Goal: Answer question/provide support

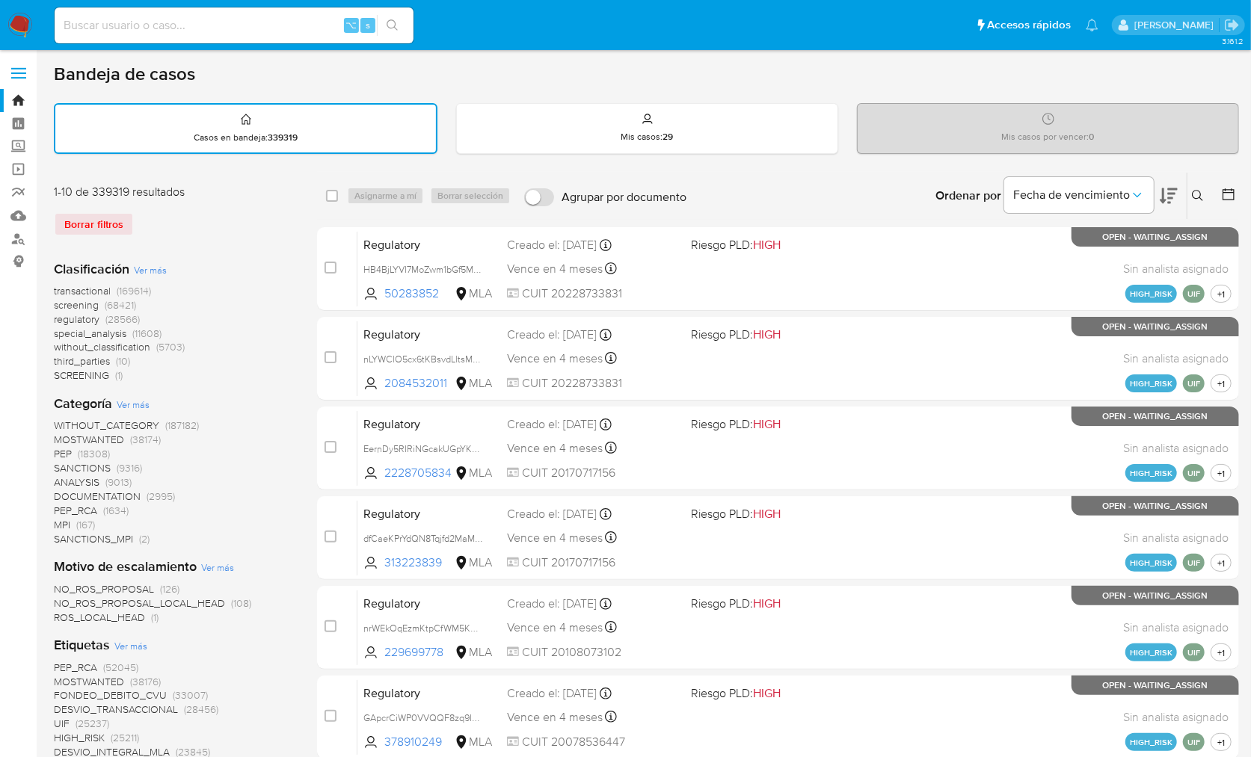
click at [20, 23] on img at bounding box center [19, 25] width 25 height 25
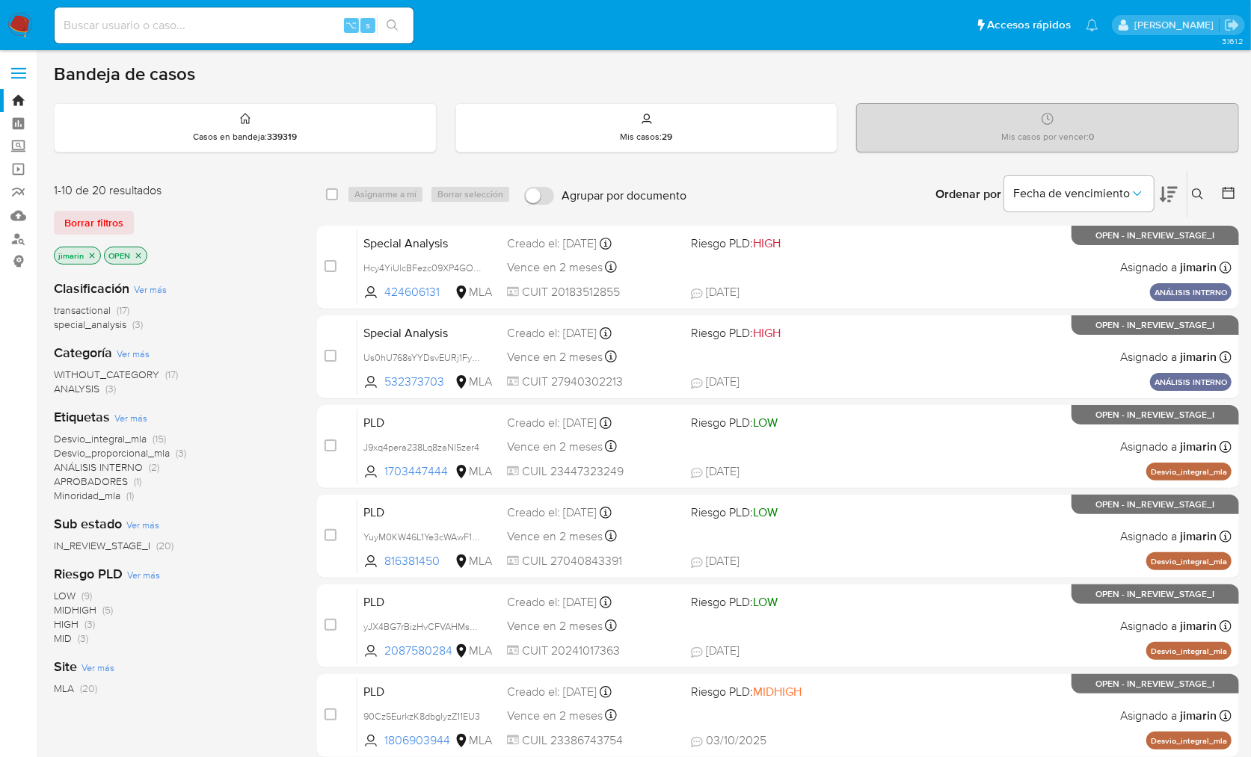
drag, startPoint x: 138, startPoint y: 253, endPoint x: 148, endPoint y: 256, distance: 10.0
click at [138, 253] on icon "close-filter" at bounding box center [138, 255] width 9 height 9
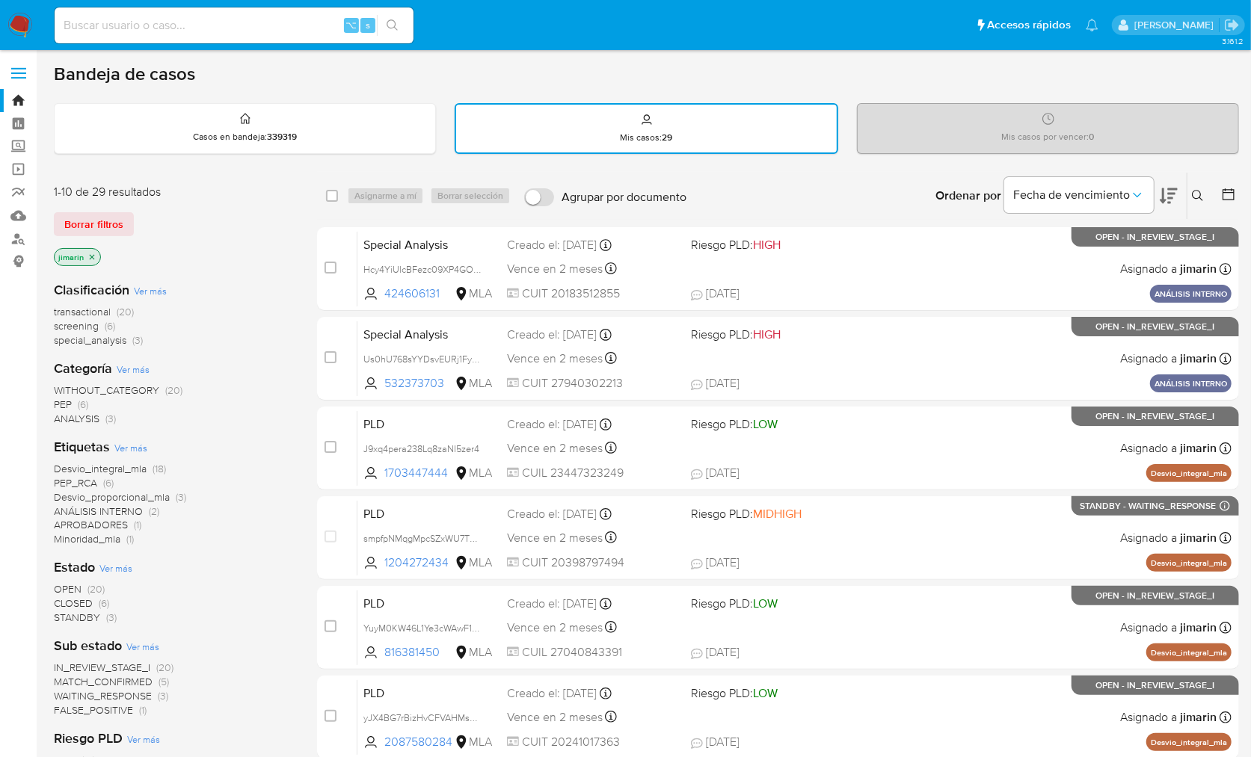
click at [278, 286] on div "Clasificación Ver más transactional (20) screening (6) special_analysis (3)" at bounding box center [173, 314] width 239 height 67
click at [141, 293] on span "Ver más" at bounding box center [150, 290] width 33 height 13
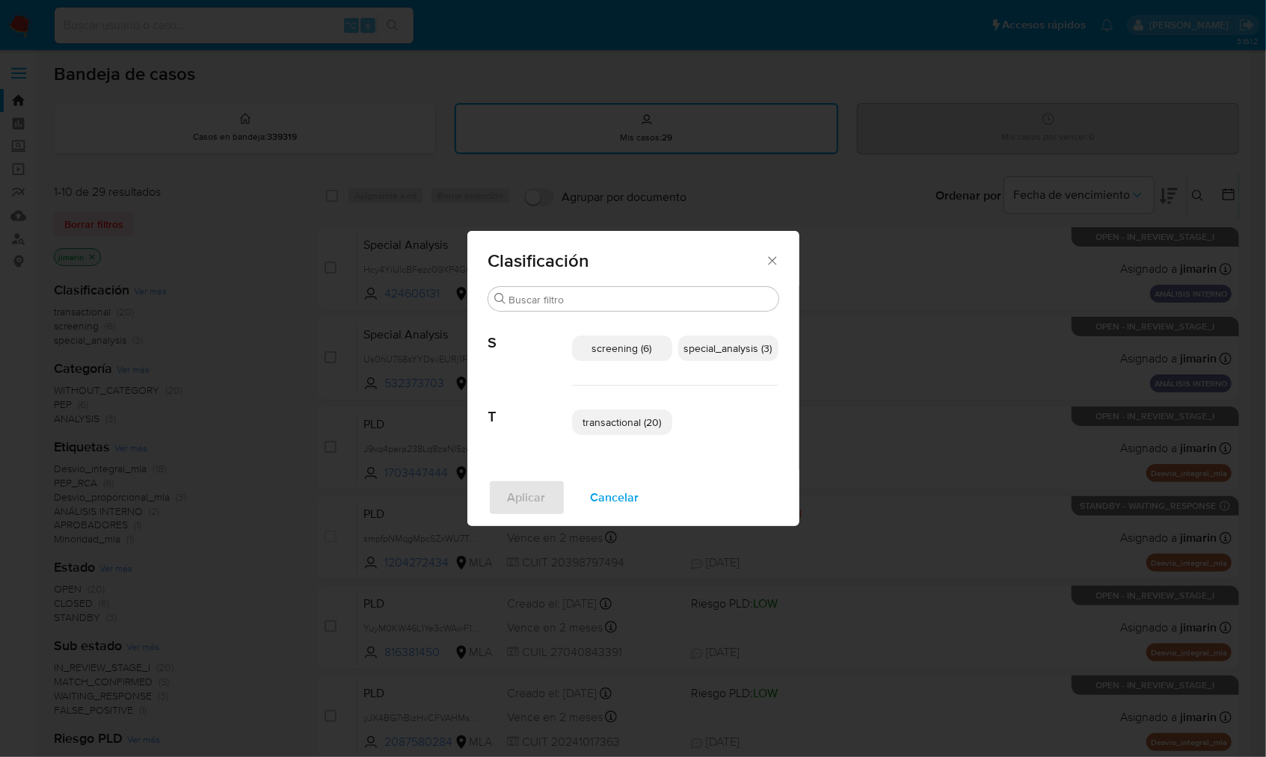
click at [715, 357] on p "special_analysis (3)" at bounding box center [728, 348] width 100 height 25
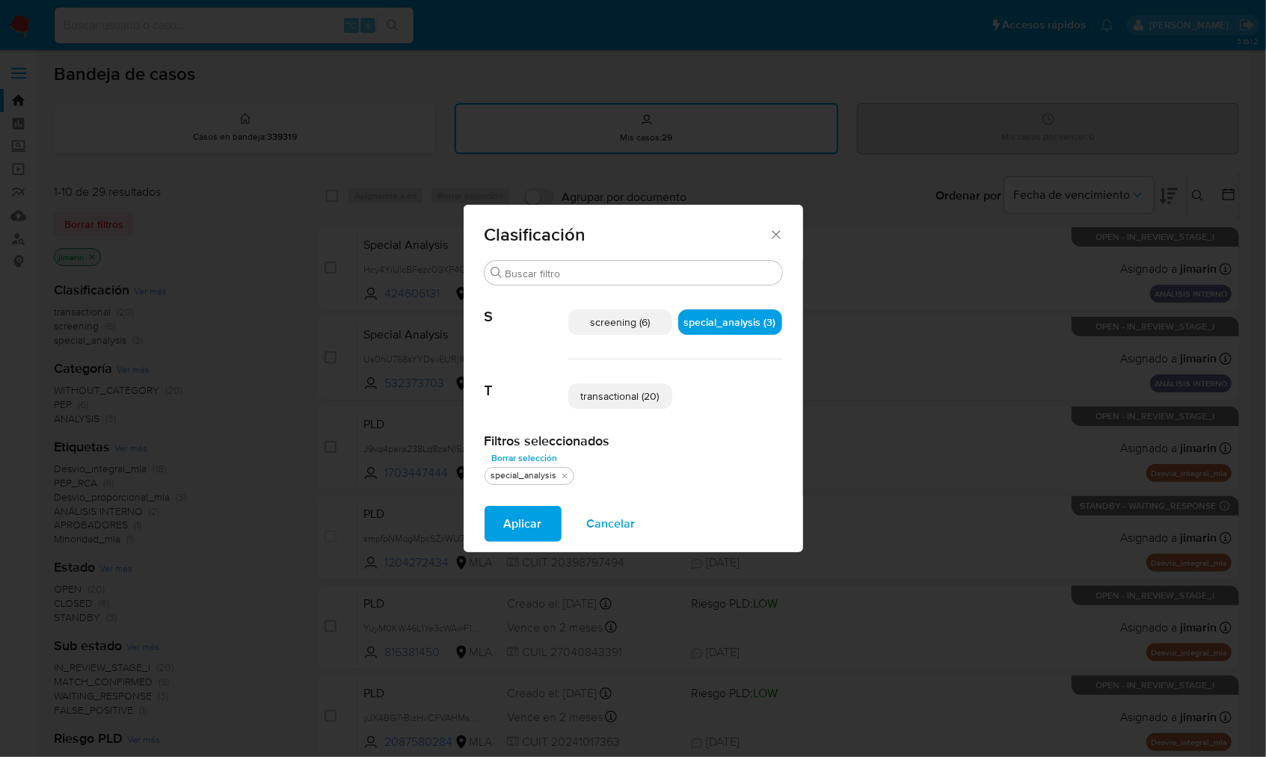
click at [626, 401] on span "transactional (20)" at bounding box center [620, 396] width 78 height 15
click at [534, 519] on span "Aplicar" at bounding box center [523, 524] width 38 height 33
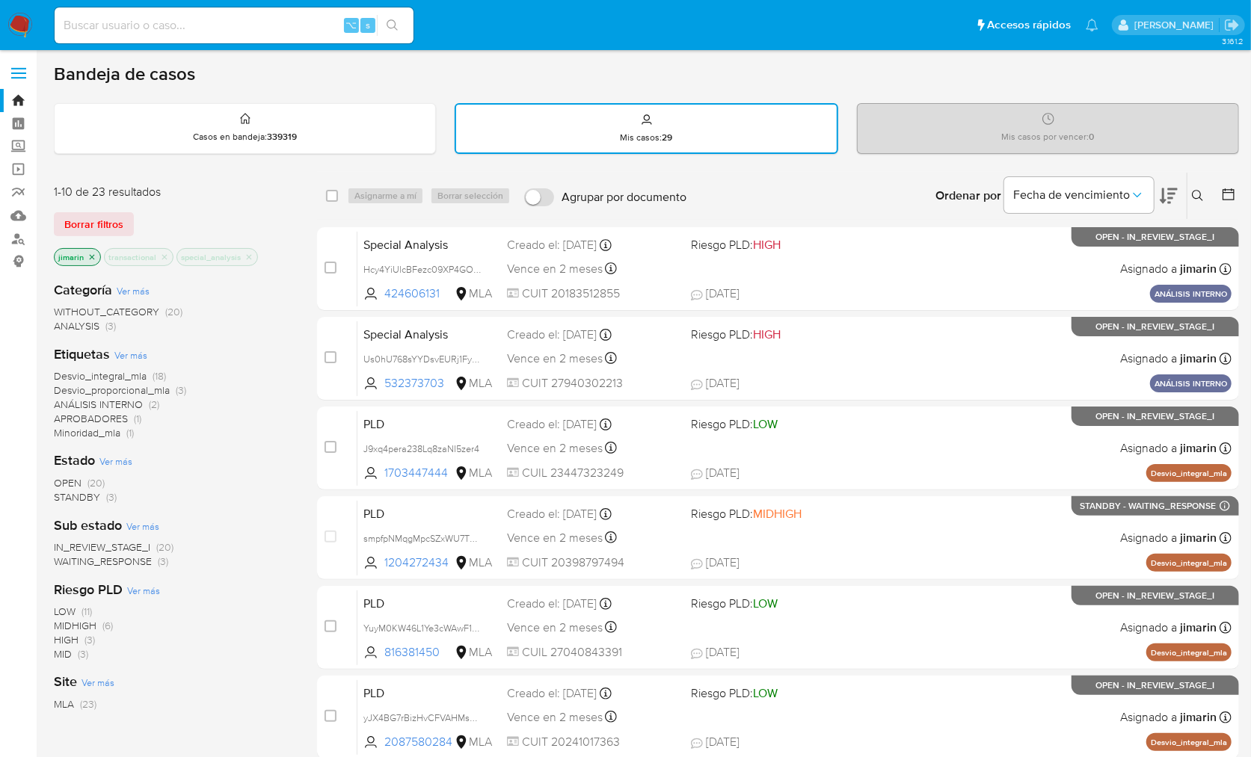
click at [113, 381] on span "Desvio_integral_mla" at bounding box center [100, 376] width 93 height 15
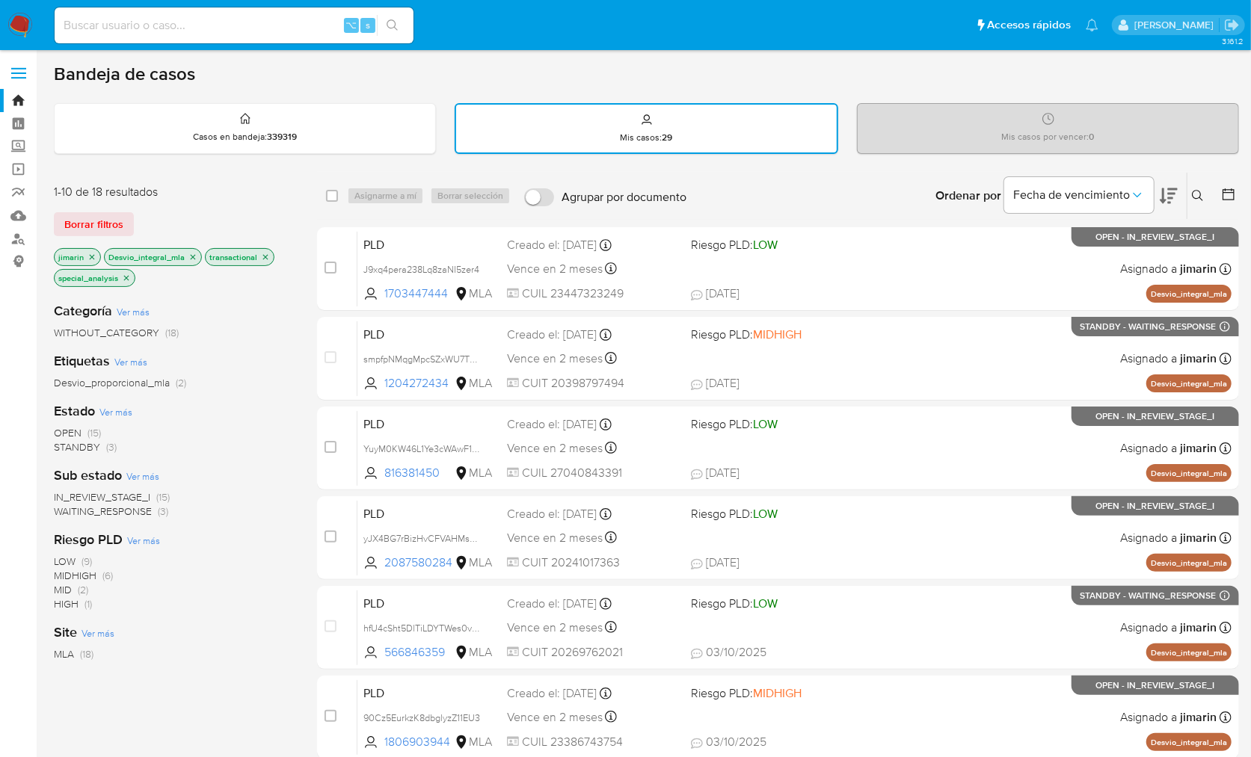
drag, startPoint x: 384, startPoint y: 481, endPoint x: 265, endPoint y: 484, distance: 118.9
click at [265, 484] on div "1-10 de 18 resultados Borrar filtros jimarin Desvio_integral_mla transactional …" at bounding box center [646, 672] width 1185 height 1000
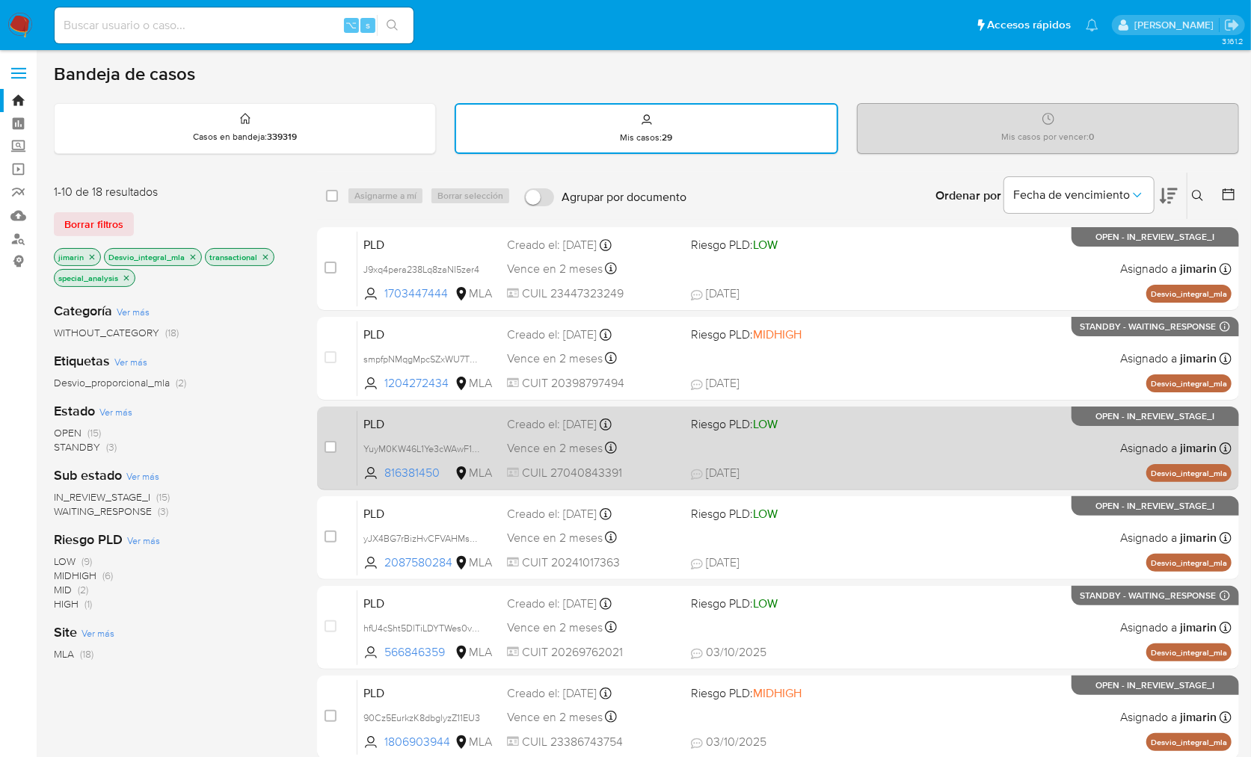
drag, startPoint x: 417, startPoint y: 482, endPoint x: 245, endPoint y: 476, distance: 172.0
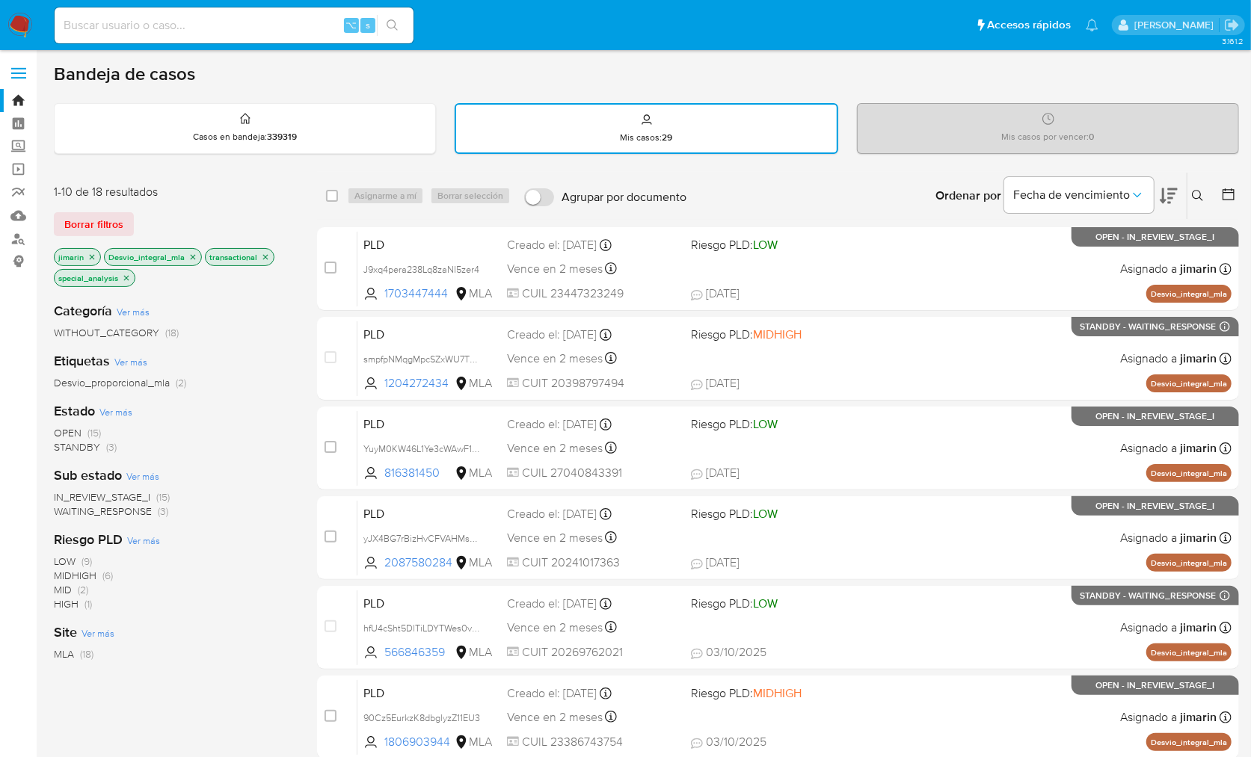
click at [245, 476] on div "1-10 de 18 resultados Borrar filtros jimarin Desvio_integral_mla transactional …" at bounding box center [646, 672] width 1185 height 1000
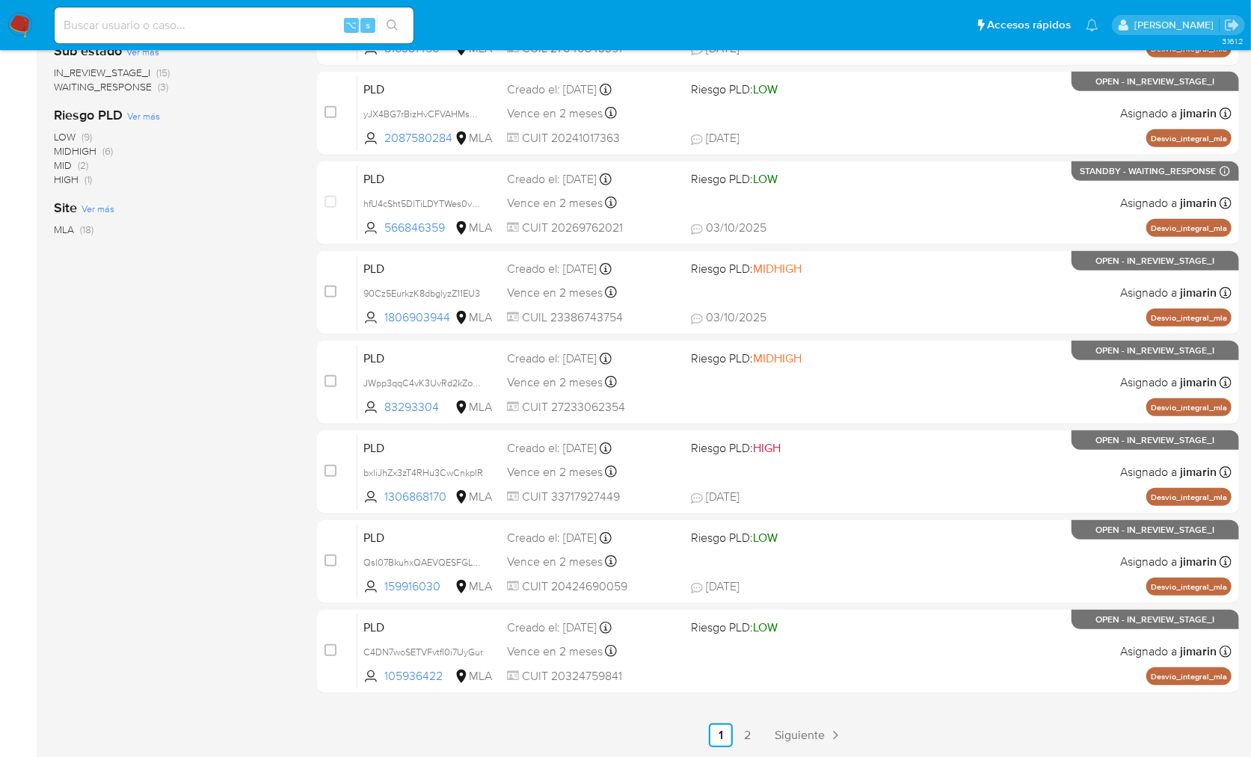
scroll to position [442, 0]
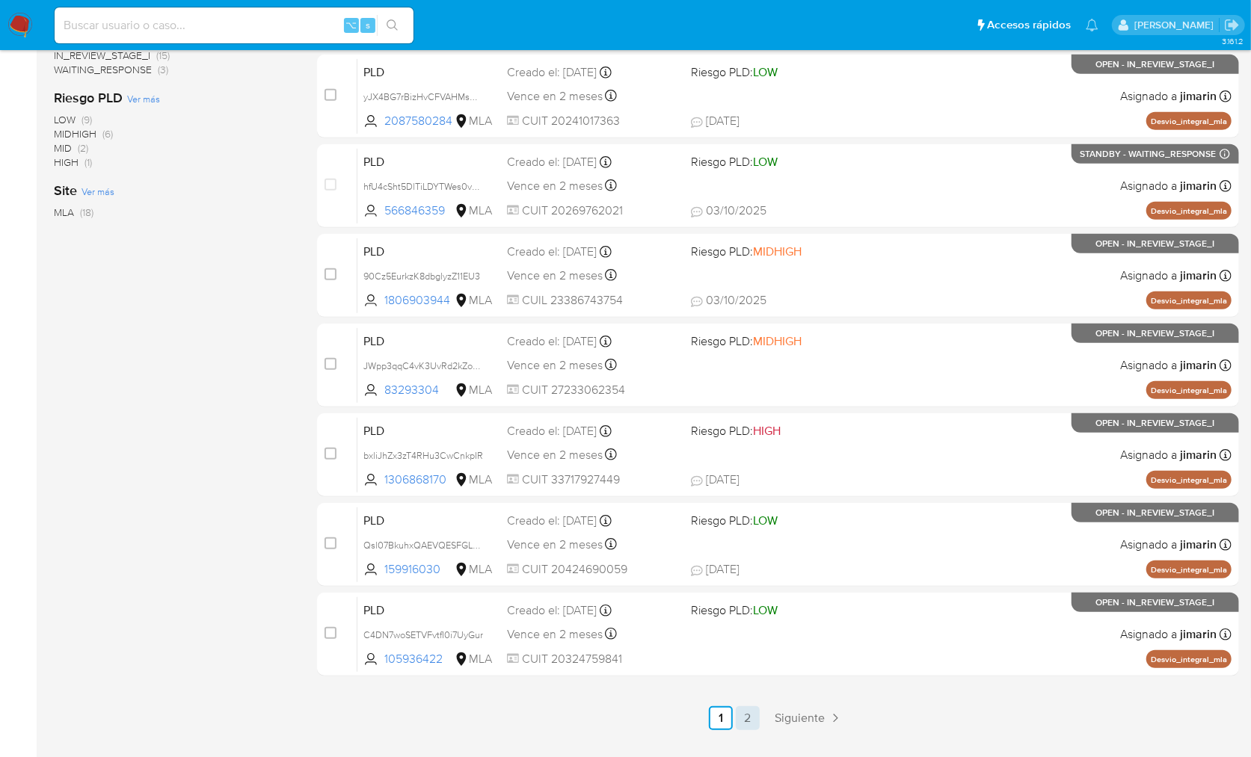
click at [745, 718] on link "2" at bounding box center [748, 718] width 24 height 24
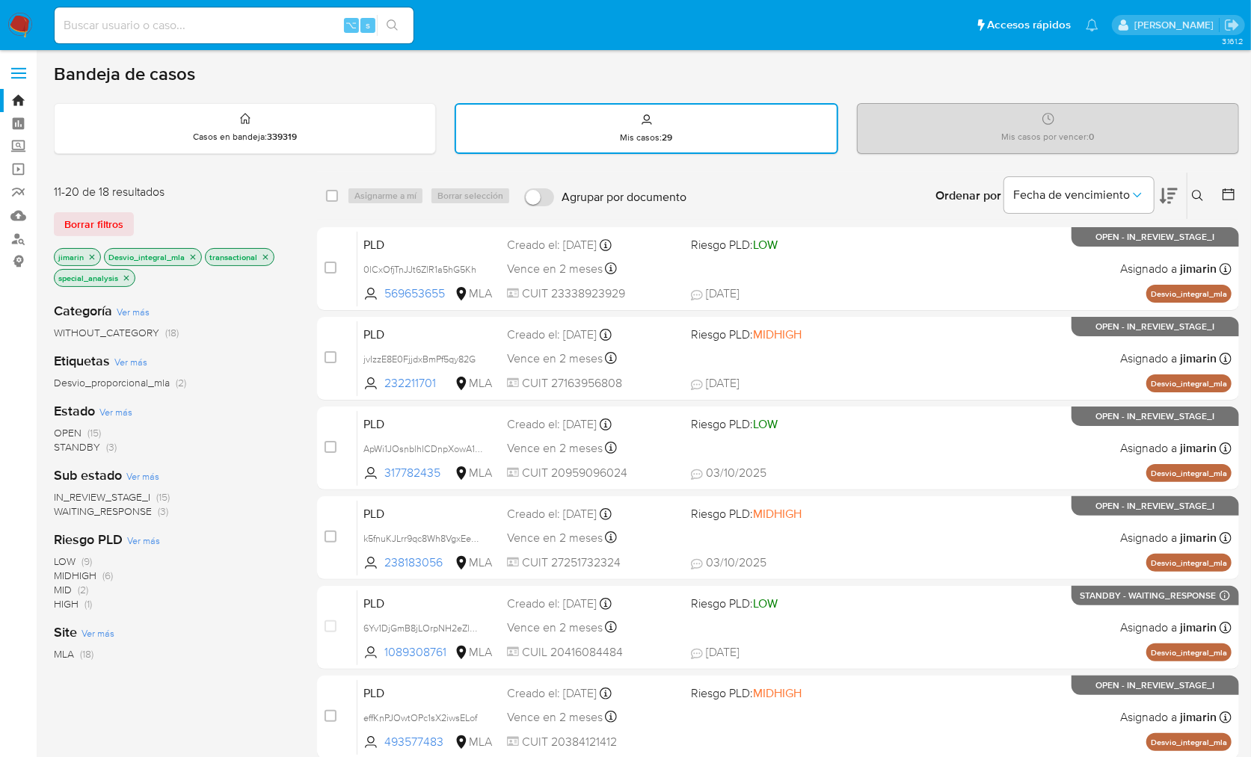
click at [190, 258] on icon "close-filter" at bounding box center [192, 257] width 9 height 9
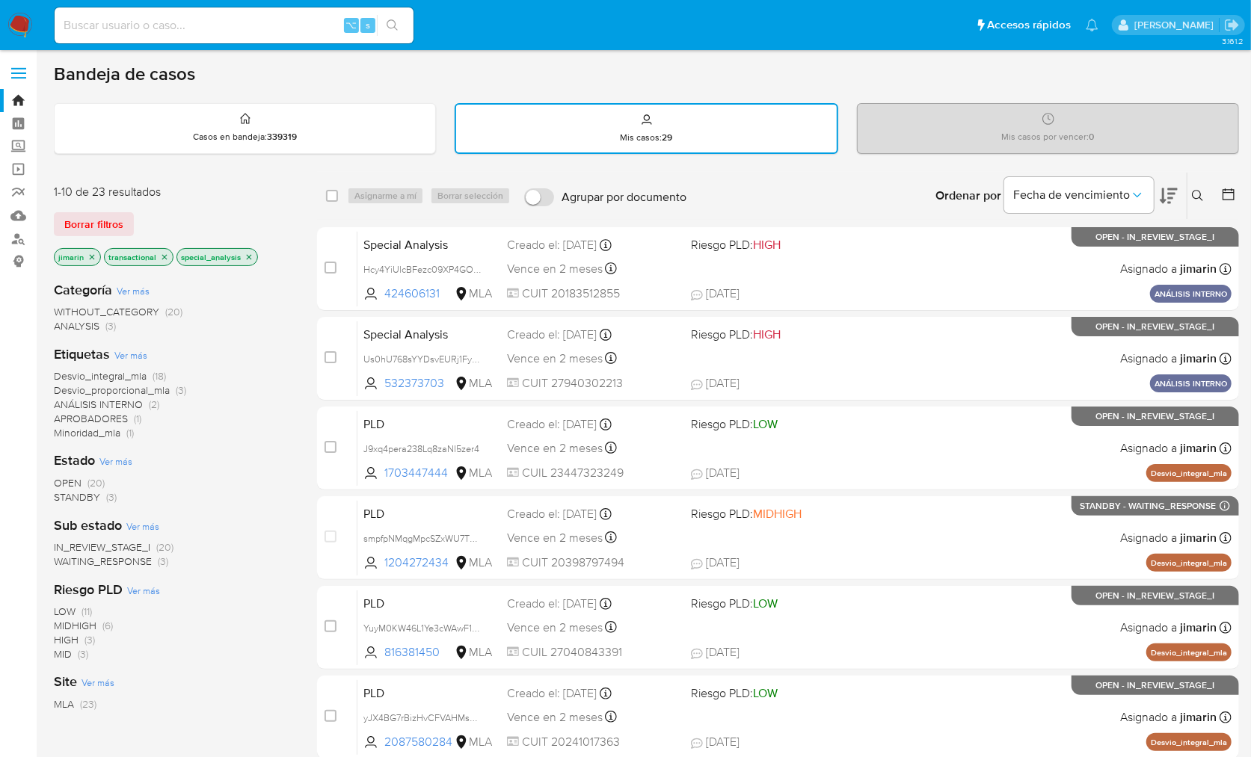
click at [138, 392] on span "Desvio_proporcional_mla" at bounding box center [112, 390] width 116 height 15
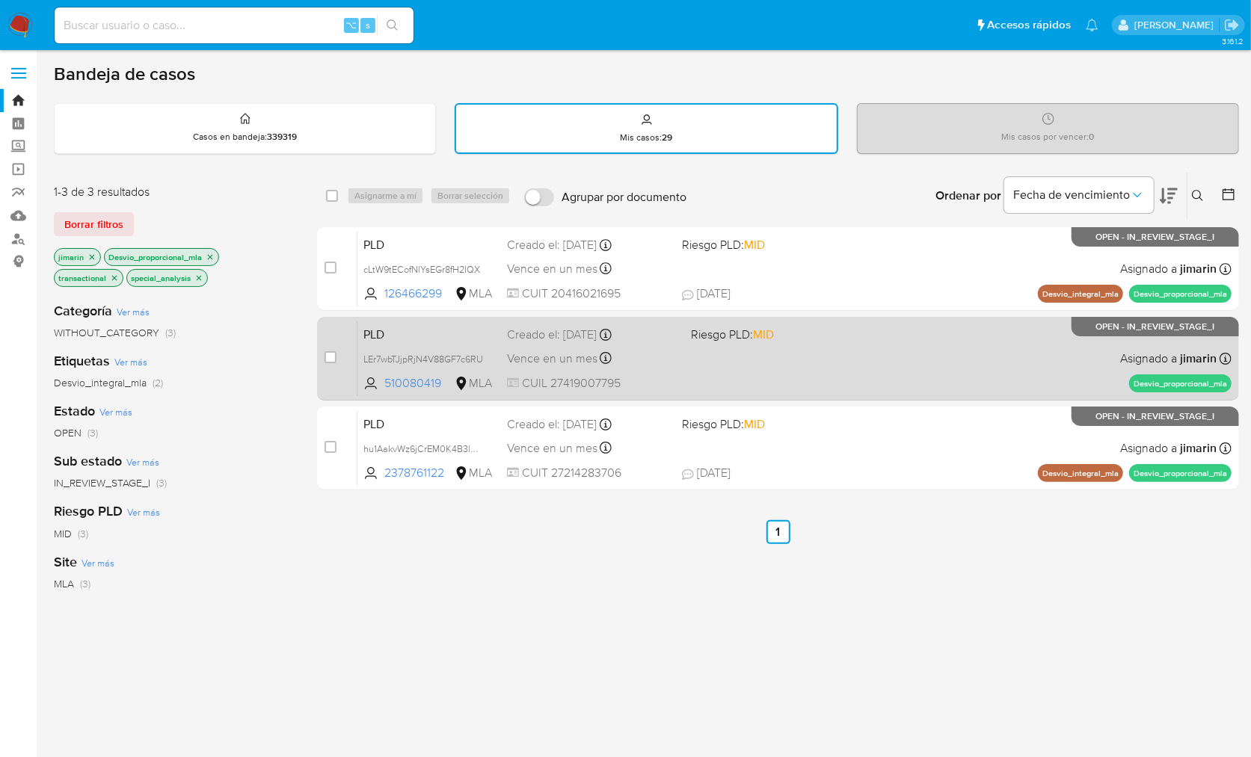
click at [1041, 363] on div "PLD LEr7wbTJjpRjN4V88GF7c6RU 510080419 MLA Riesgo PLD: MID Creado el: 12/09/202…" at bounding box center [794, 359] width 874 height 76
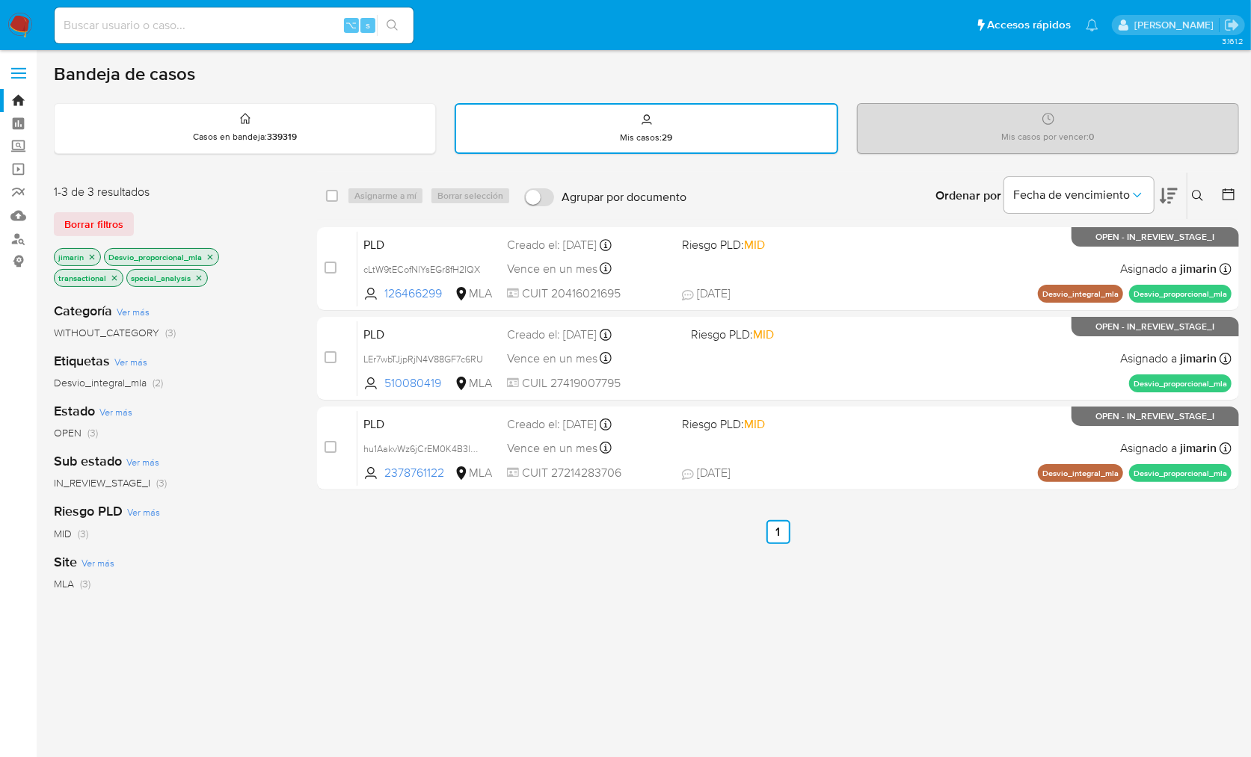
click at [117, 275] on icon "close-filter" at bounding box center [114, 277] width 5 height 5
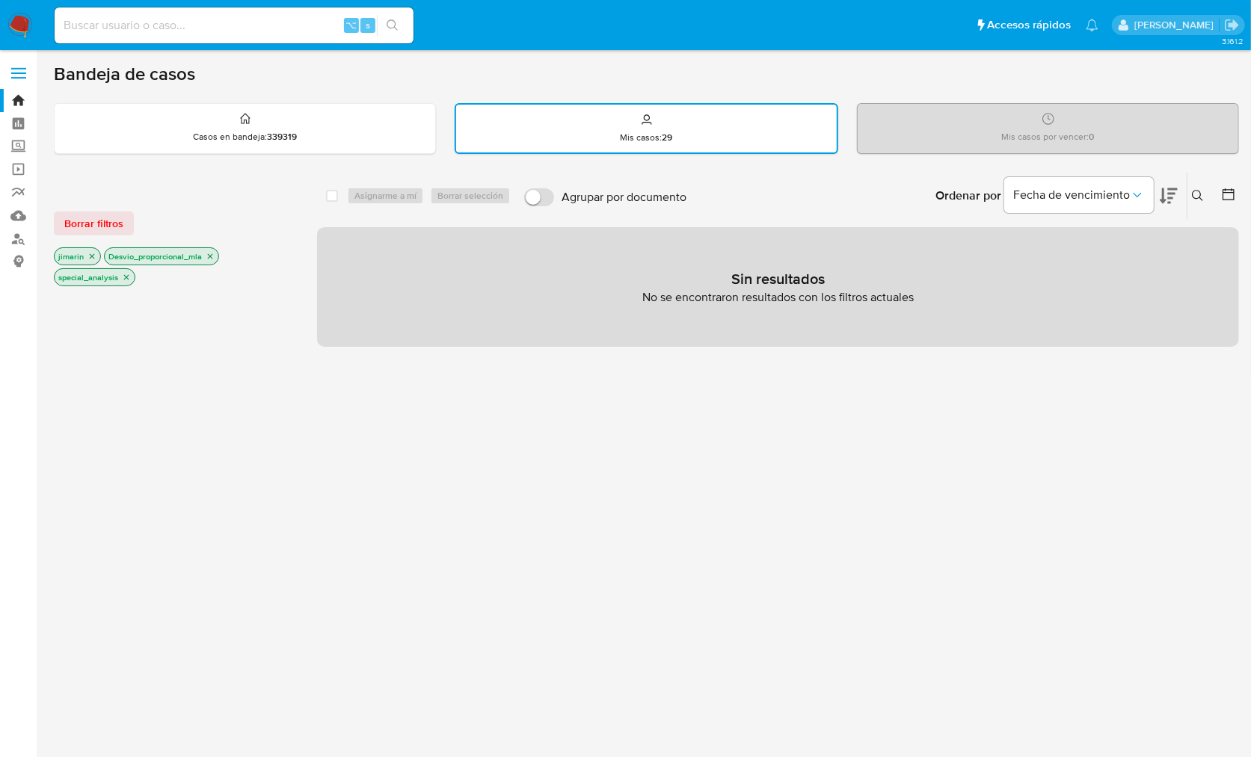
click at [212, 256] on icon "close-filter" at bounding box center [210, 256] width 9 height 9
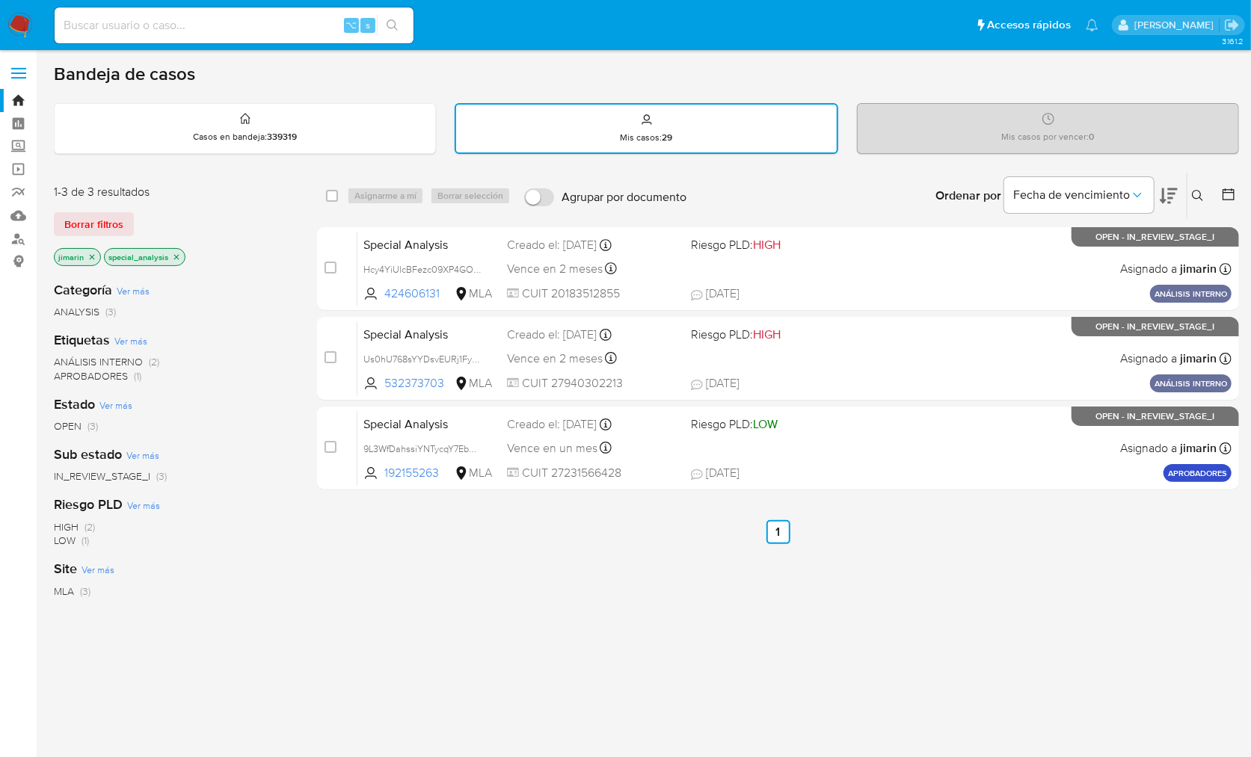
click at [178, 255] on icon "close-filter" at bounding box center [176, 257] width 9 height 9
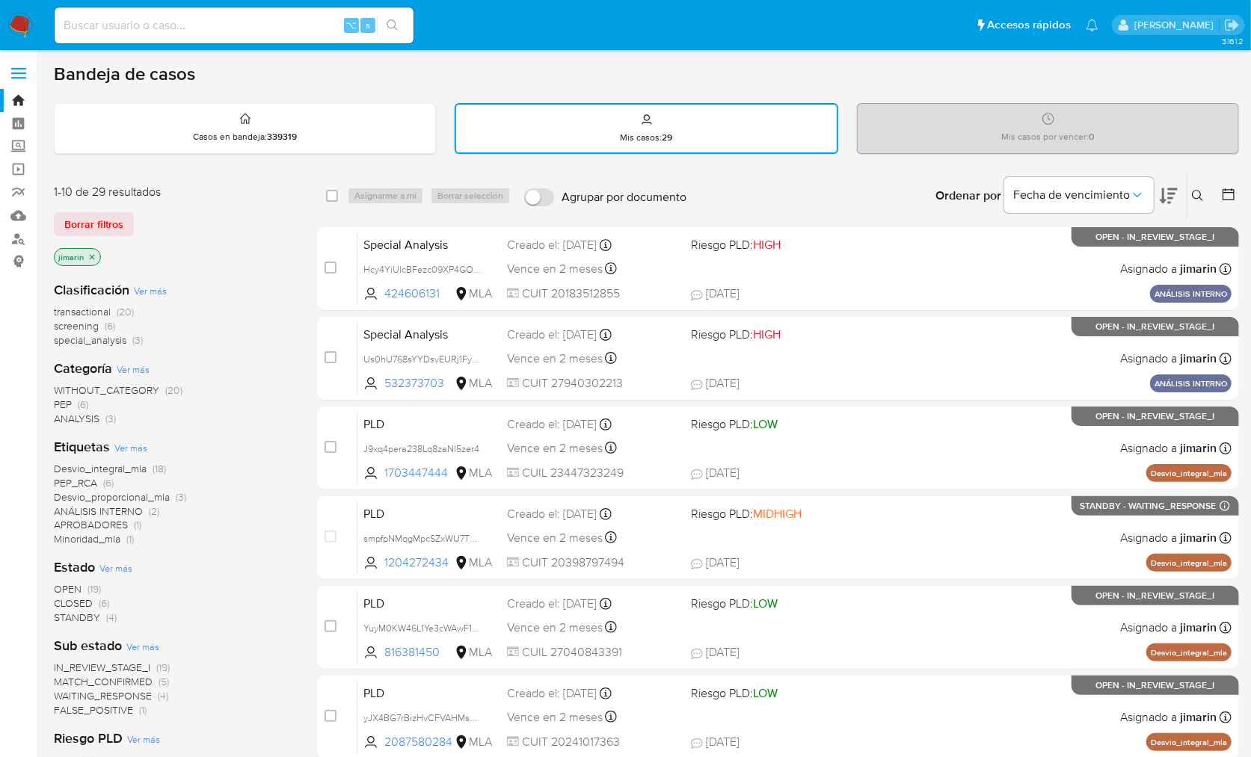
click at [614, 70] on div "Bandeja de casos" at bounding box center [646, 74] width 1185 height 22
click at [1189, 190] on button at bounding box center [1199, 196] width 25 height 18
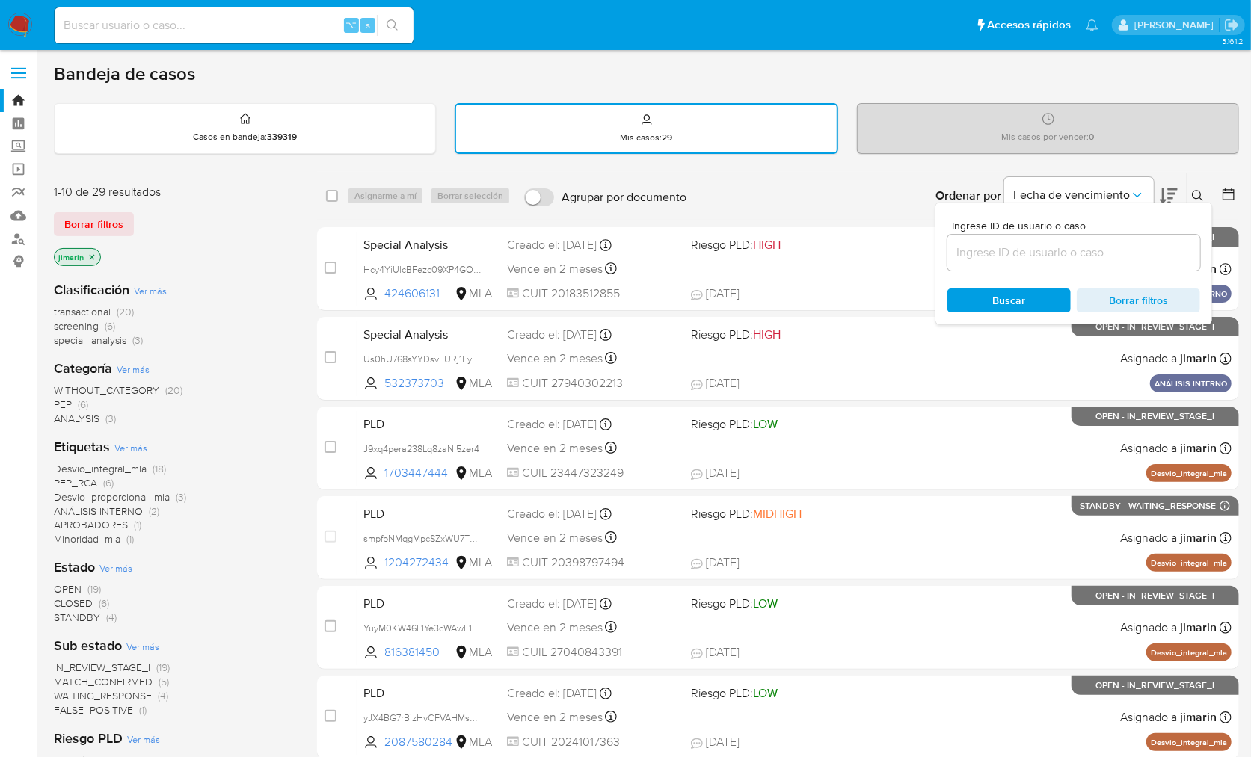
click at [1072, 256] on input at bounding box center [1073, 252] width 253 height 19
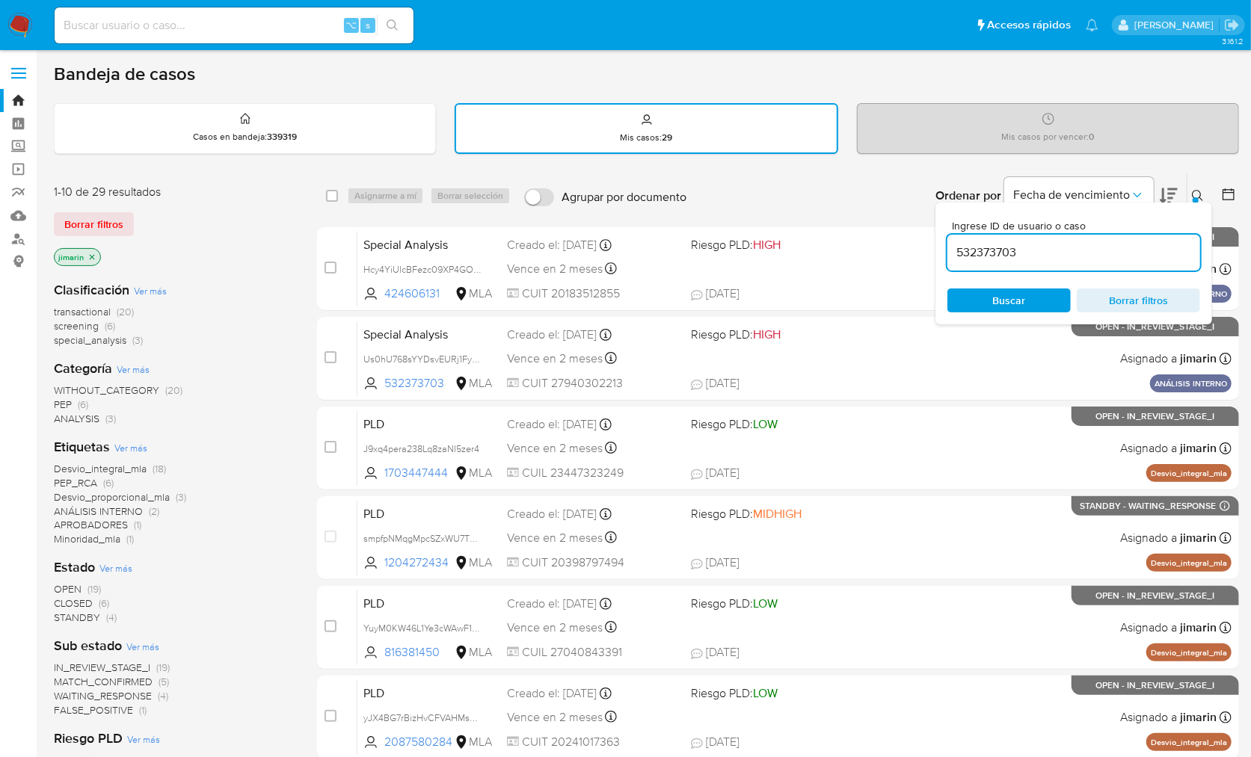
type input "532373703"
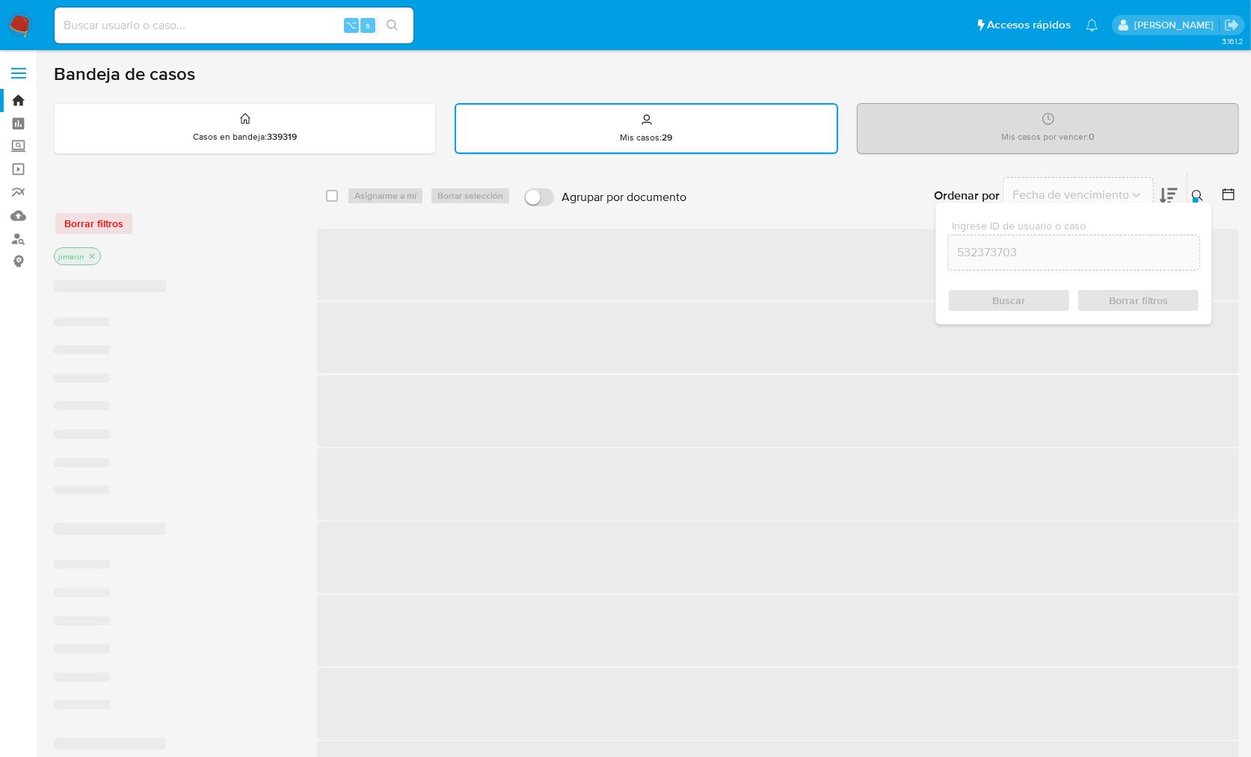
click at [1198, 194] on icon at bounding box center [1198, 196] width 12 height 12
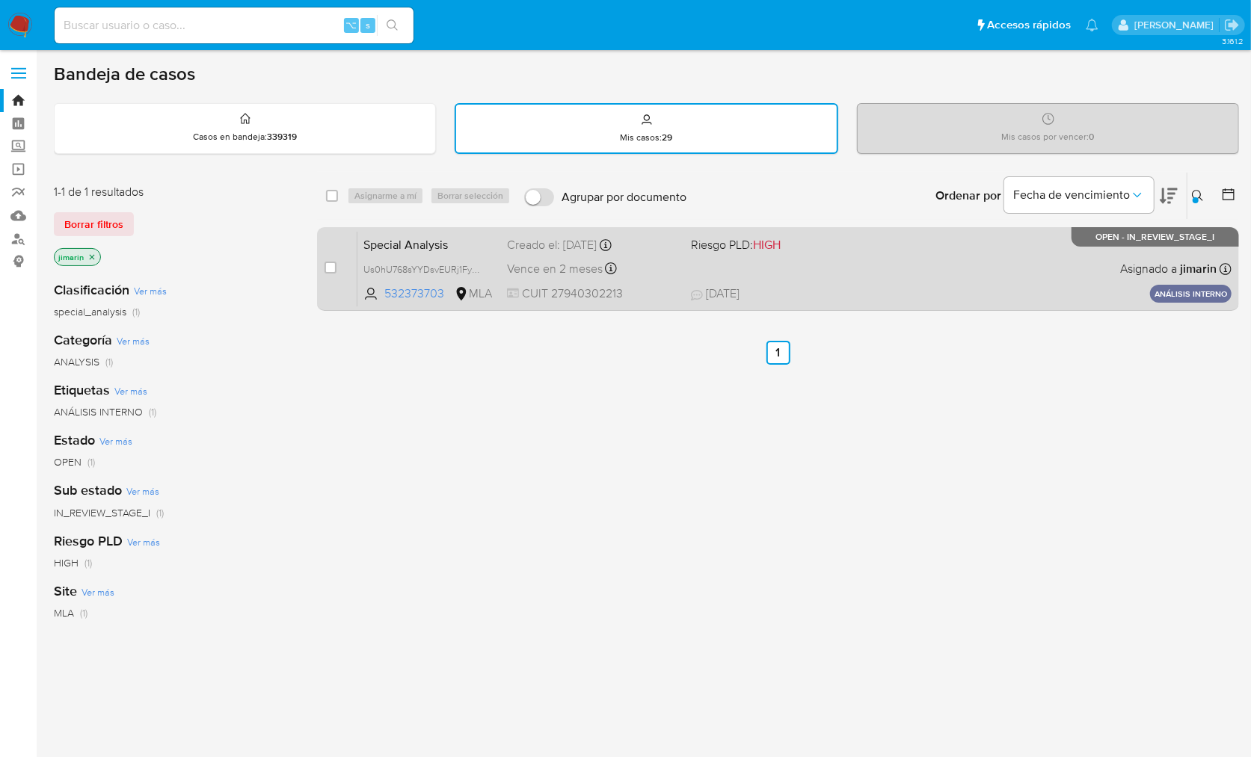
click at [1037, 289] on span "30/09/2025 30/09/2025 21:30" at bounding box center [869, 294] width 356 height 16
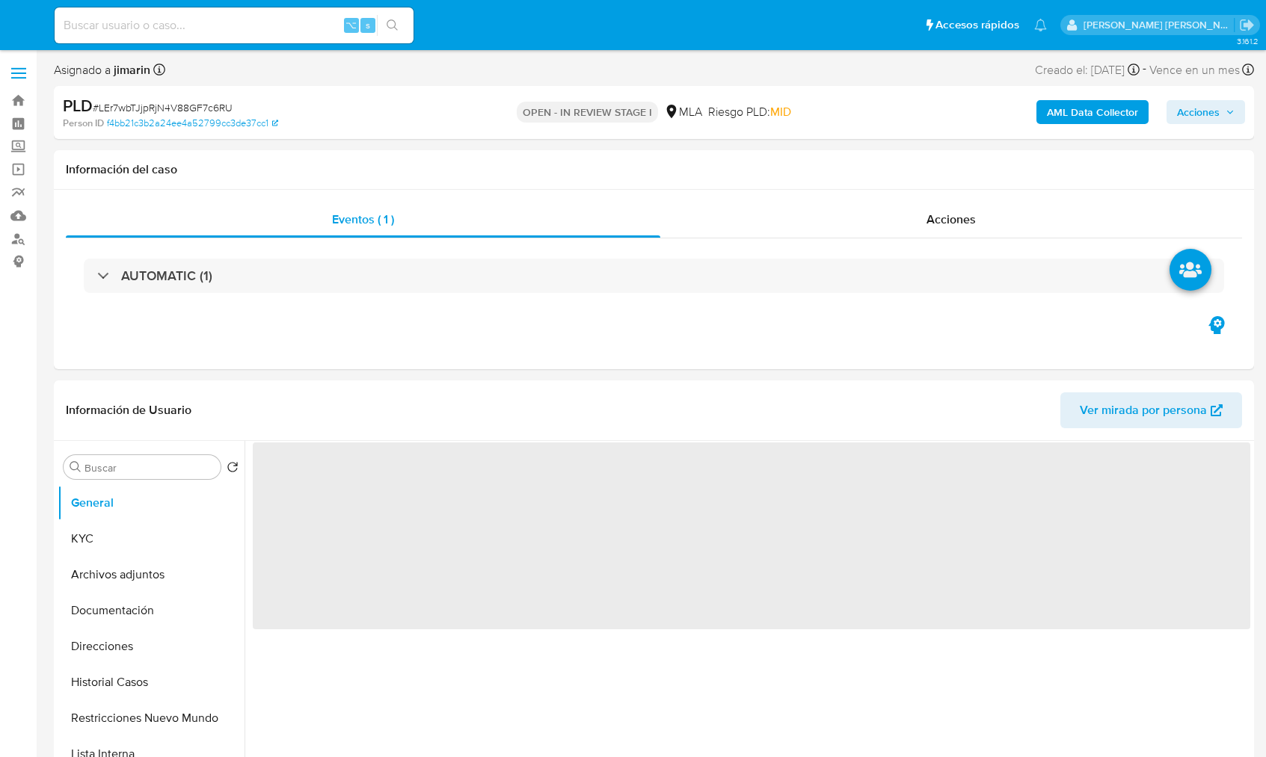
select select "10"
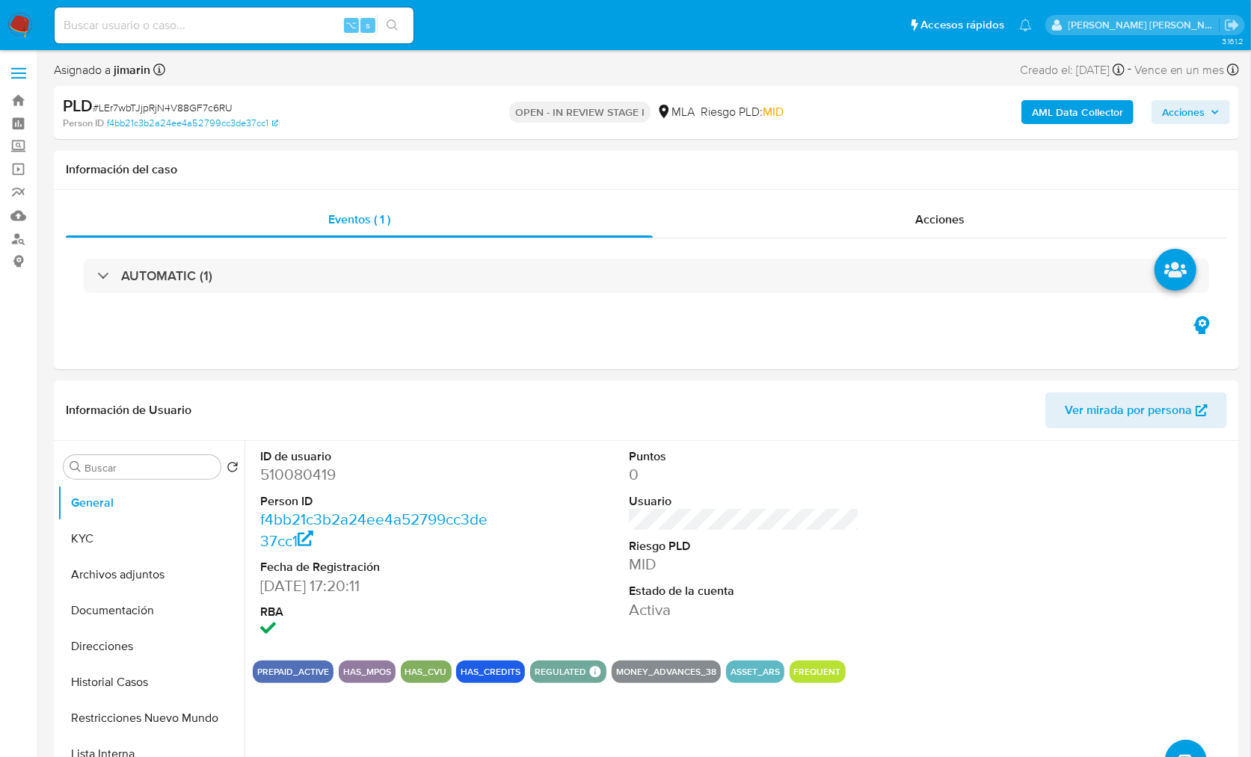
click at [190, 108] on span "# LEr7wbTJjpRjN4V88GF7c6RU" at bounding box center [163, 107] width 140 height 15
copy span "LEr7wbTJjpRjN4V88GF7c6RU"
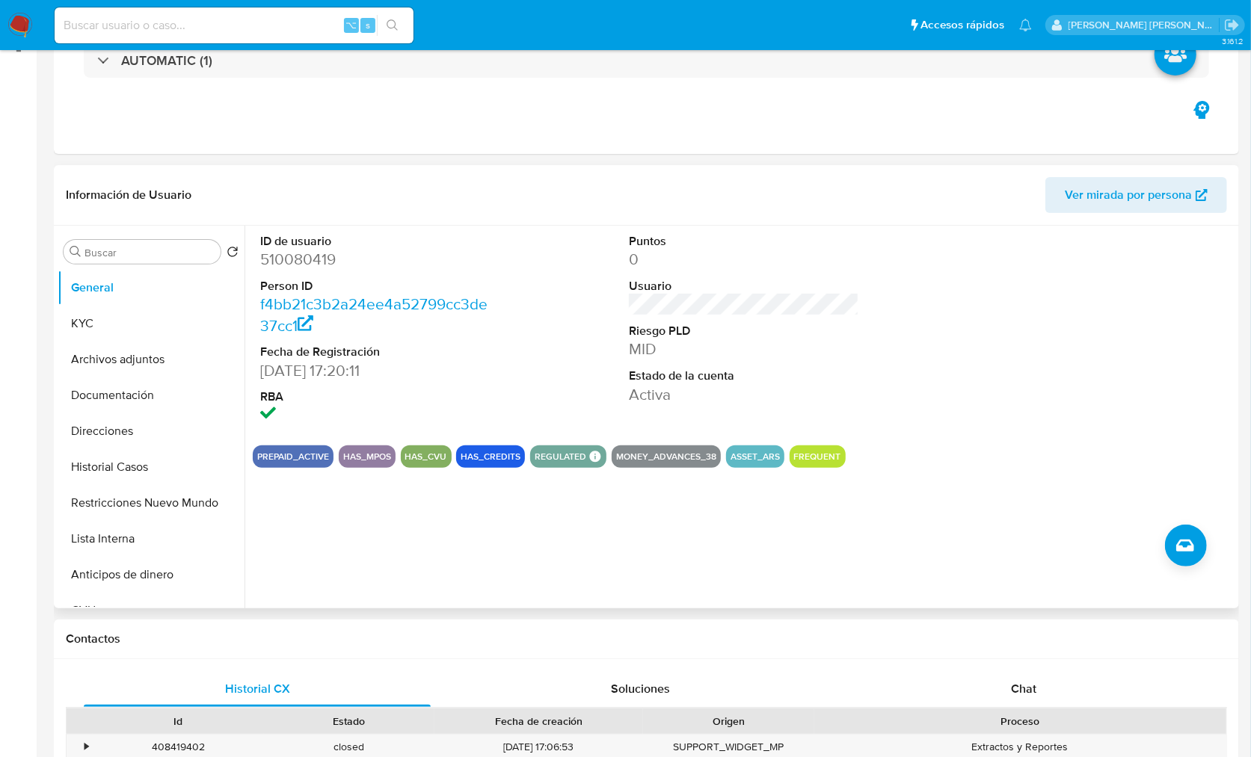
scroll to position [308, 0]
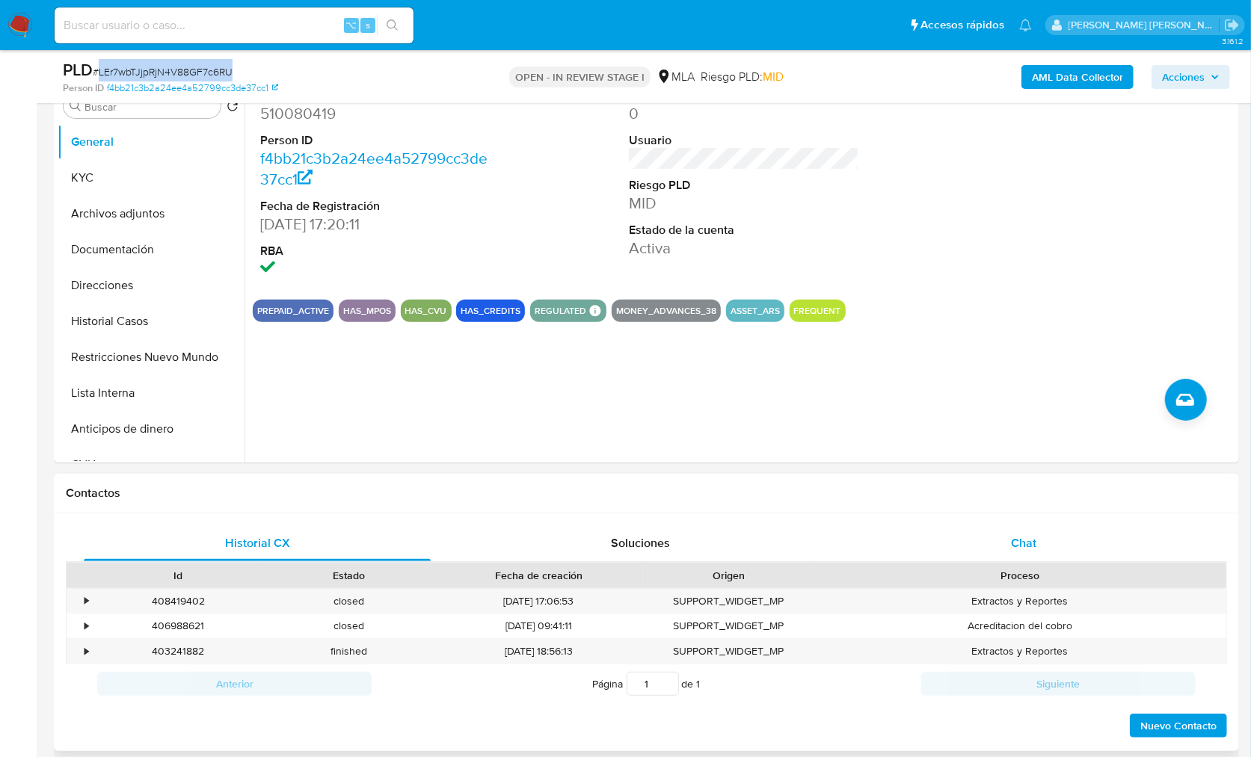
drag, startPoint x: 1029, startPoint y: 551, endPoint x: 1004, endPoint y: 549, distance: 25.5
click at [1029, 551] on div "Chat" at bounding box center [1023, 544] width 347 height 36
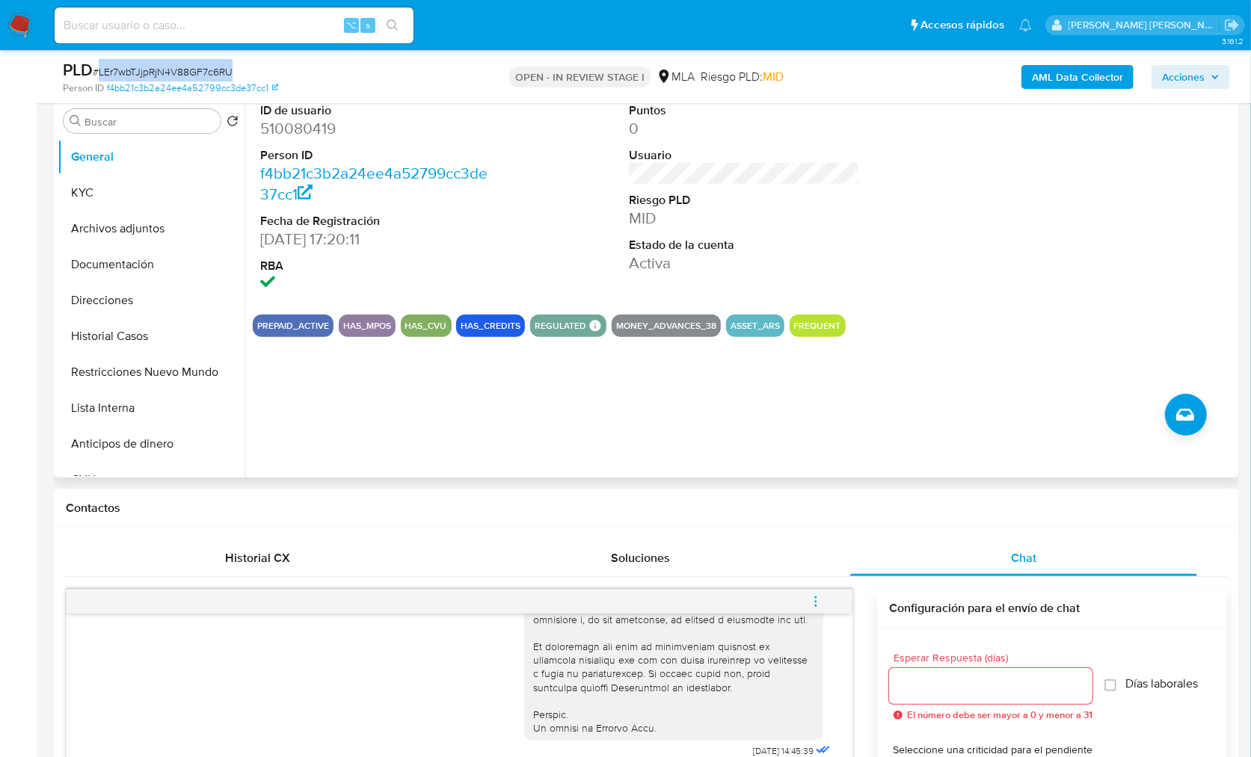
scroll to position [273, 0]
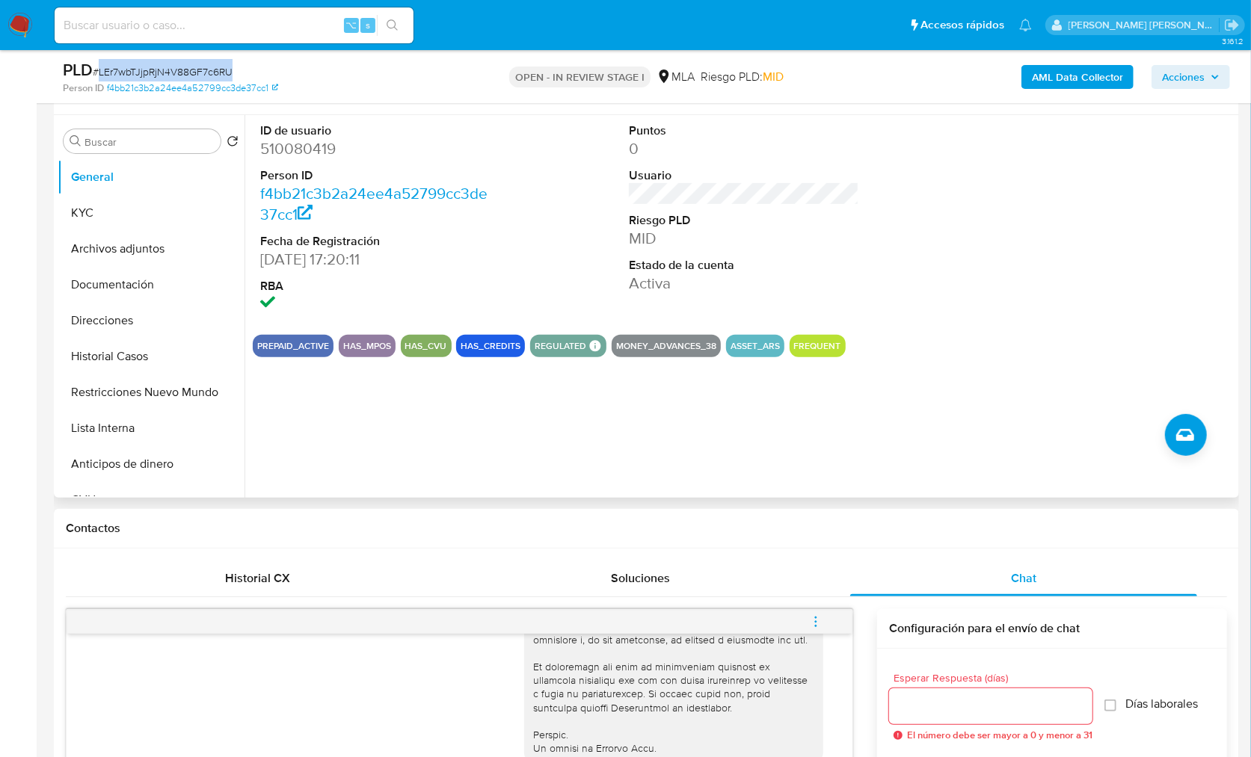
click at [300, 151] on dd "510080419" at bounding box center [375, 148] width 231 height 21
copy dd "510080419"
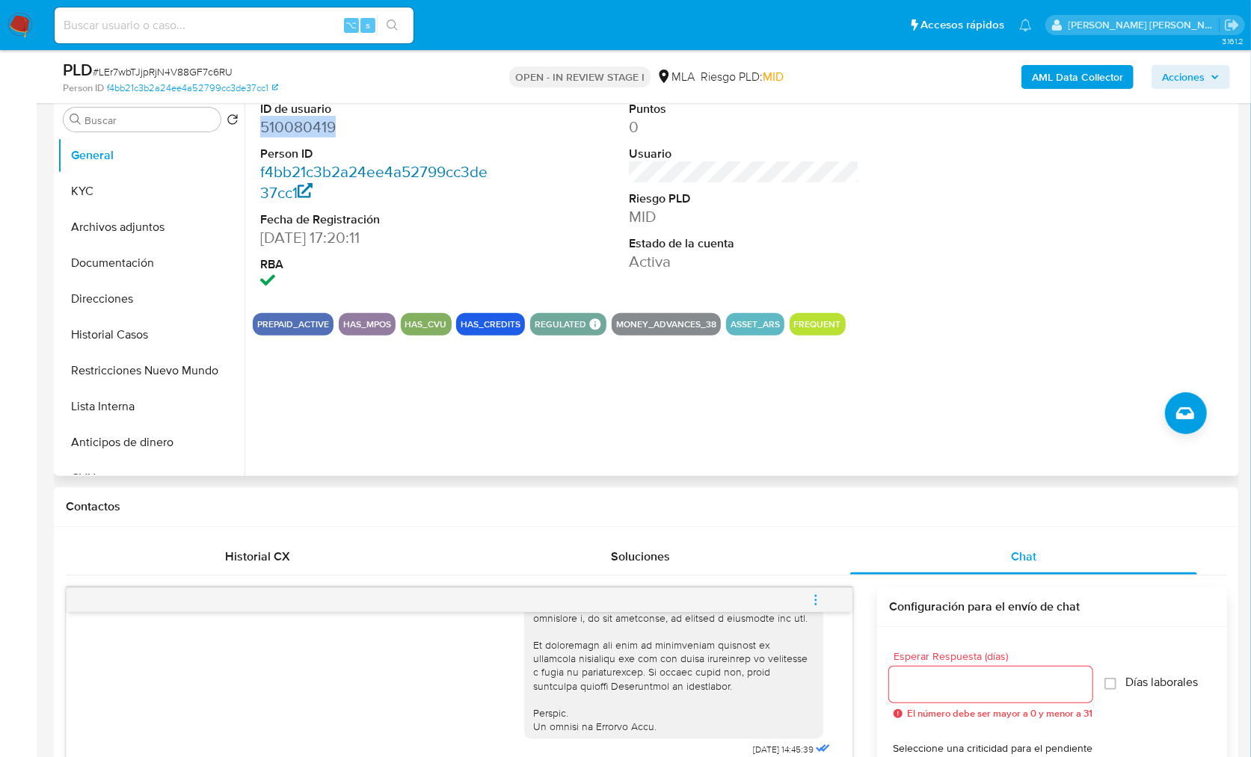
scroll to position [99, 0]
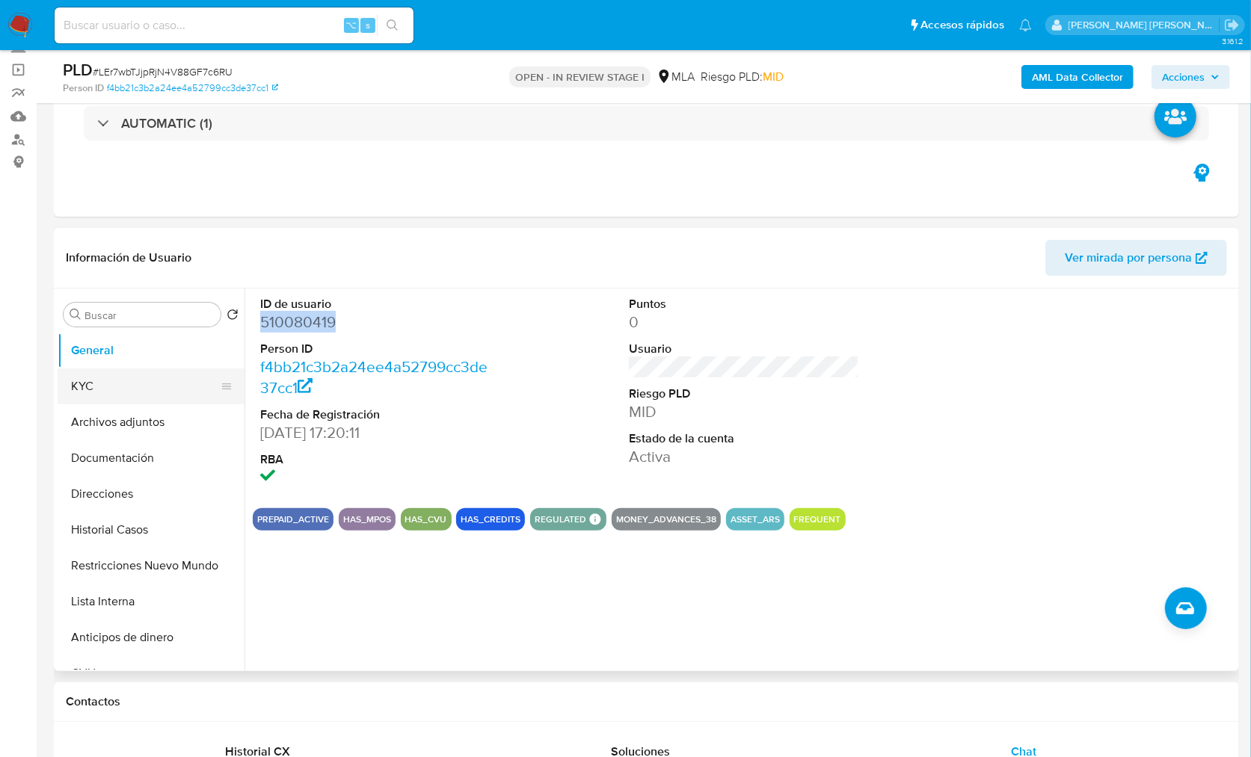
click at [65, 395] on button "KYC" at bounding box center [145, 387] width 175 height 36
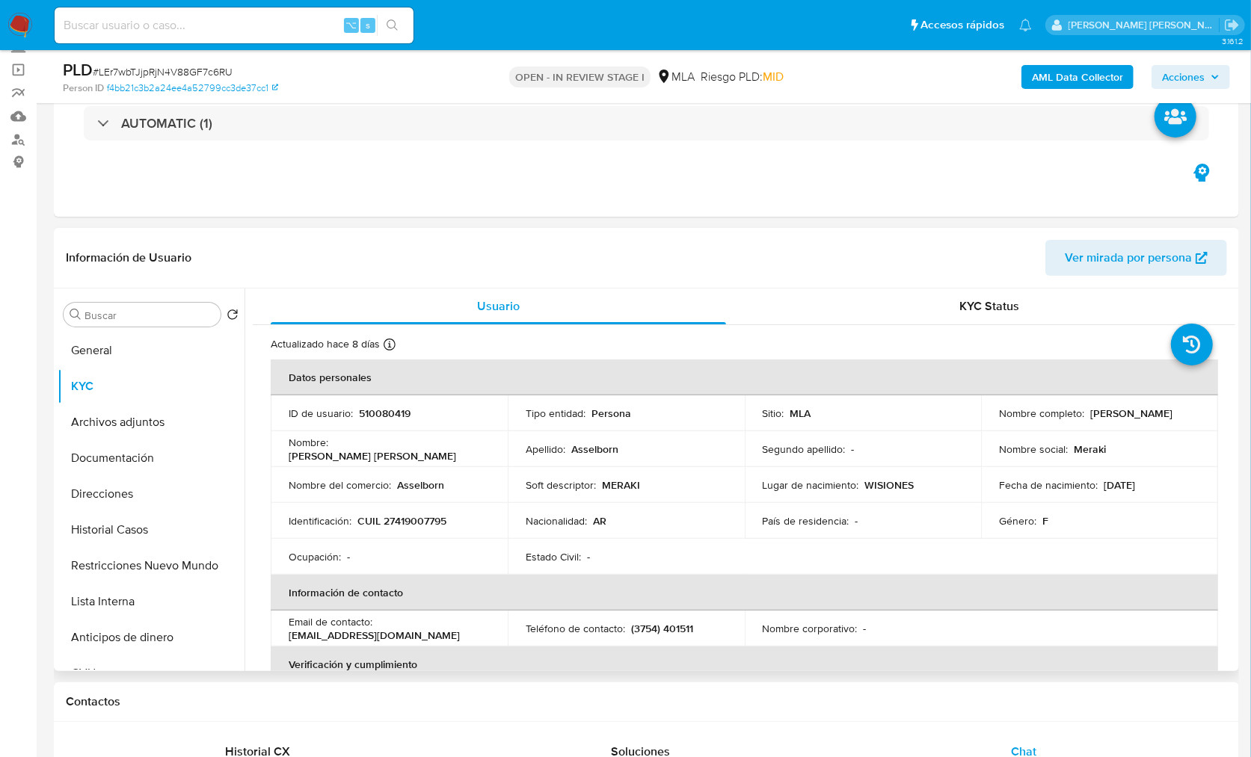
click at [419, 514] on p "CUIL 27419007795" at bounding box center [401, 520] width 89 height 13
copy p "27419007795"
click at [127, 505] on button "Direcciones" at bounding box center [145, 494] width 175 height 36
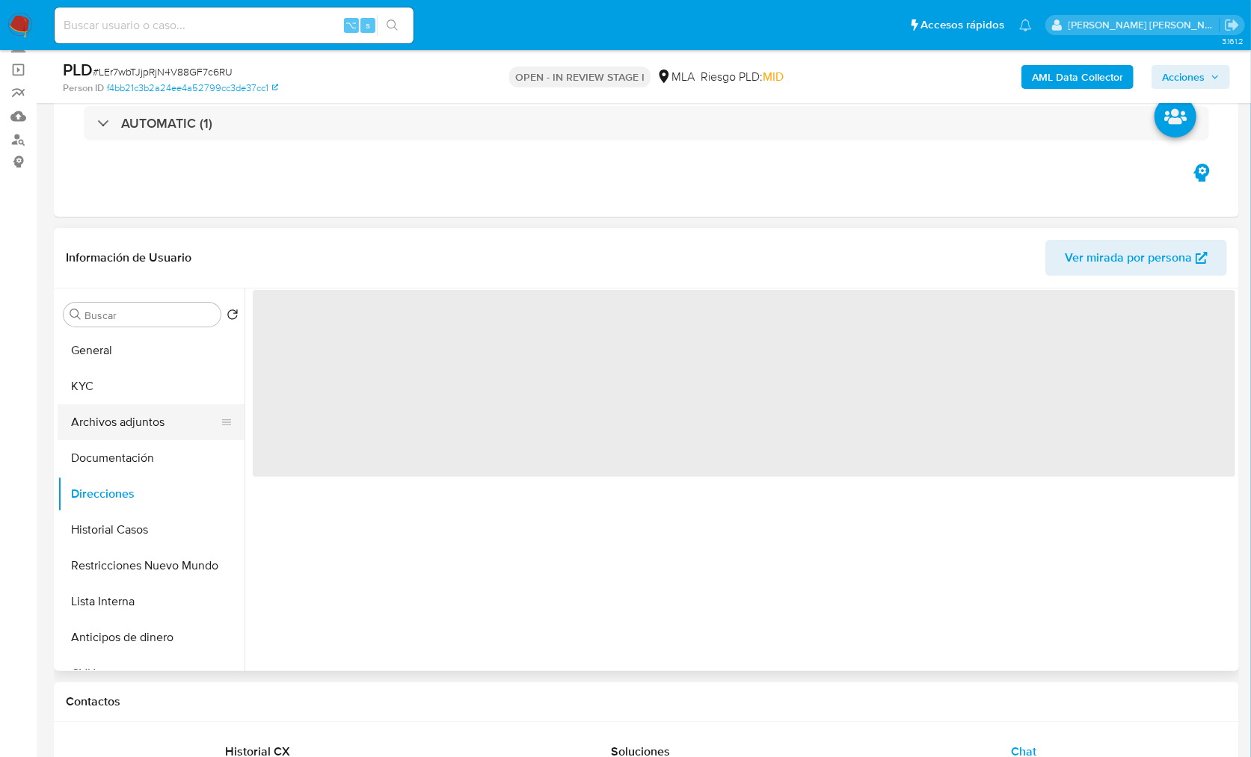
click at [141, 435] on button "Archivos adjuntos" at bounding box center [145, 422] width 175 height 36
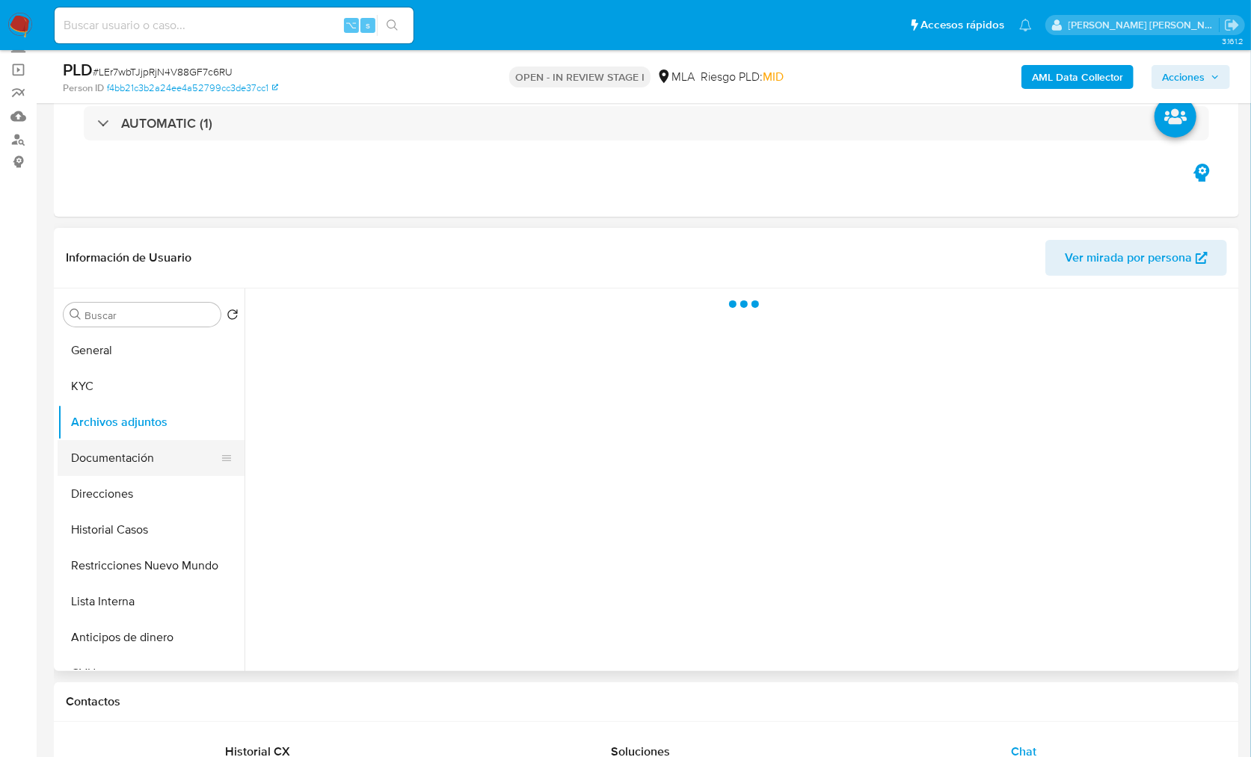
click at [146, 449] on button "Documentación" at bounding box center [145, 458] width 175 height 36
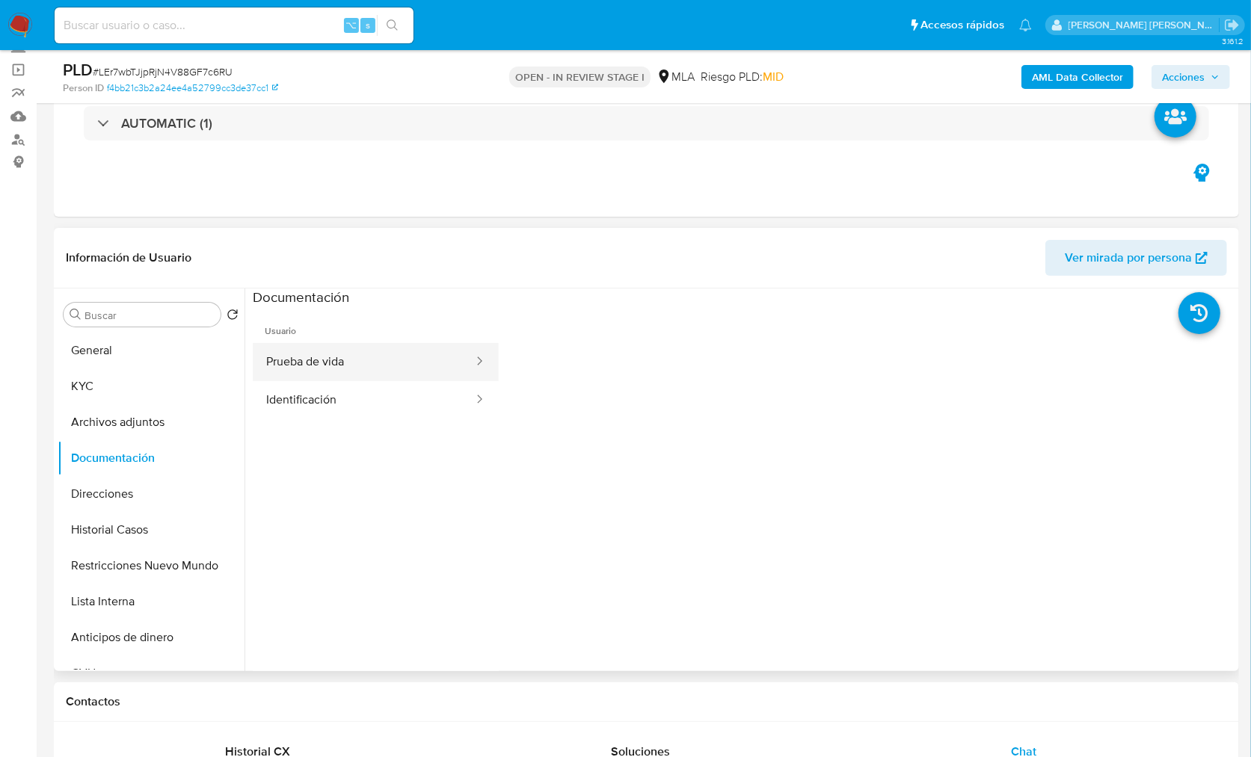
click at [330, 376] on button "Prueba de vida" at bounding box center [364, 362] width 222 height 38
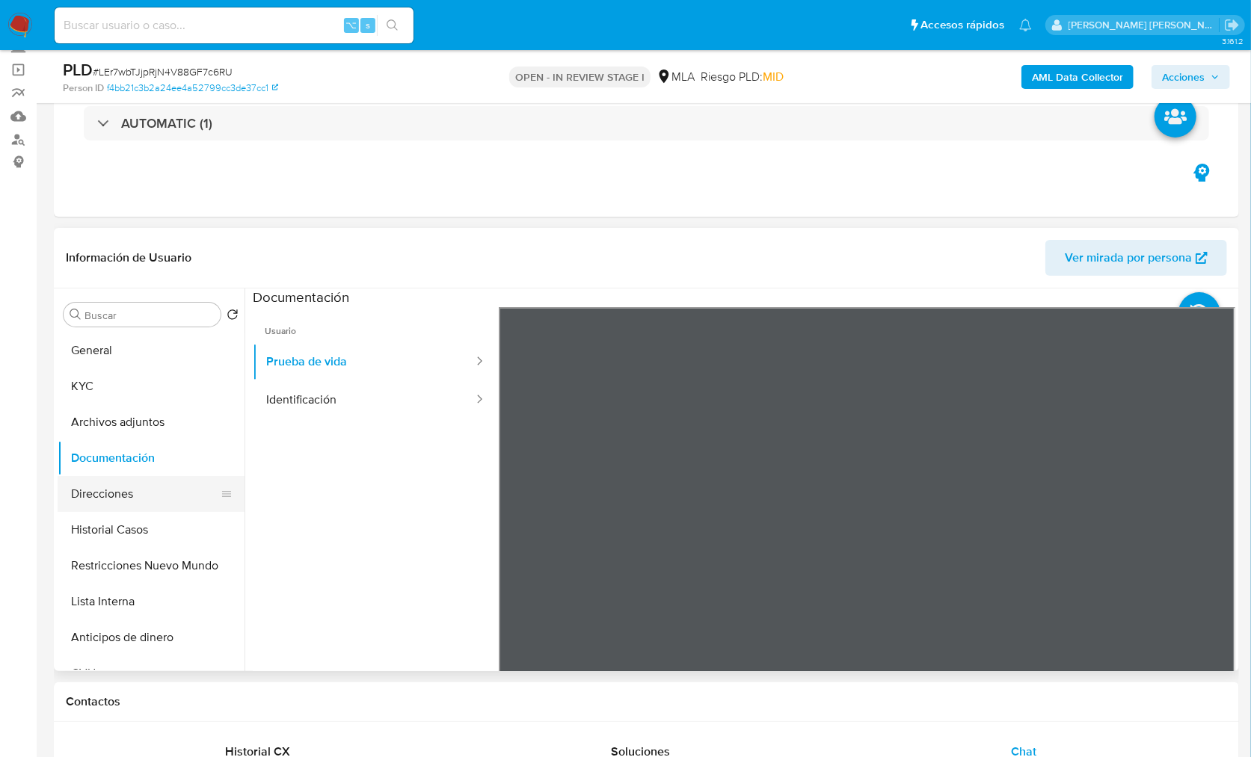
click at [139, 501] on button "Direcciones" at bounding box center [145, 494] width 175 height 36
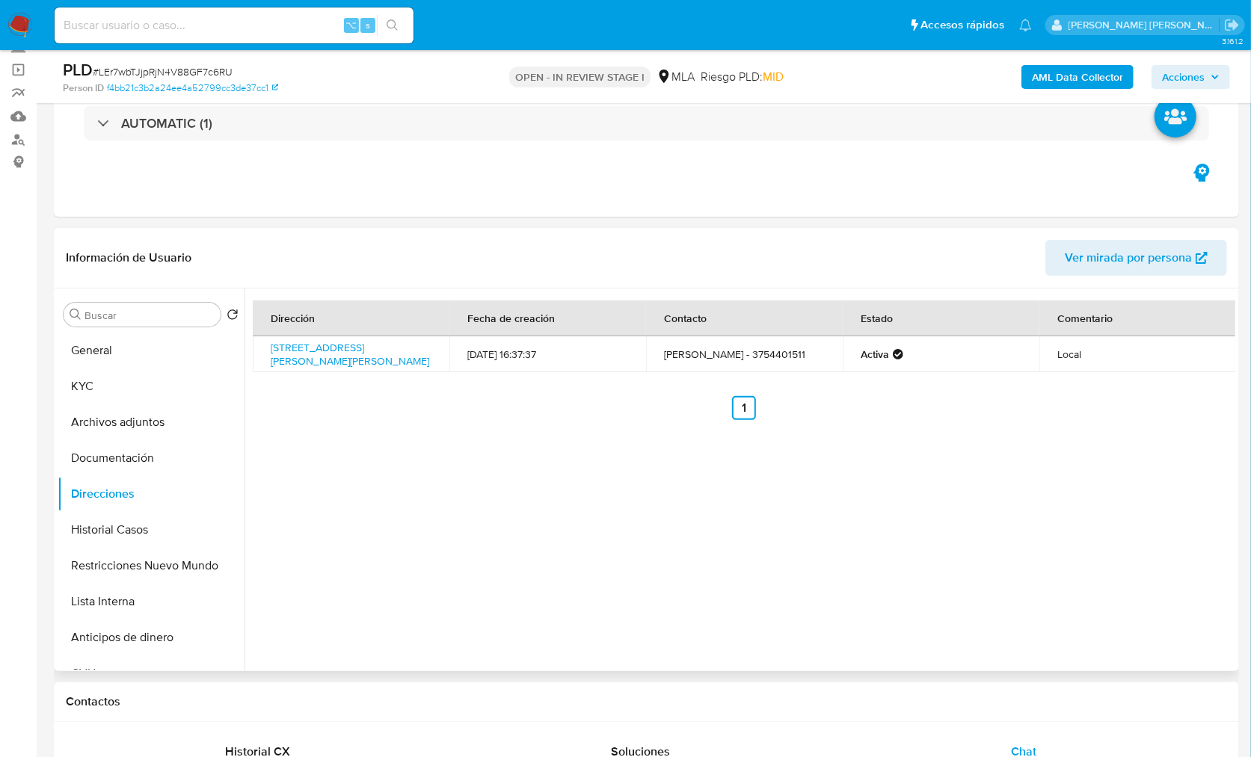
click at [357, 317] on th "Dirección" at bounding box center [351, 319] width 197 height 36
click at [351, 330] on th "Dirección" at bounding box center [351, 319] width 197 height 36
click at [349, 342] on link "Avenida San Martín 290, Leandro N. Alem, Misiones, 3315, Argentina 290" at bounding box center [350, 354] width 158 height 28
click at [115, 389] on button "KYC" at bounding box center [145, 387] width 175 height 36
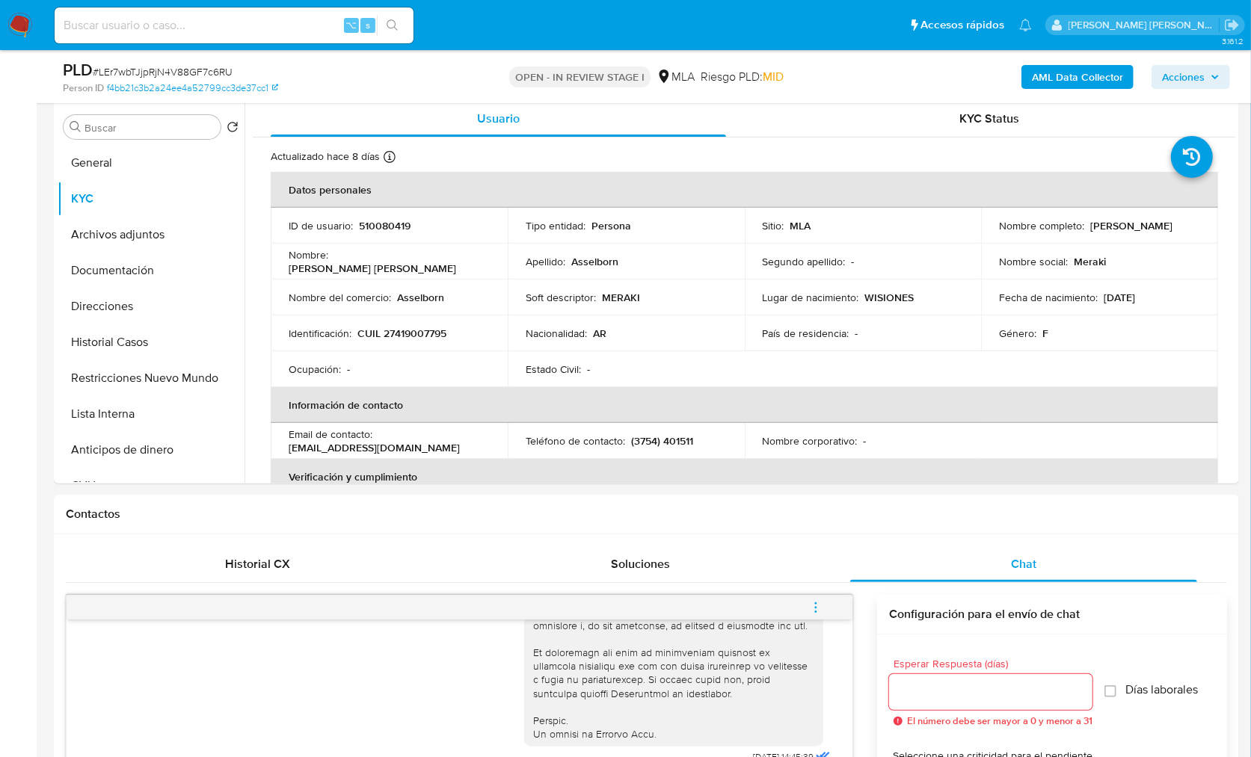
scroll to position [339, 0]
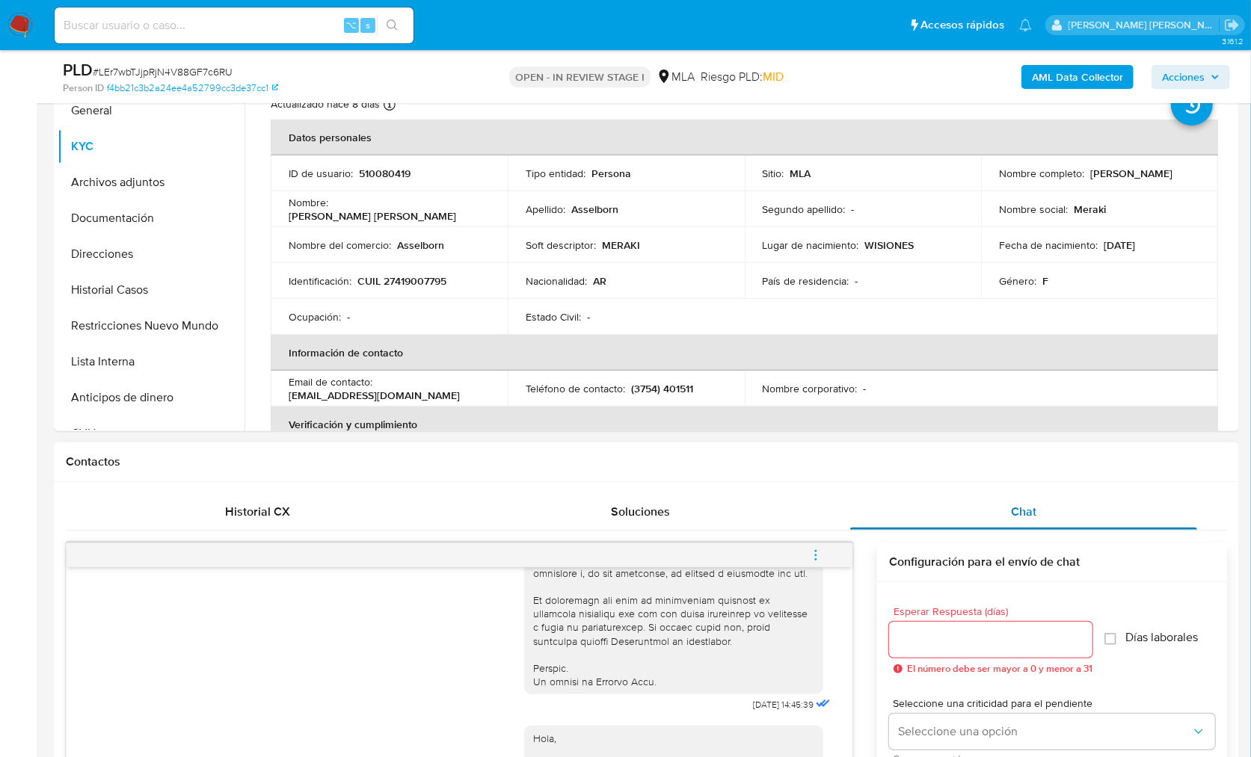
click at [973, 520] on div "Chat" at bounding box center [1023, 512] width 347 height 36
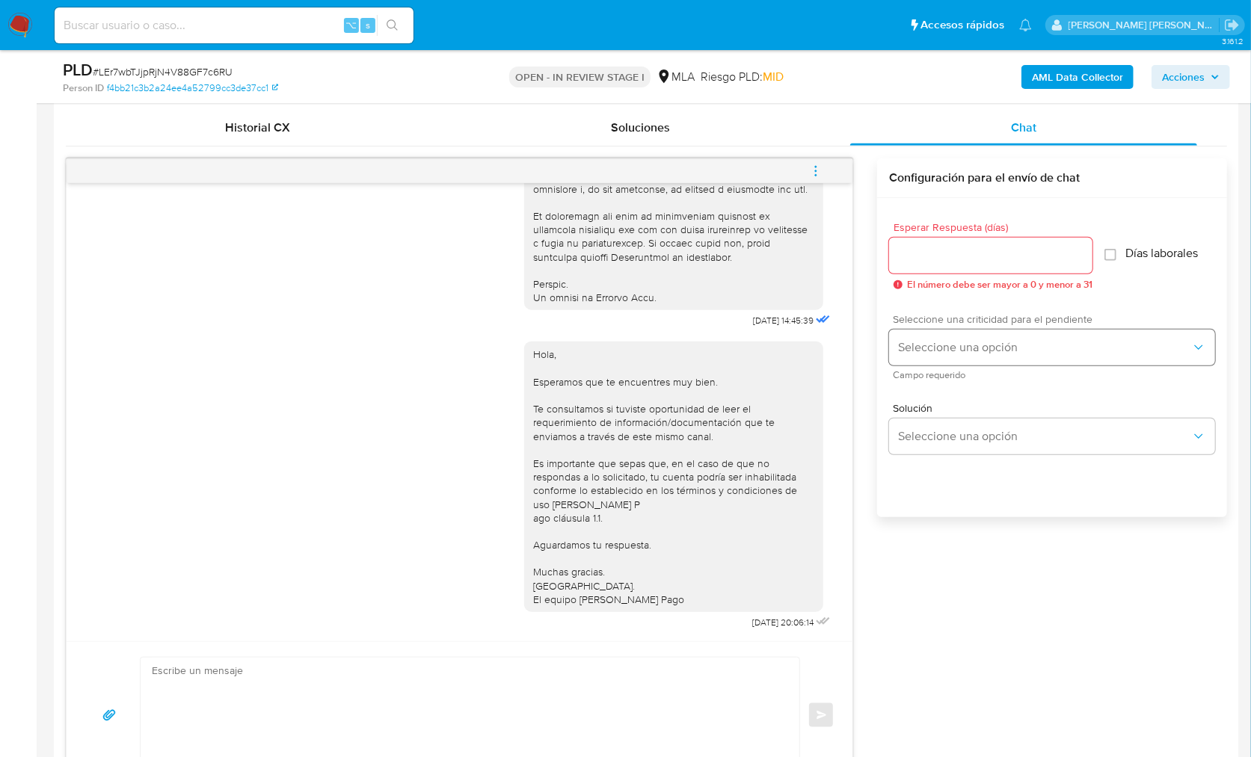
scroll to position [735, 0]
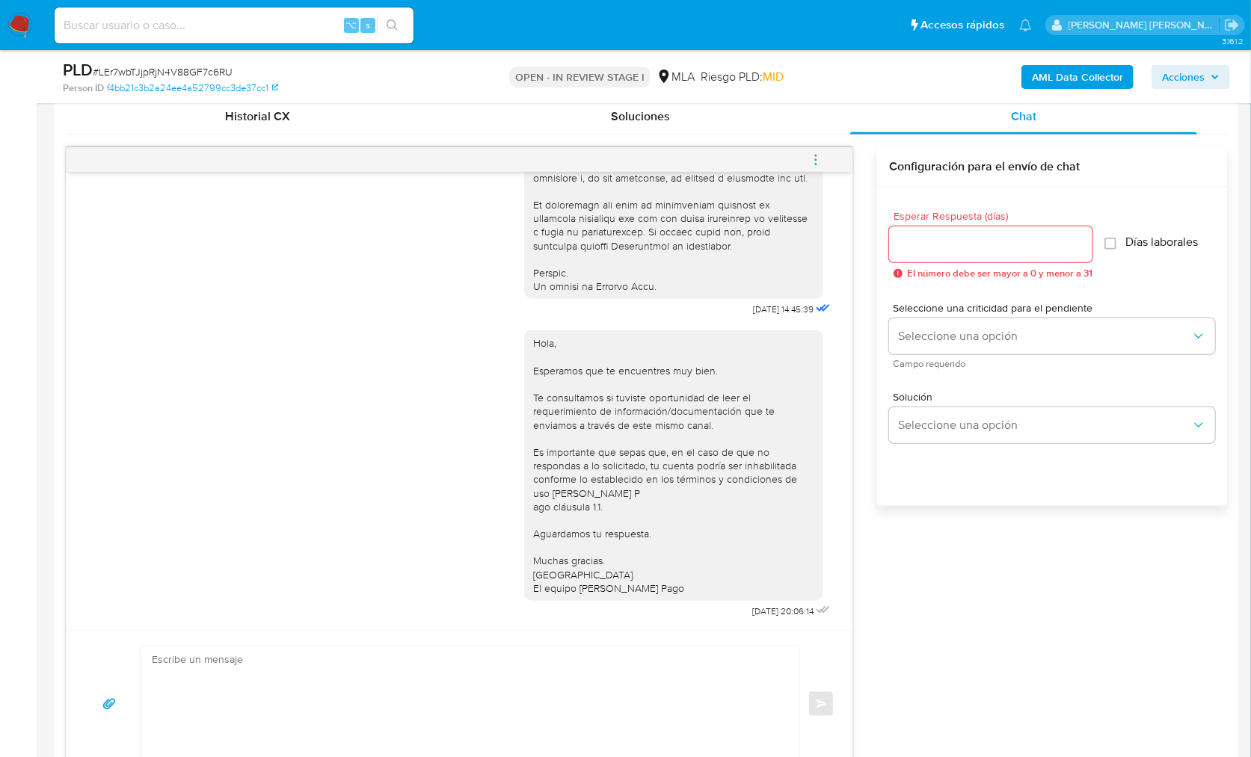
click at [567, 687] on textarea at bounding box center [466, 704] width 629 height 115
click at [533, 670] on textarea at bounding box center [466, 704] width 629 height 115
paste textarea "Hola , En función de las operaciones registradas en tu cuenta de Mercado Pago, …"
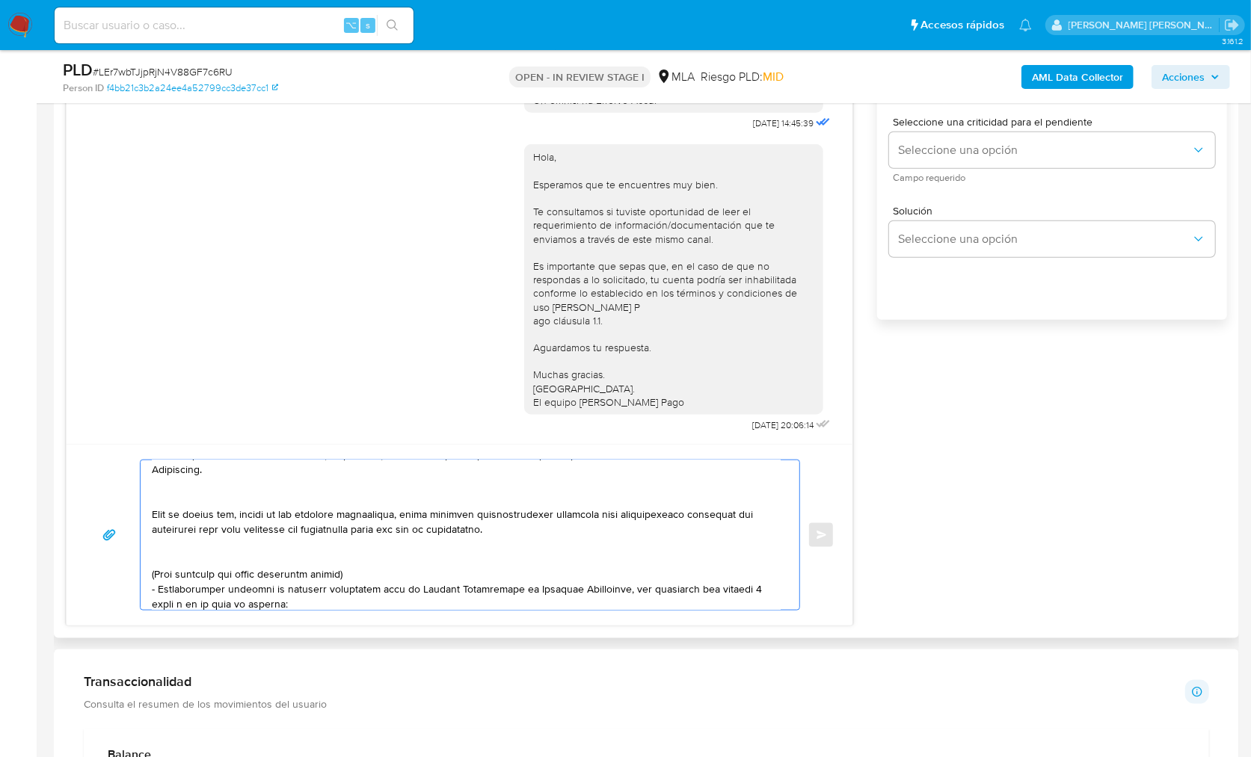
scroll to position [0, 0]
click at [218, 494] on textarea at bounding box center [466, 536] width 629 height 150
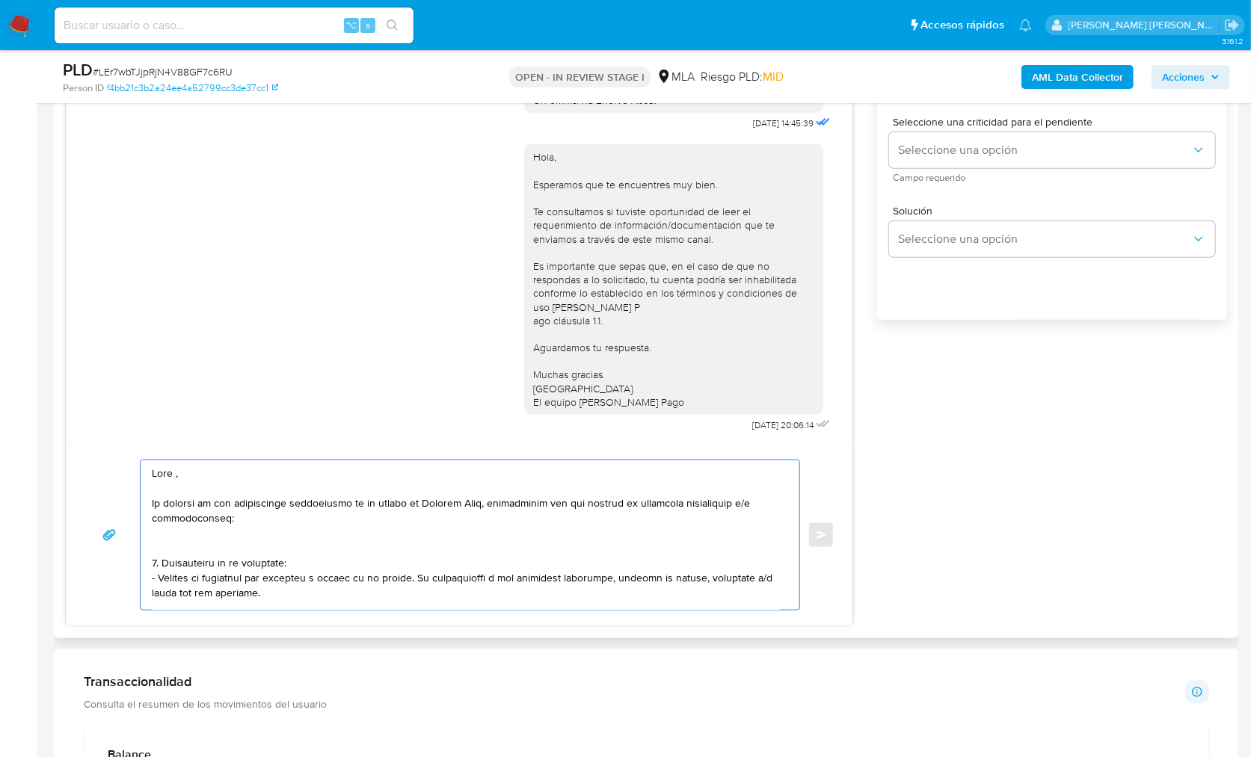
click at [198, 535] on textarea at bounding box center [466, 536] width 629 height 150
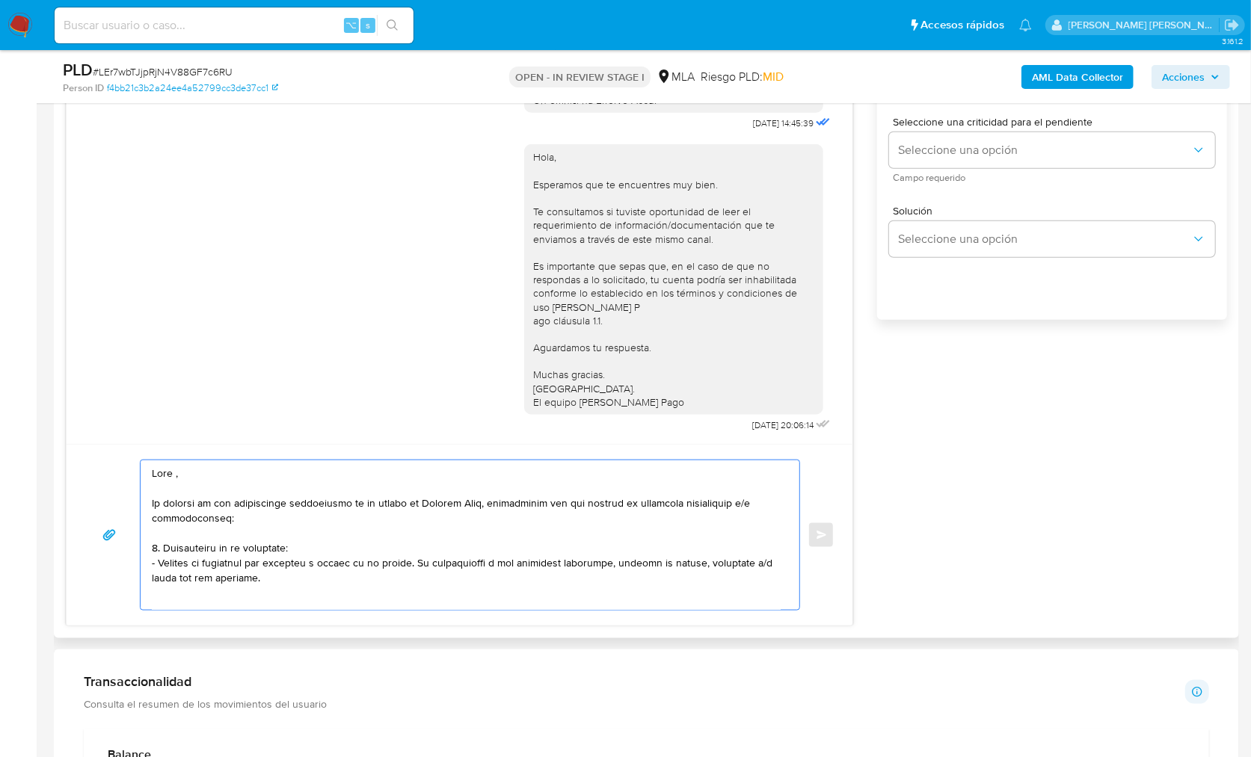
click at [279, 585] on textarea at bounding box center [466, 536] width 629 height 150
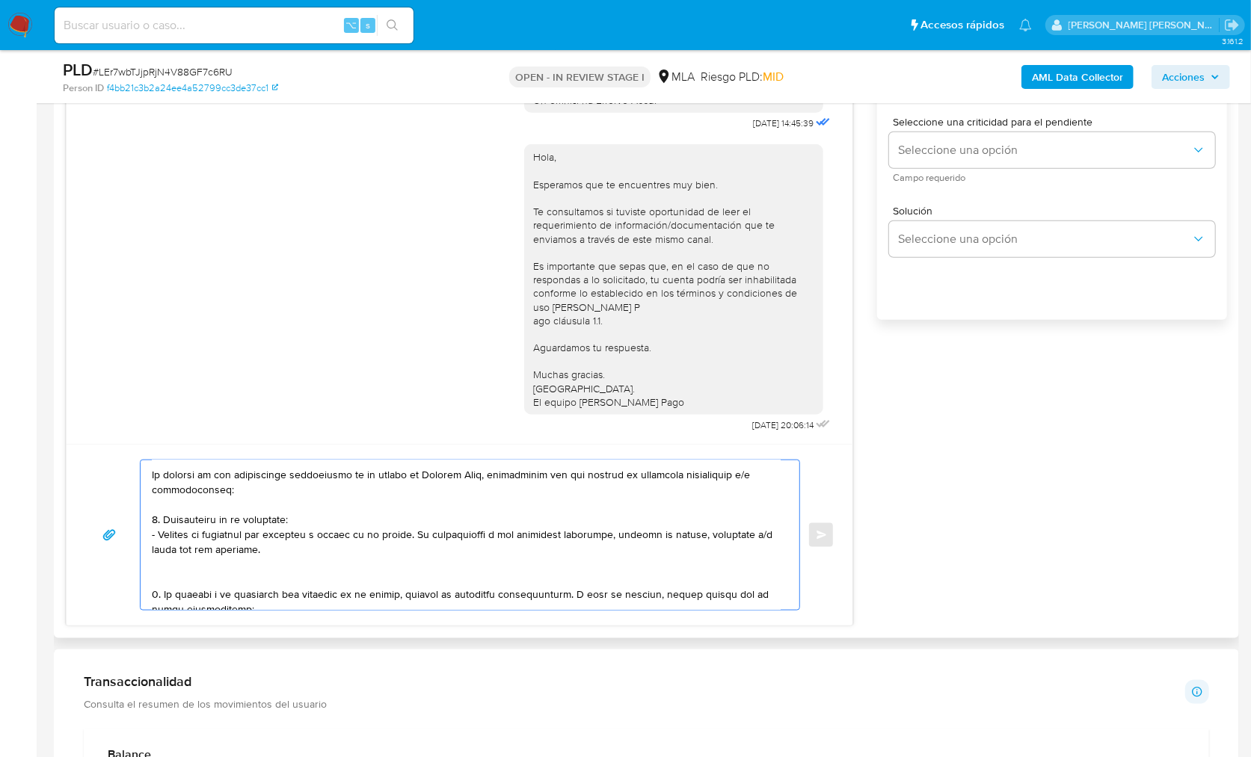
scroll to position [30, 0]
click at [173, 576] on textarea at bounding box center [466, 536] width 629 height 150
drag, startPoint x: 277, startPoint y: 550, endPoint x: 145, endPoint y: 522, distance: 134.6
click at [145, 522] on div at bounding box center [466, 536] width 651 height 150
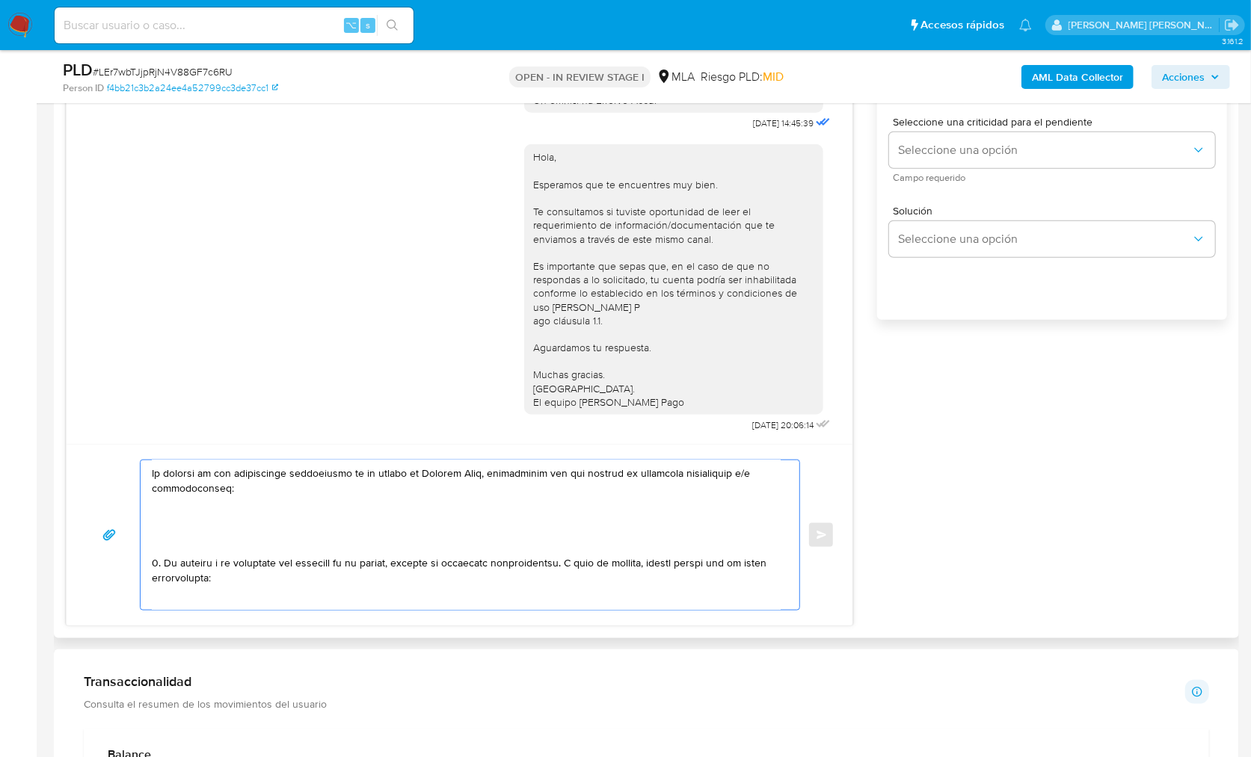
click at [183, 539] on textarea at bounding box center [466, 536] width 629 height 150
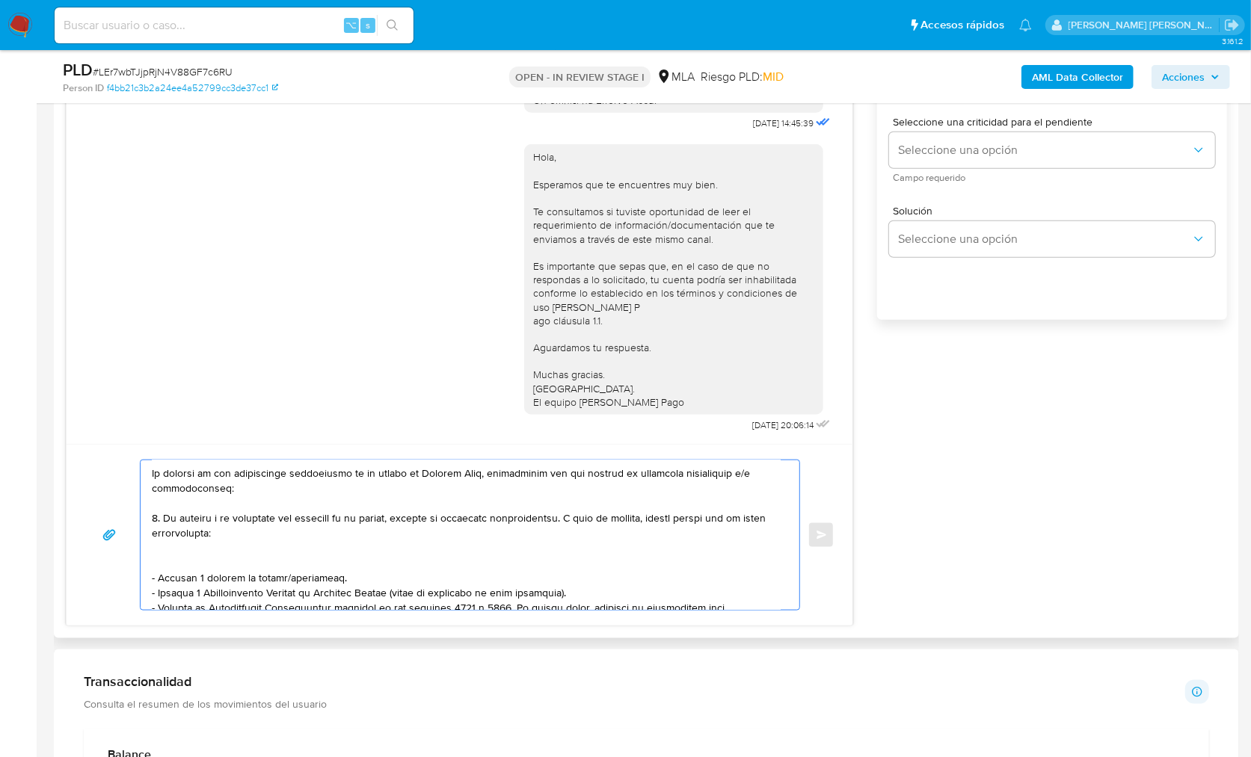
click at [182, 559] on textarea at bounding box center [466, 536] width 629 height 150
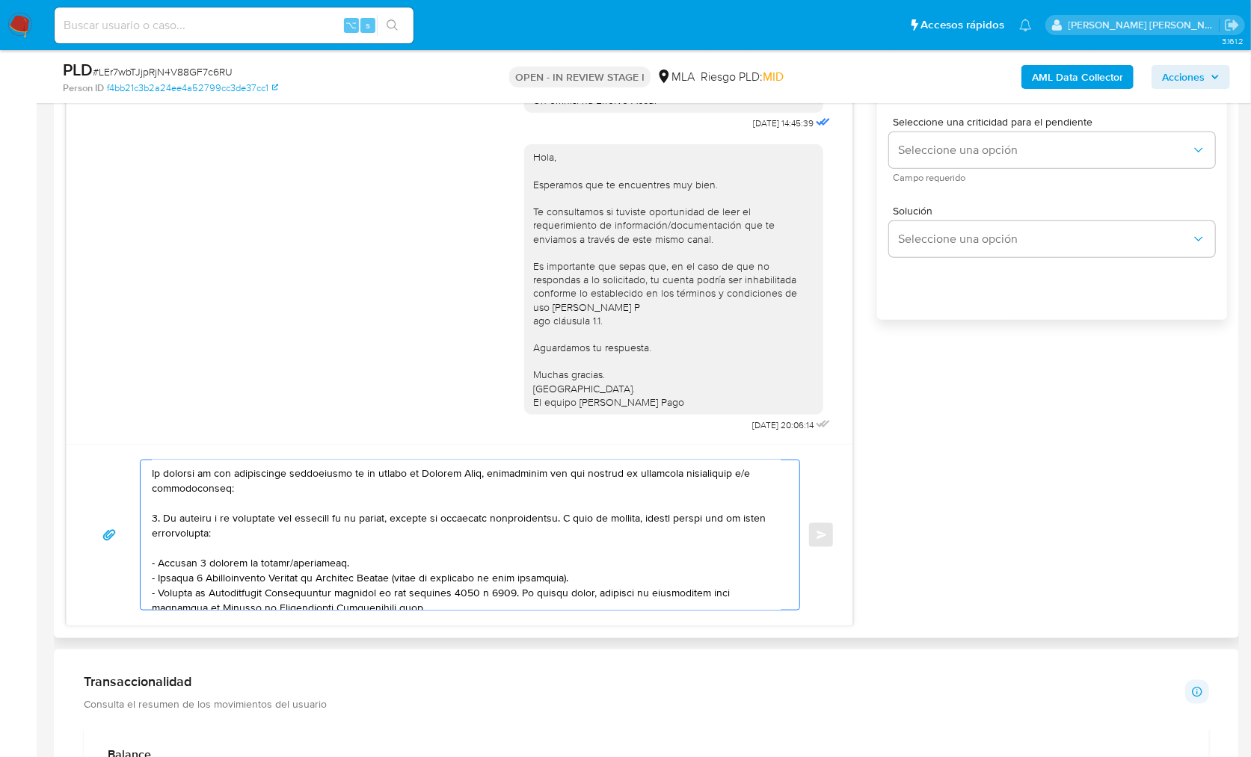
drag, startPoint x: 342, startPoint y: 561, endPoint x: 106, endPoint y: 563, distance: 235.5
click at [106, 563] on div "Enviar" at bounding box center [459, 535] width 750 height 151
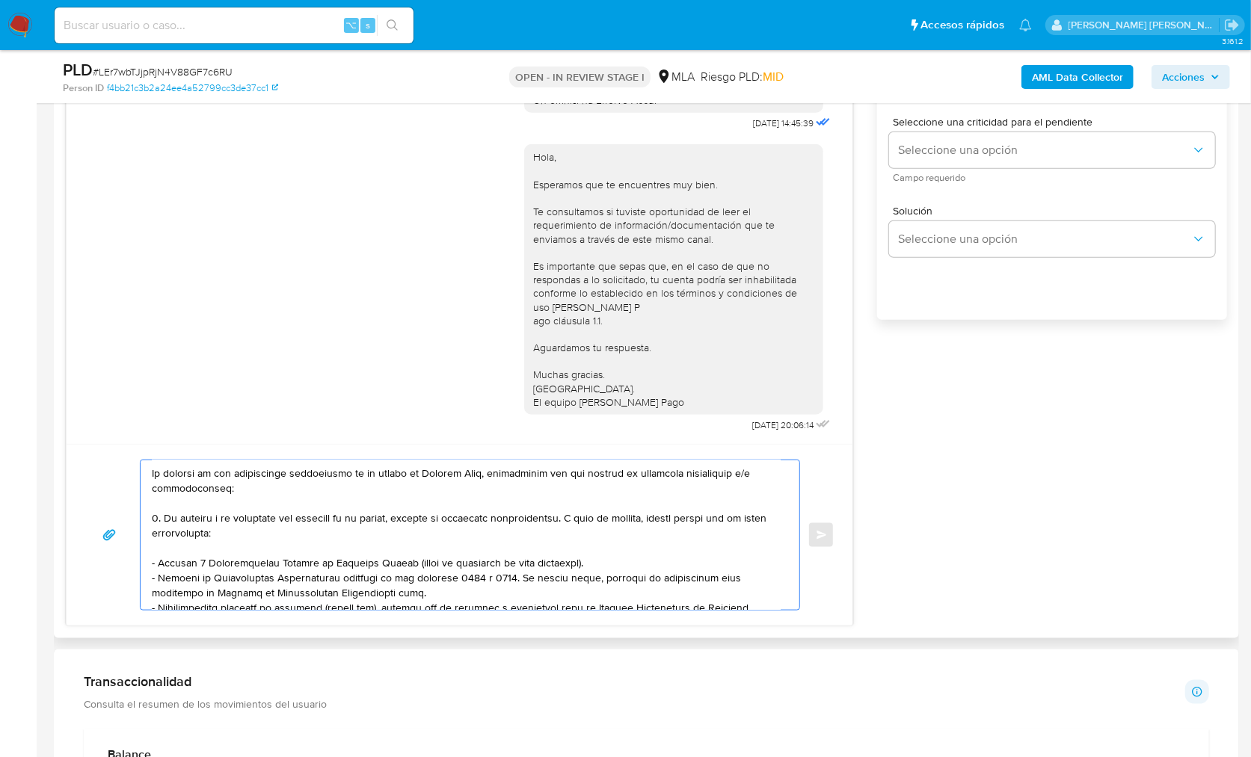
click at [433, 597] on textarea at bounding box center [466, 536] width 629 height 150
click at [435, 594] on textarea at bounding box center [466, 536] width 629 height 150
paste textarea "[URL][DOMAIN_NAME]"
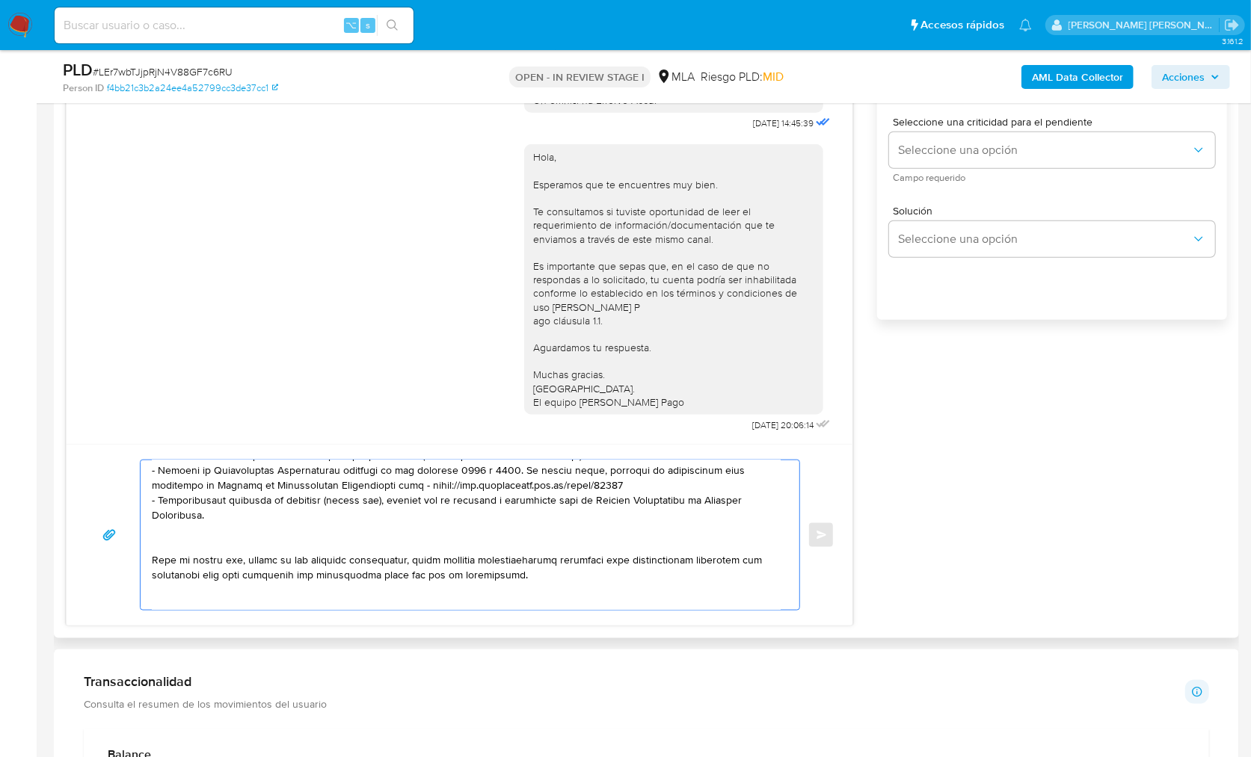
scroll to position [144, 0]
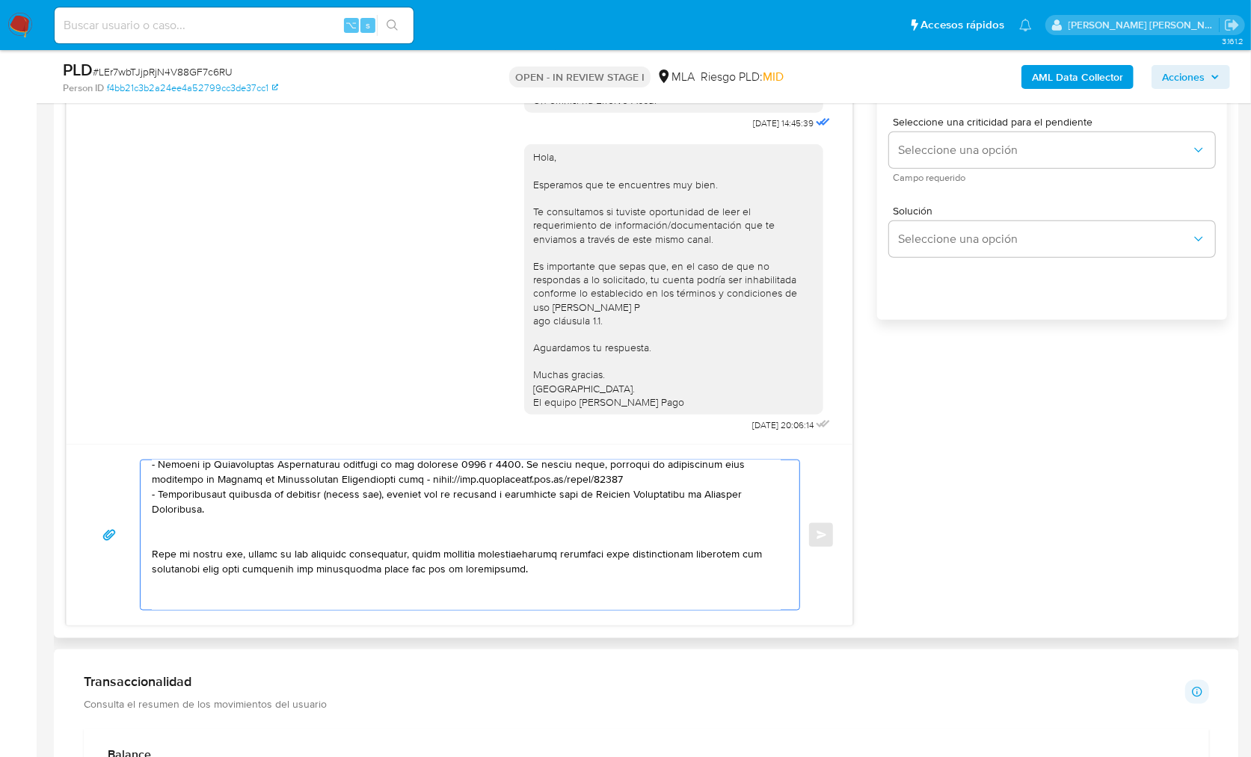
drag, startPoint x: 231, startPoint y: 511, endPoint x: 149, endPoint y: 493, distance: 84.3
click at [149, 493] on div at bounding box center [466, 536] width 651 height 150
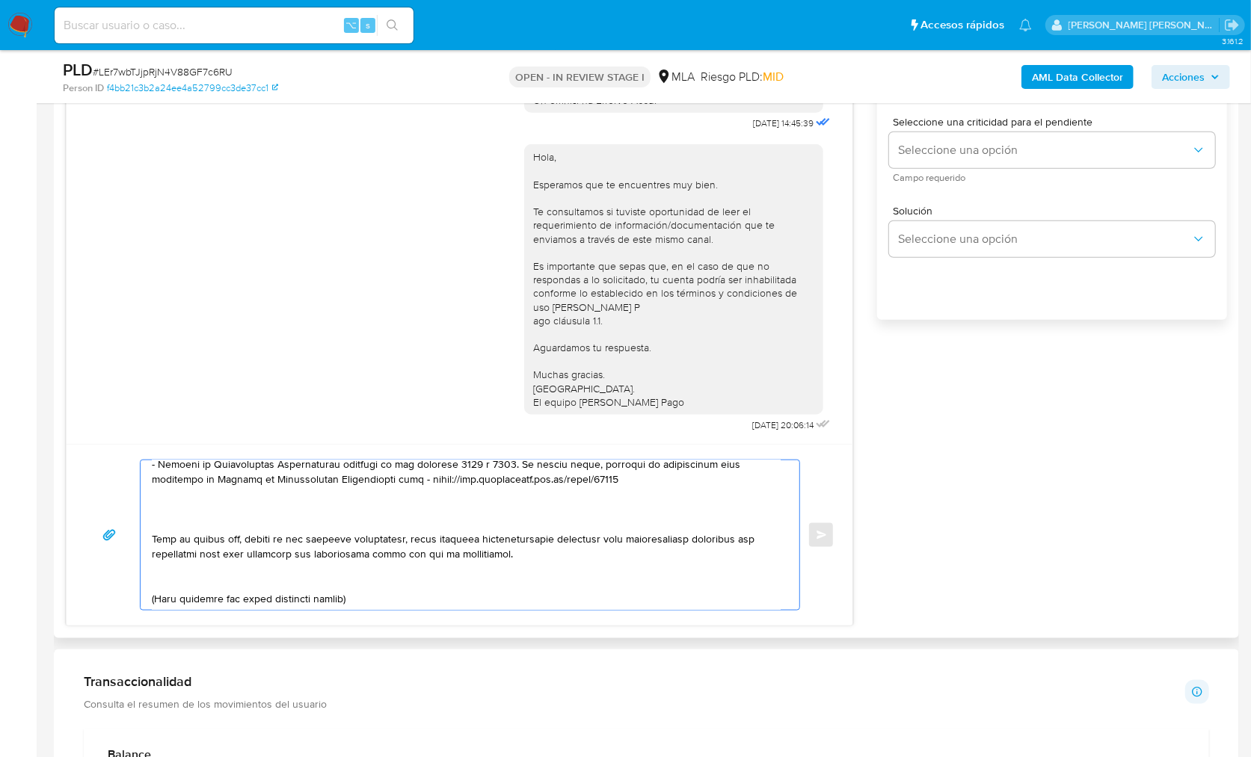
click at [171, 514] on textarea at bounding box center [466, 536] width 629 height 150
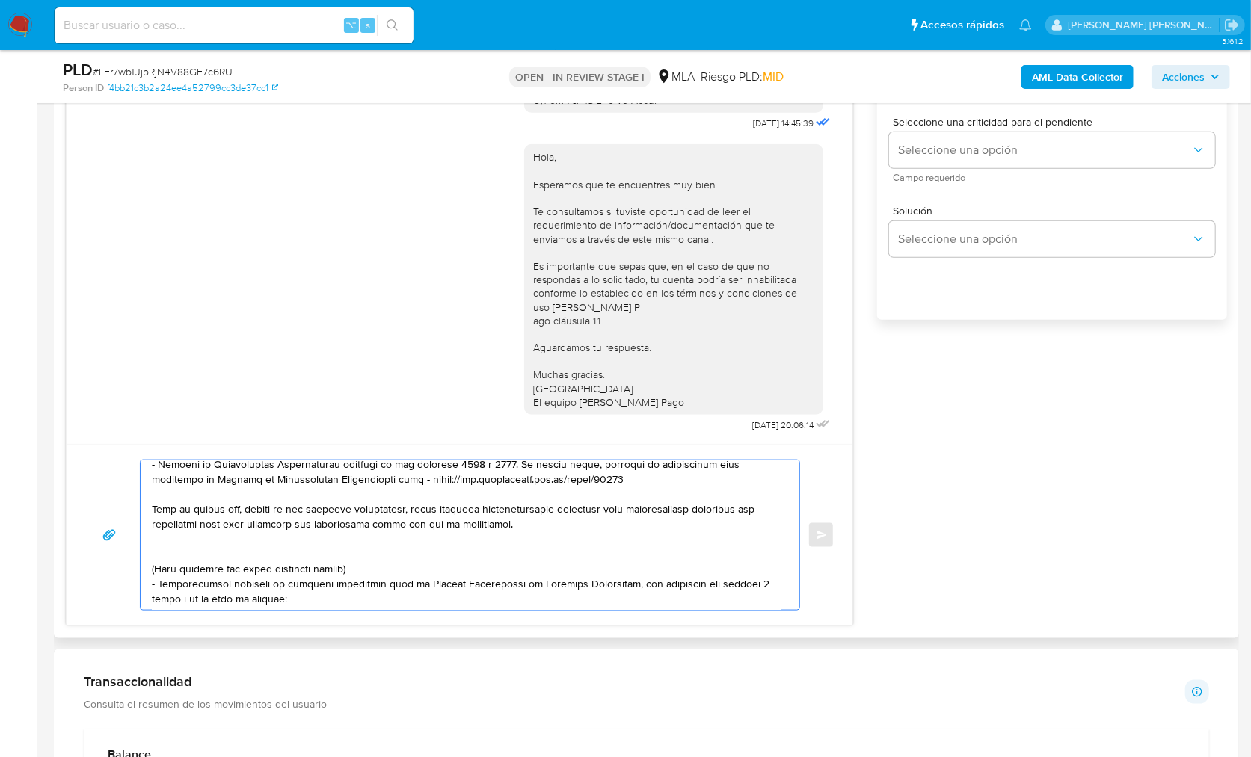
click at [171, 546] on textarea at bounding box center [466, 536] width 629 height 150
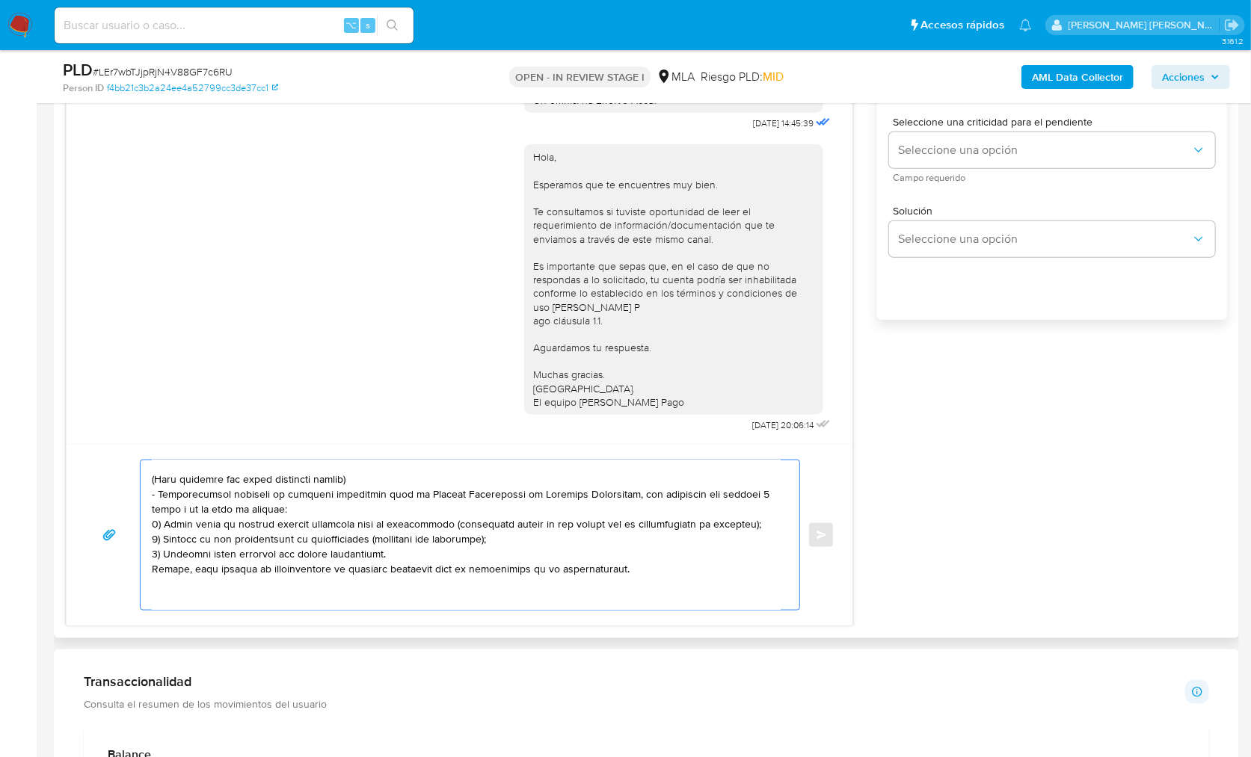
scroll to position [284, 0]
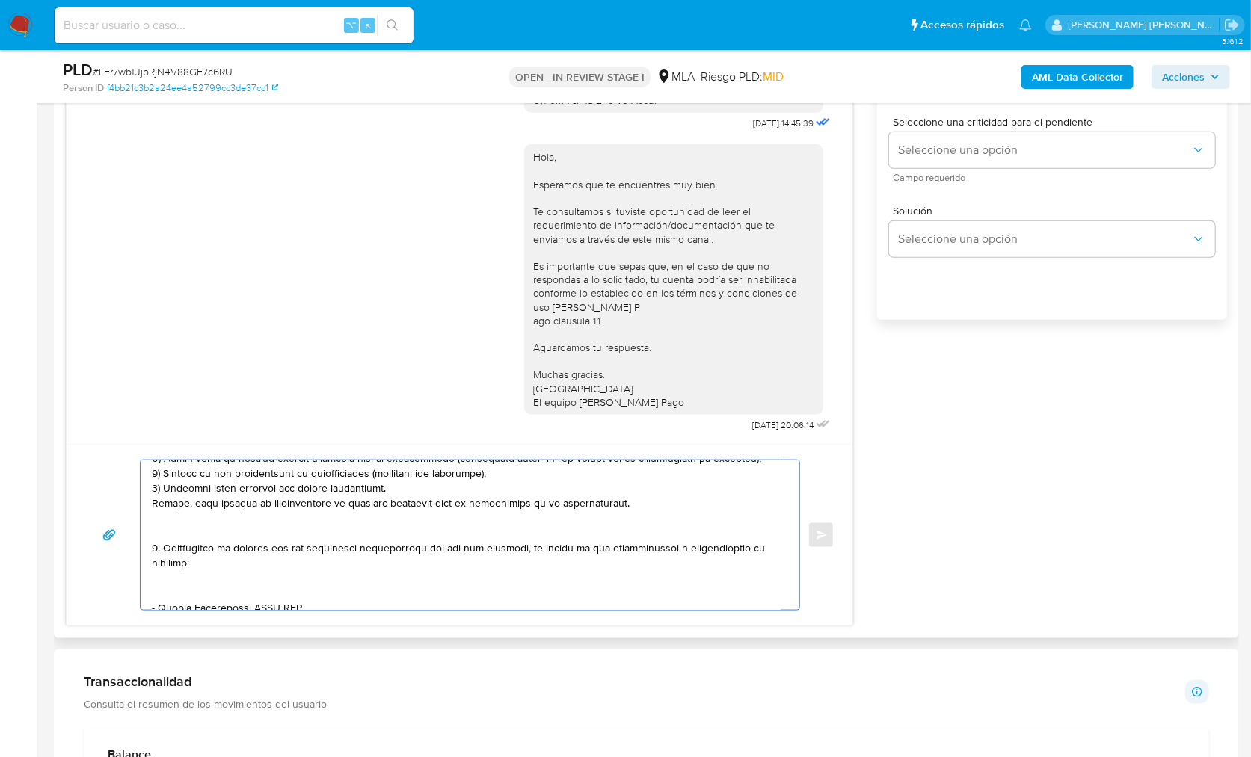
drag, startPoint x: 183, startPoint y: 535, endPoint x: 195, endPoint y: 537, distance: 12.1
click at [195, 537] on textarea at bounding box center [466, 536] width 629 height 150
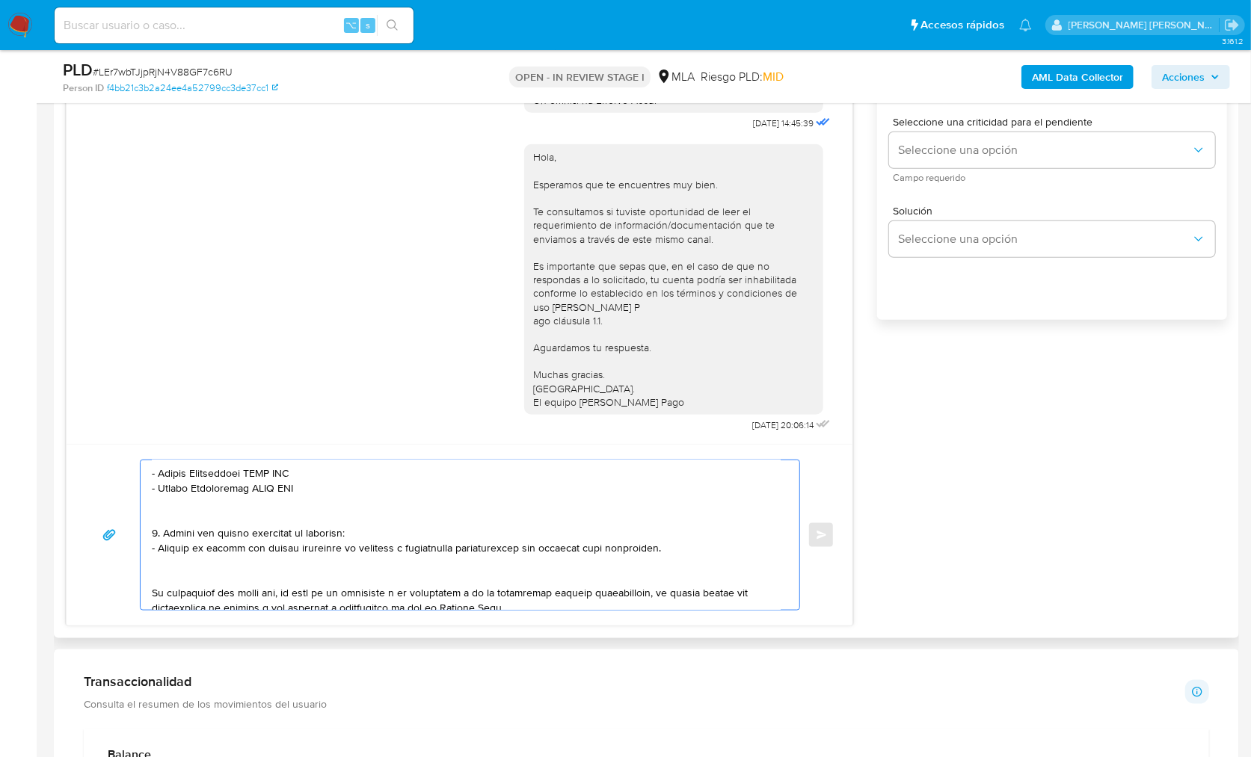
scroll to position [150, 0]
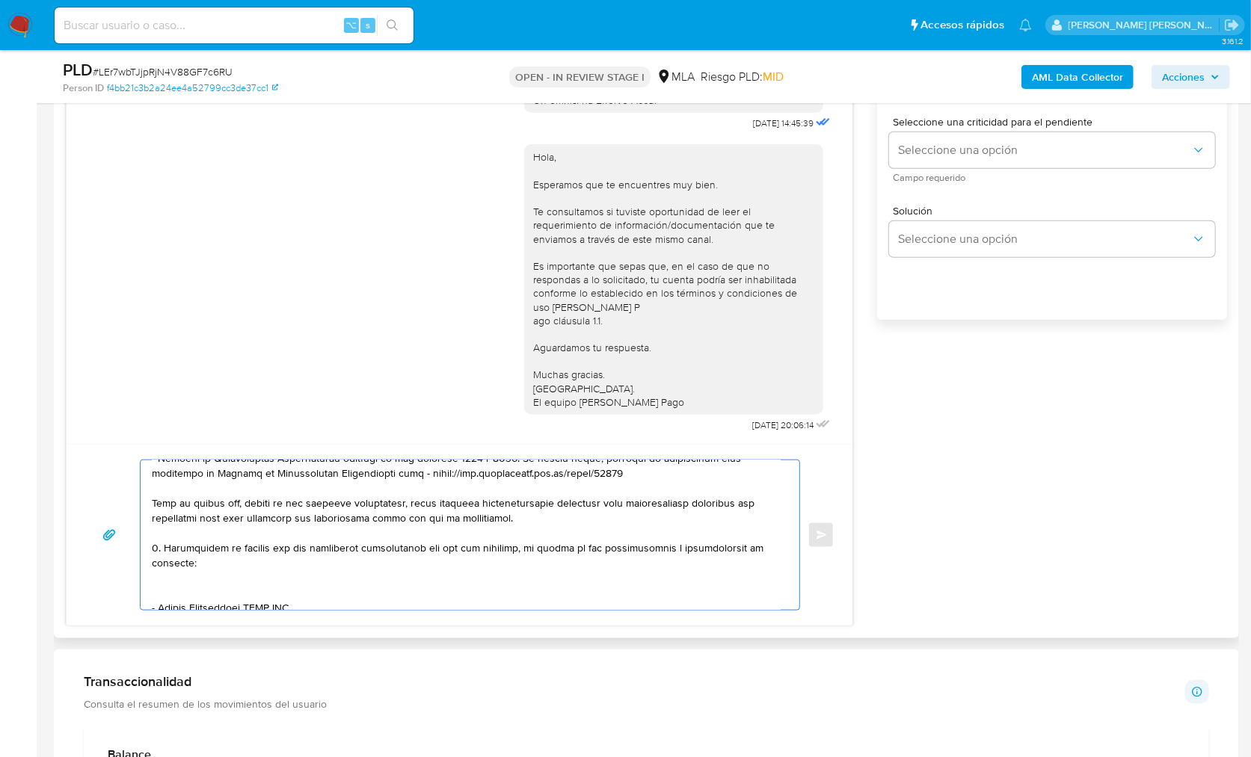
click at [185, 593] on textarea at bounding box center [466, 536] width 629 height 150
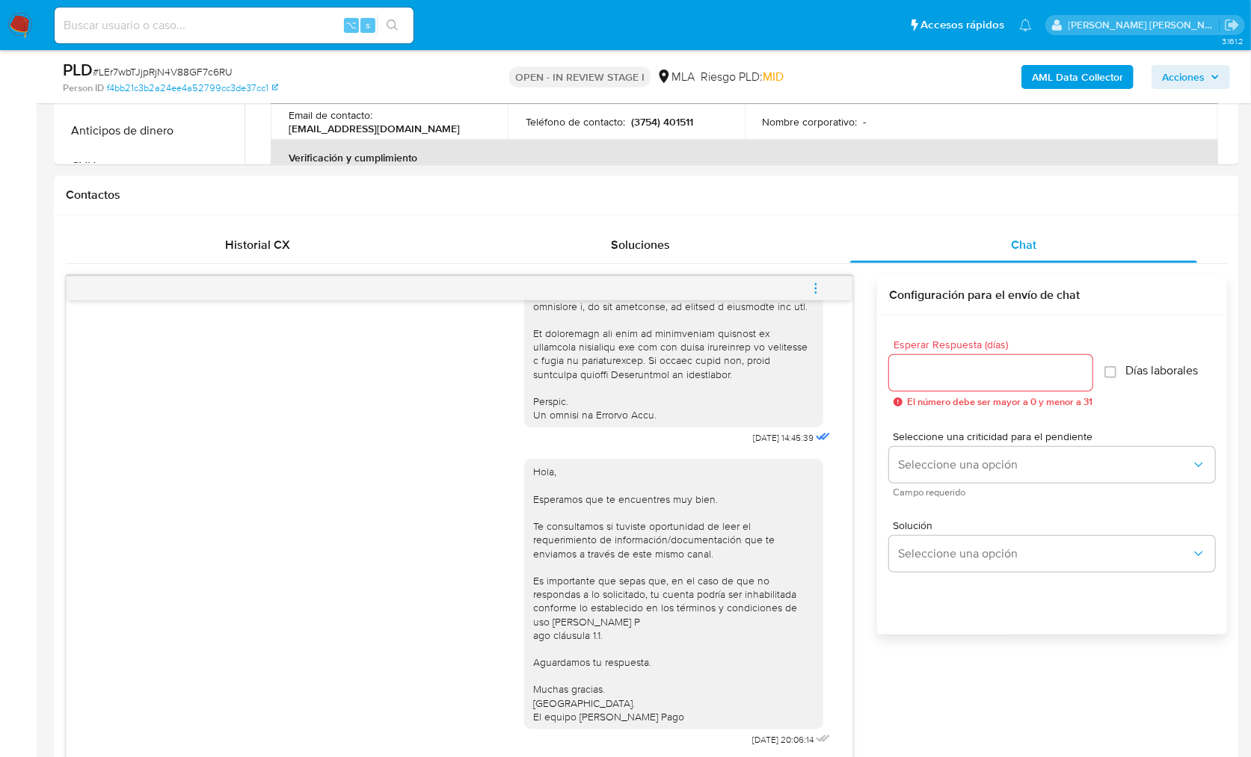
scroll to position [458, 0]
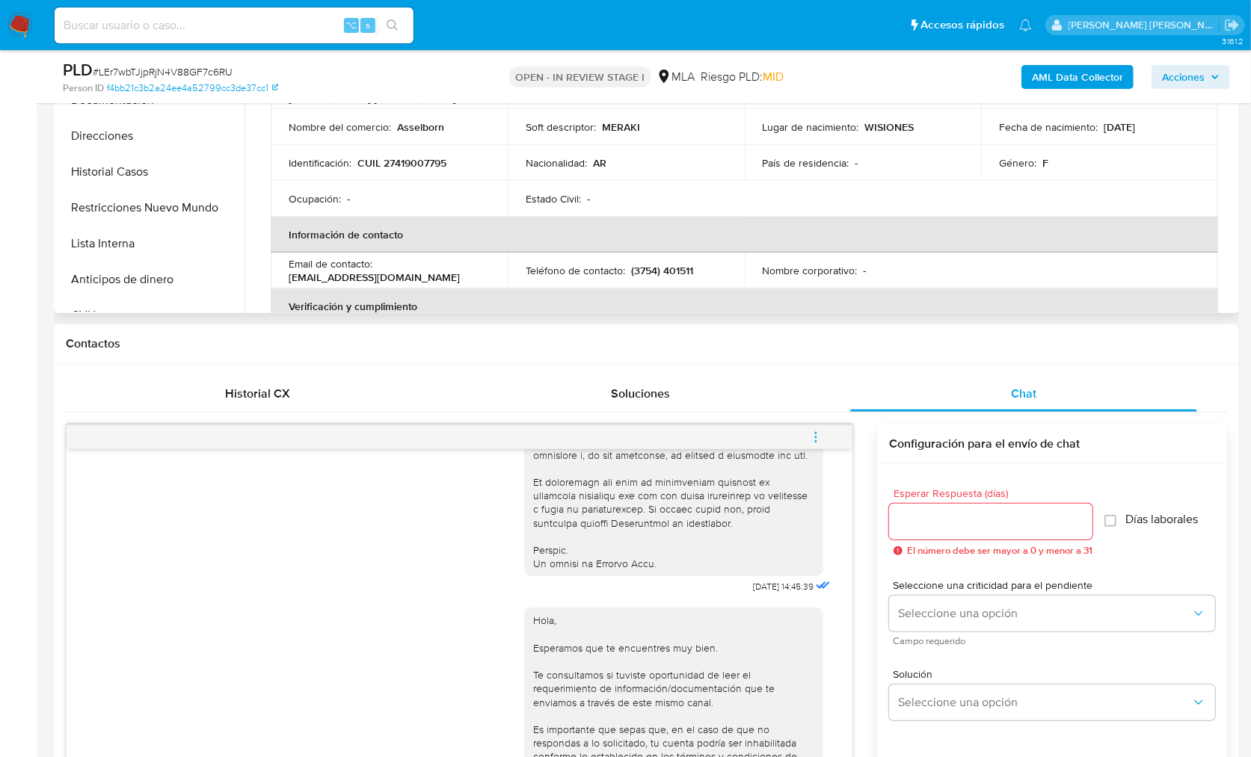
click at [407, 164] on p "CUIL 27419007795" at bounding box center [401, 162] width 89 height 13
copy p "27419007795"
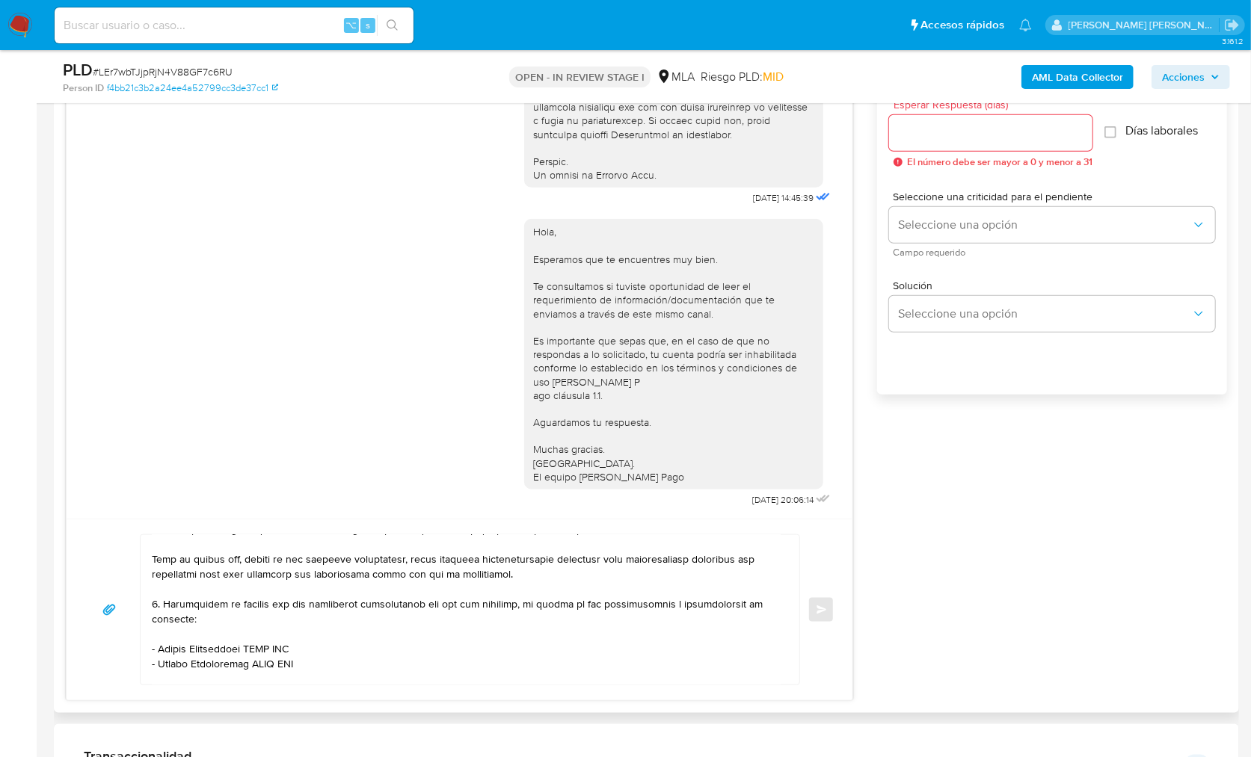
scroll to position [170, 0]
drag, startPoint x: 158, startPoint y: 647, endPoint x: 250, endPoint y: 649, distance: 92.7
click at [250, 649] on textarea at bounding box center [466, 610] width 629 height 150
paste textarea "Melani Iasmin Faviero"
click at [298, 647] on textarea at bounding box center [466, 610] width 629 height 150
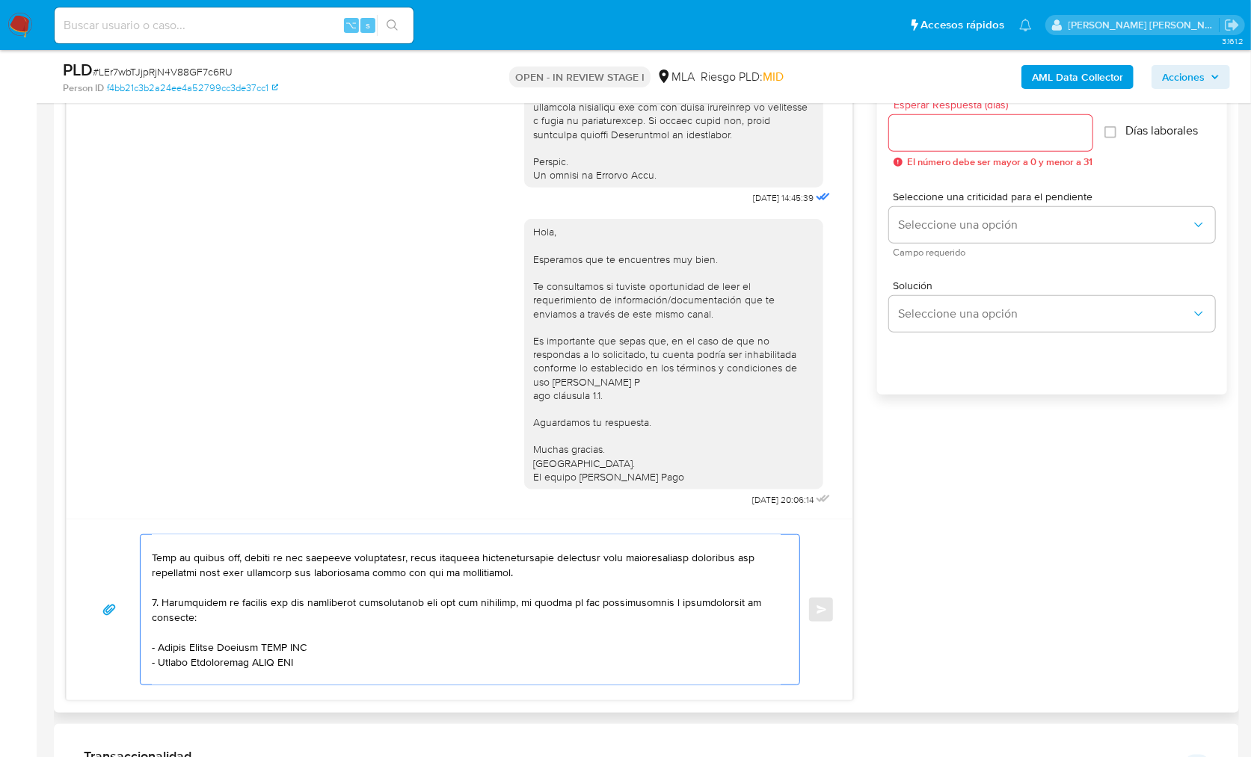
click at [298, 647] on textarea at bounding box center [466, 610] width 629 height 150
paste textarea "27463890639"
drag, startPoint x: 159, startPoint y: 661, endPoint x: 253, endPoint y: 663, distance: 94.2
click at [253, 663] on textarea at bounding box center [466, 610] width 629 height 150
paste textarea "Caloggero, Luis Mari"
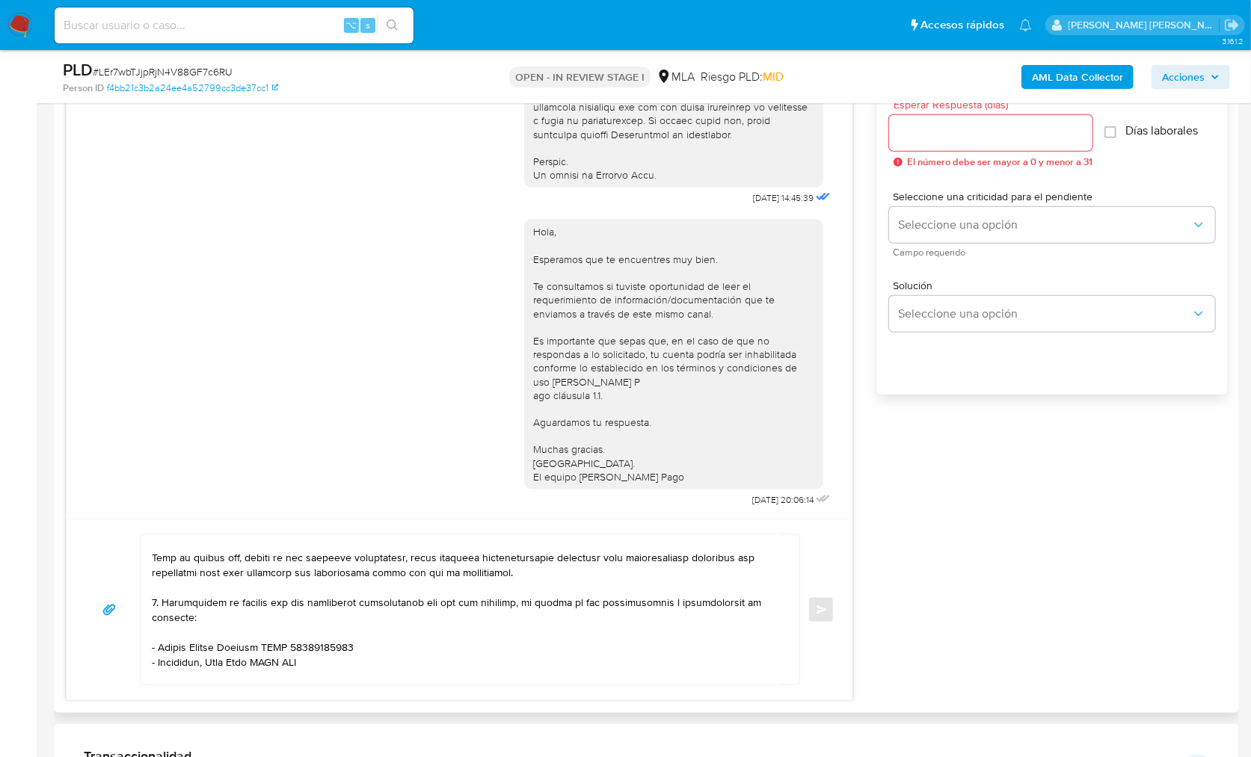
click at [296, 664] on textarea at bounding box center [466, 610] width 629 height 150
paste textarea "20086074207"
paste textarea "Fabian Humberto Reincheski"
paste textarea "20364508892"
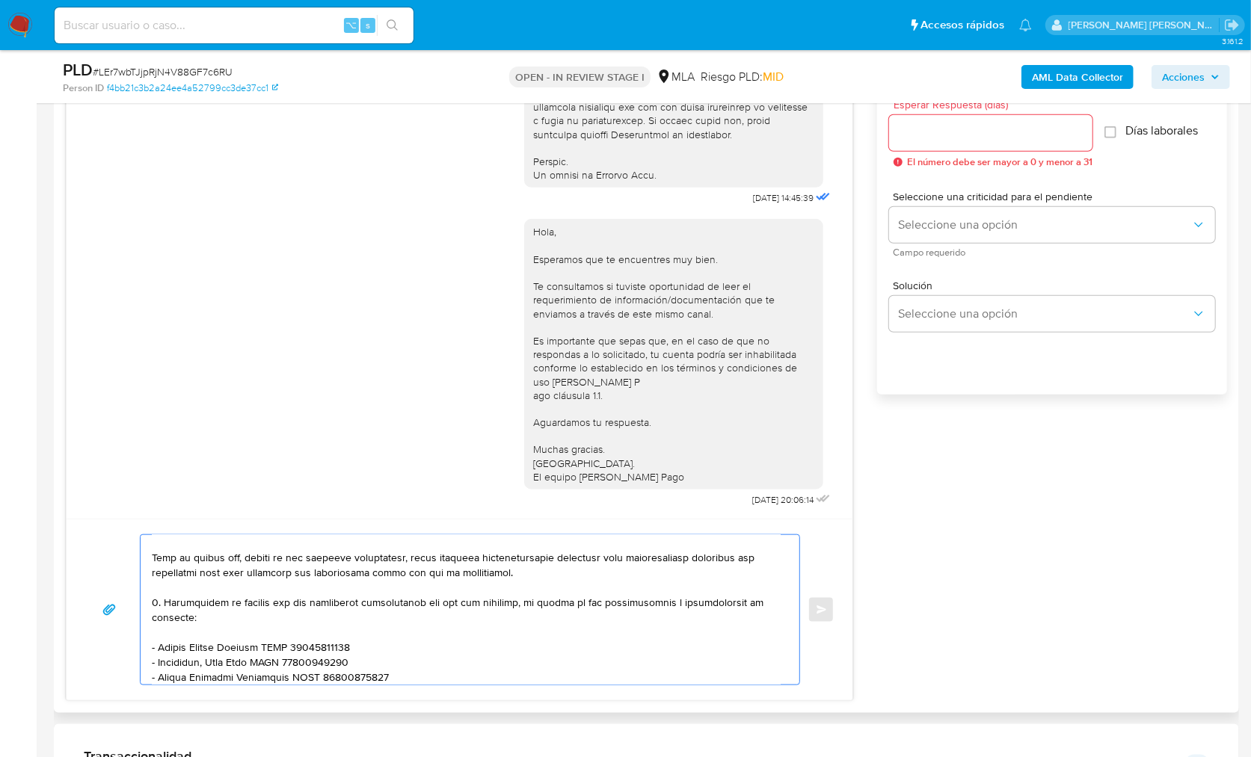
scroll to position [185, 0]
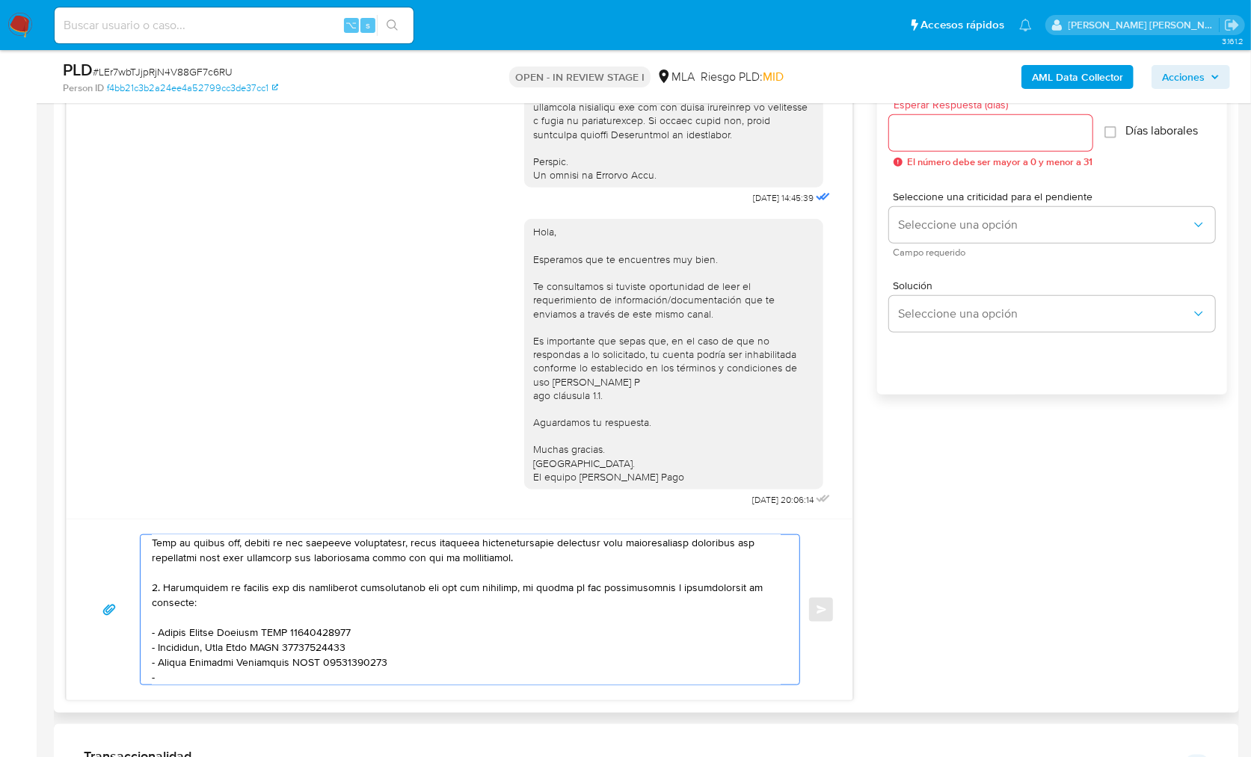
paste textarea "Spezia Geovani"
paste textarea "20937961910"
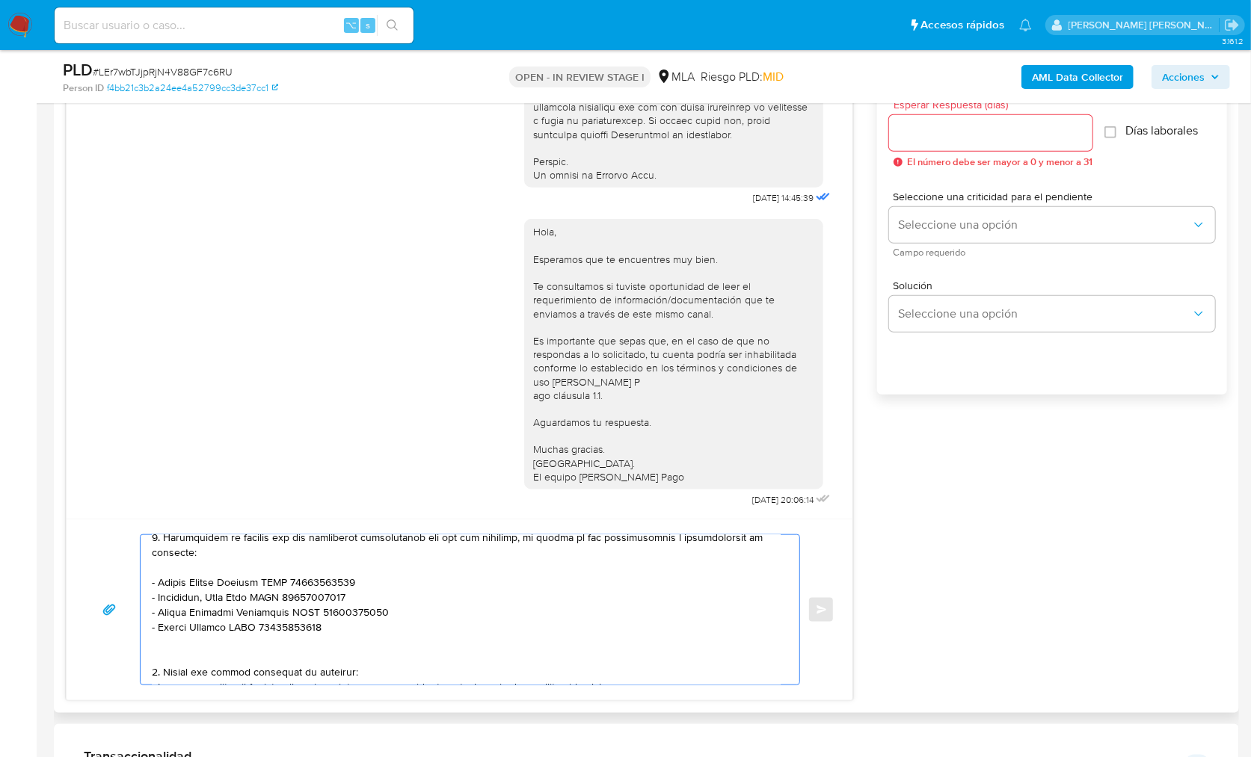
scroll to position [274, 0]
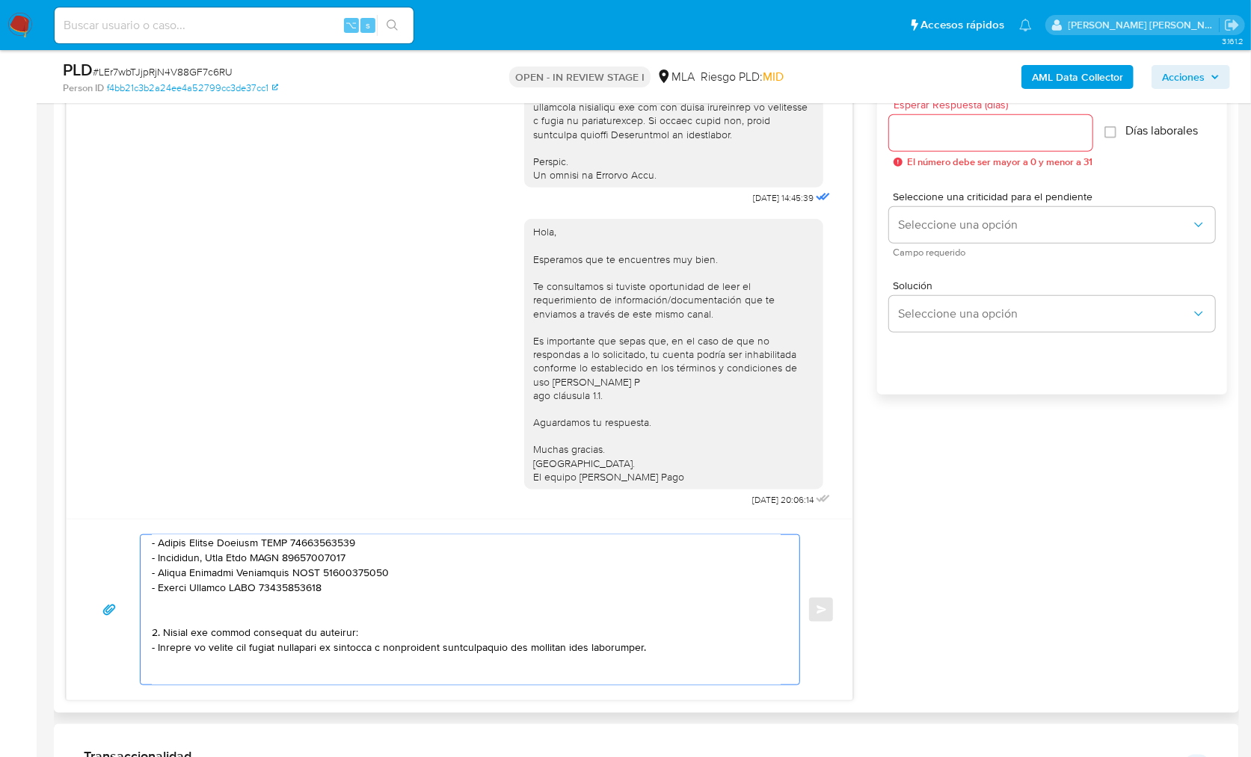
click at [222, 613] on textarea at bounding box center [466, 610] width 629 height 150
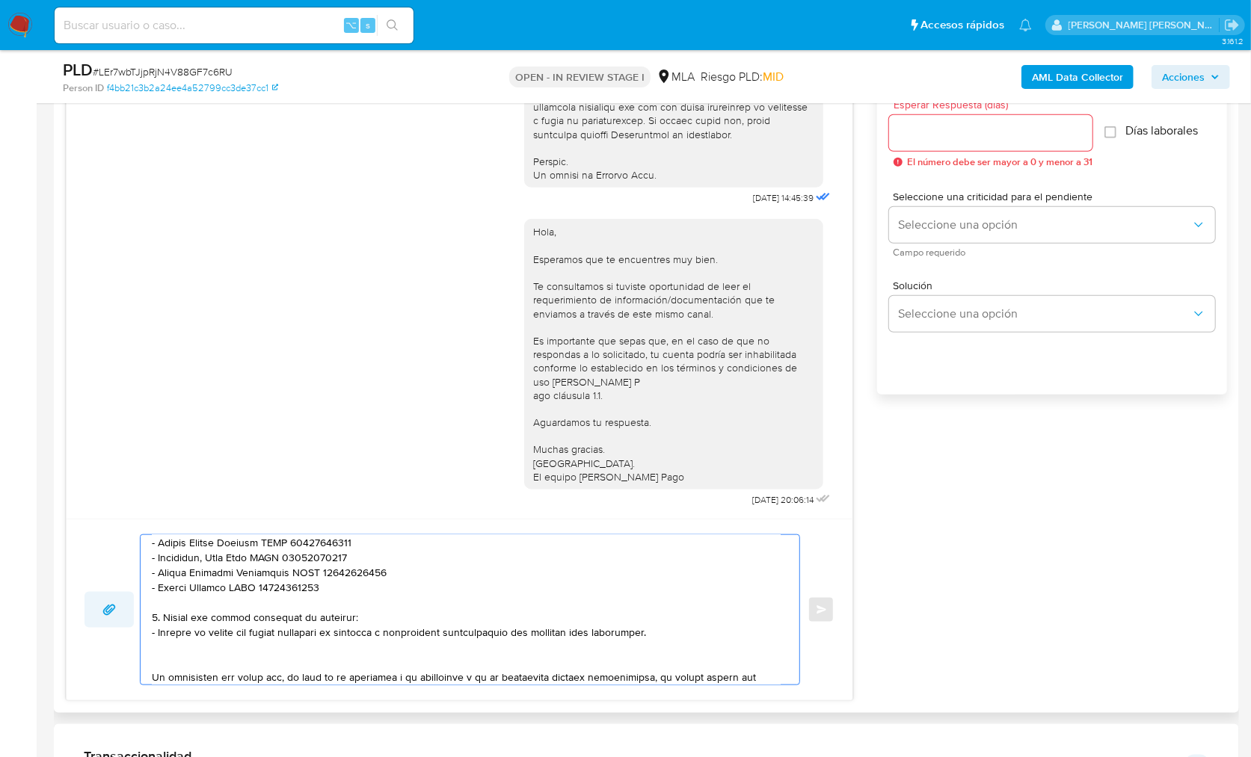
drag, startPoint x: 683, startPoint y: 628, endPoint x: 119, endPoint y: 616, distance: 564.5
click at [119, 616] on div "Enviar" at bounding box center [459, 610] width 750 height 151
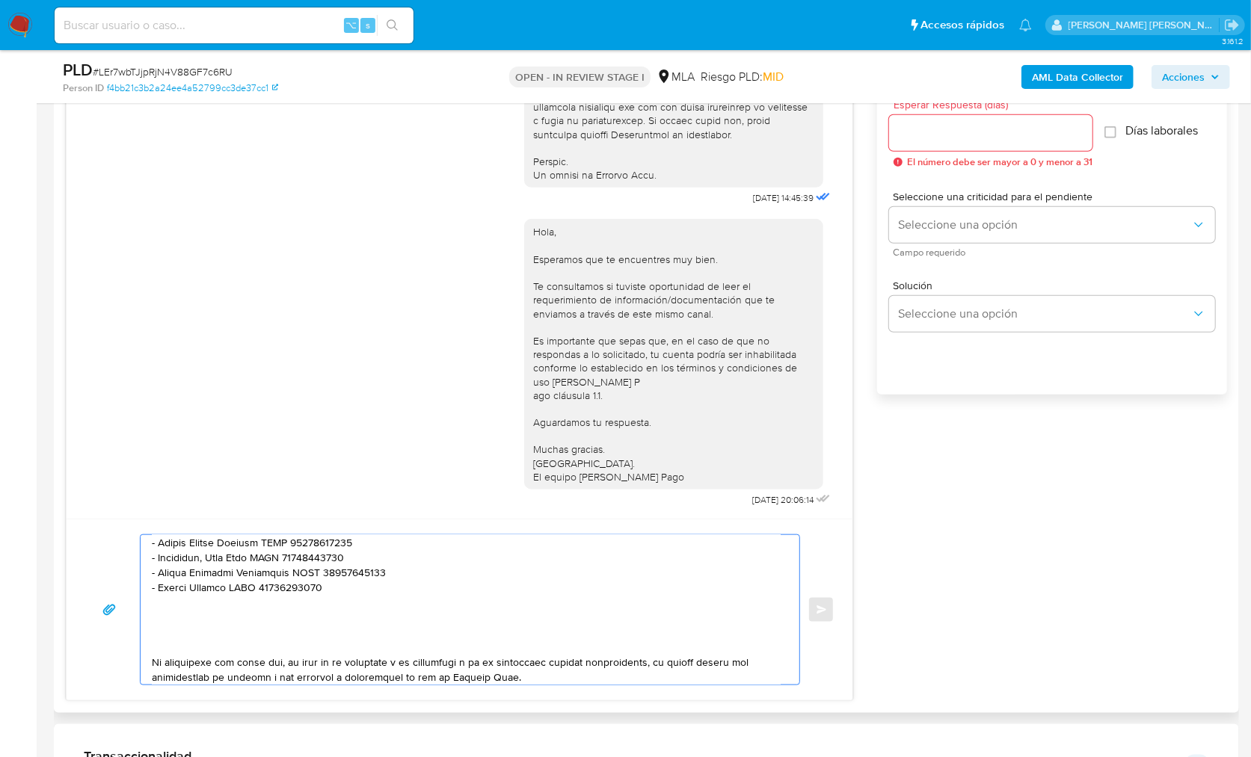
click at [152, 636] on textarea at bounding box center [466, 610] width 629 height 150
click at [171, 639] on textarea at bounding box center [466, 610] width 629 height 150
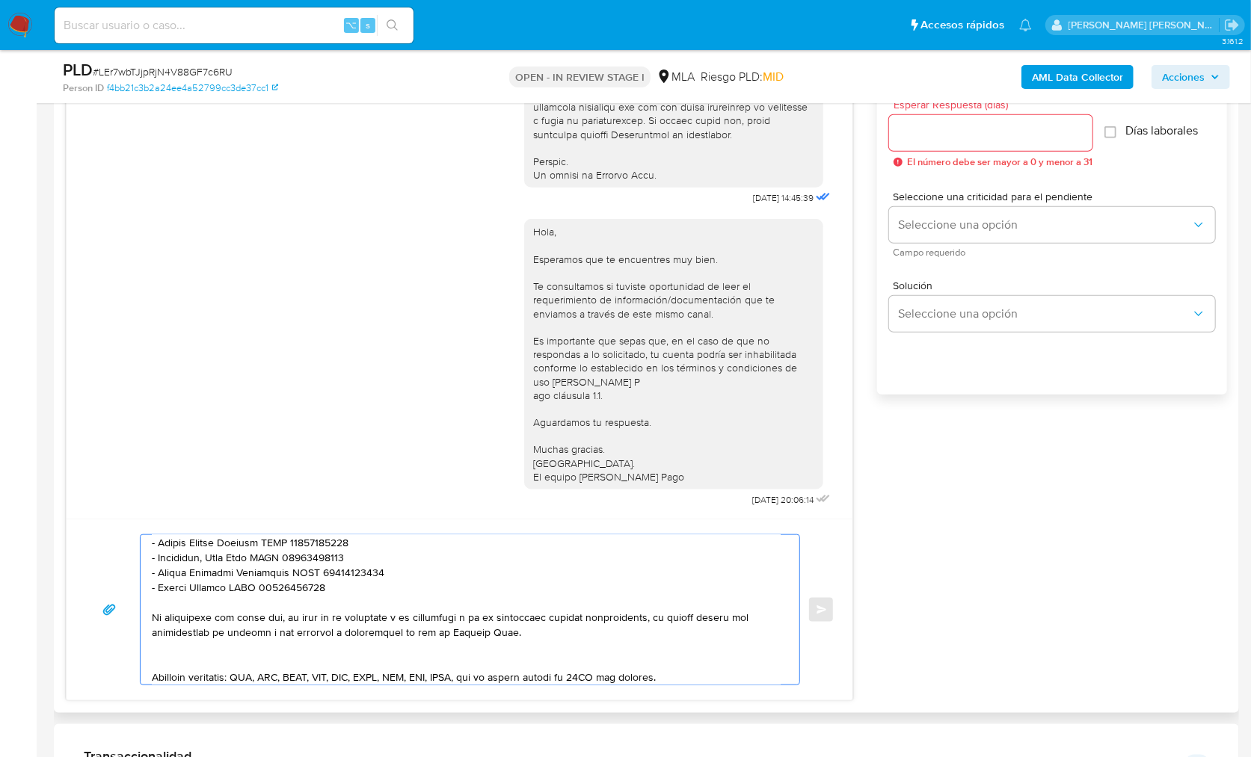
drag, startPoint x: 164, startPoint y: 659, endPoint x: 327, endPoint y: 648, distance: 163.4
click at [164, 660] on textarea at bounding box center [466, 610] width 629 height 150
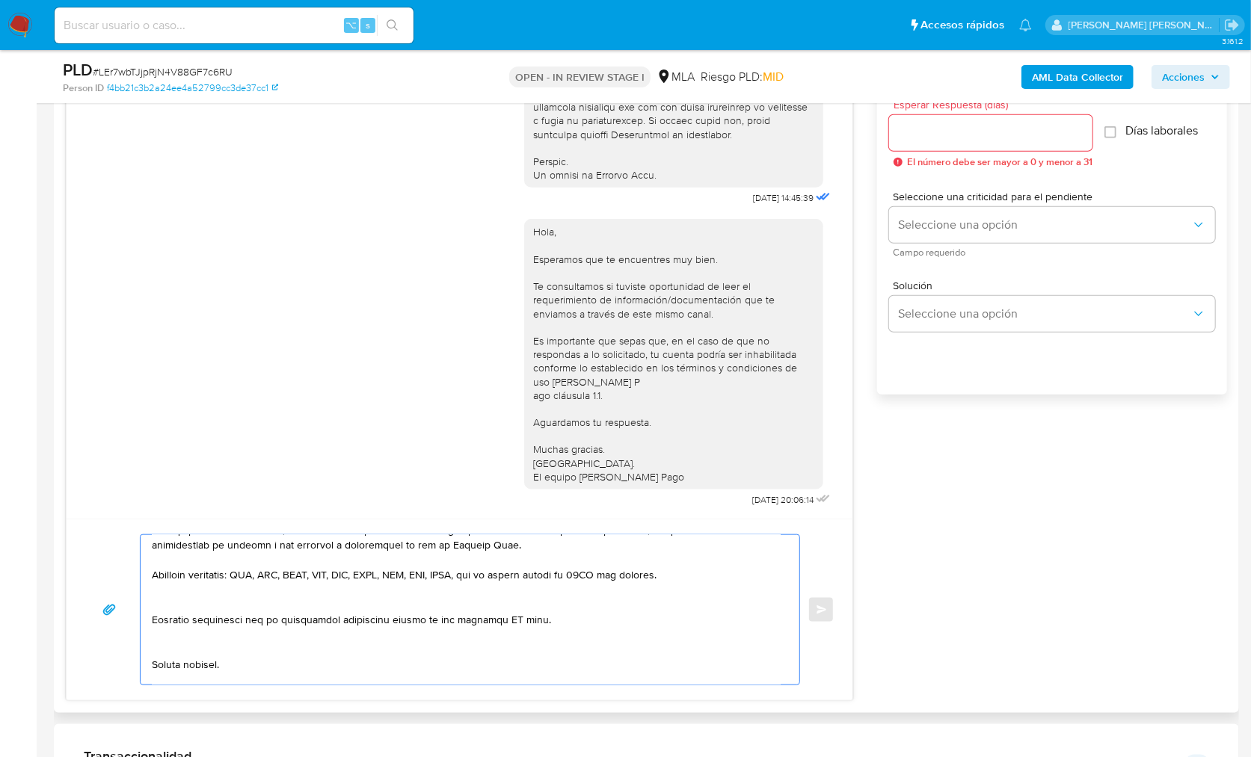
scroll to position [373, 0]
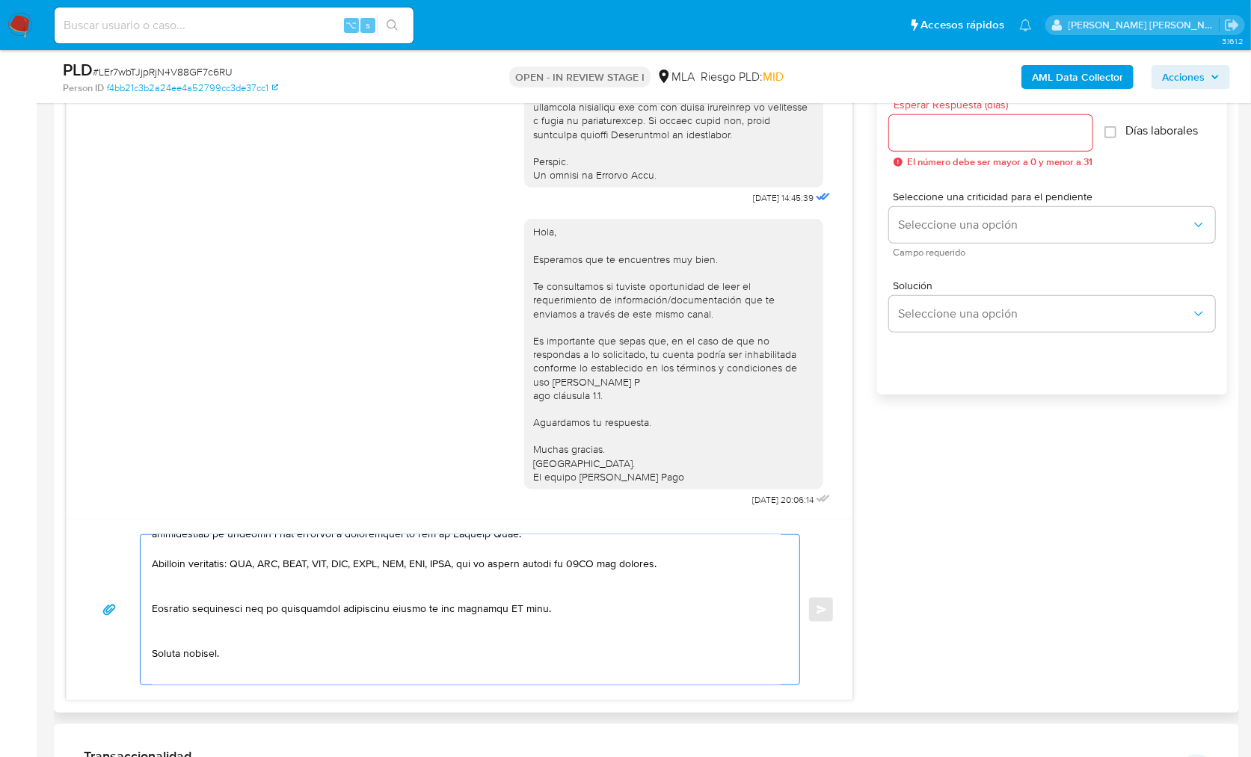
click at [216, 588] on textarea at bounding box center [466, 610] width 629 height 150
click at [503, 596] on textarea at bounding box center [466, 610] width 629 height 150
click at [504, 596] on textarea at bounding box center [466, 610] width 629 height 150
click at [176, 630] on textarea at bounding box center [466, 610] width 629 height 150
click at [172, 617] on textarea at bounding box center [466, 610] width 629 height 150
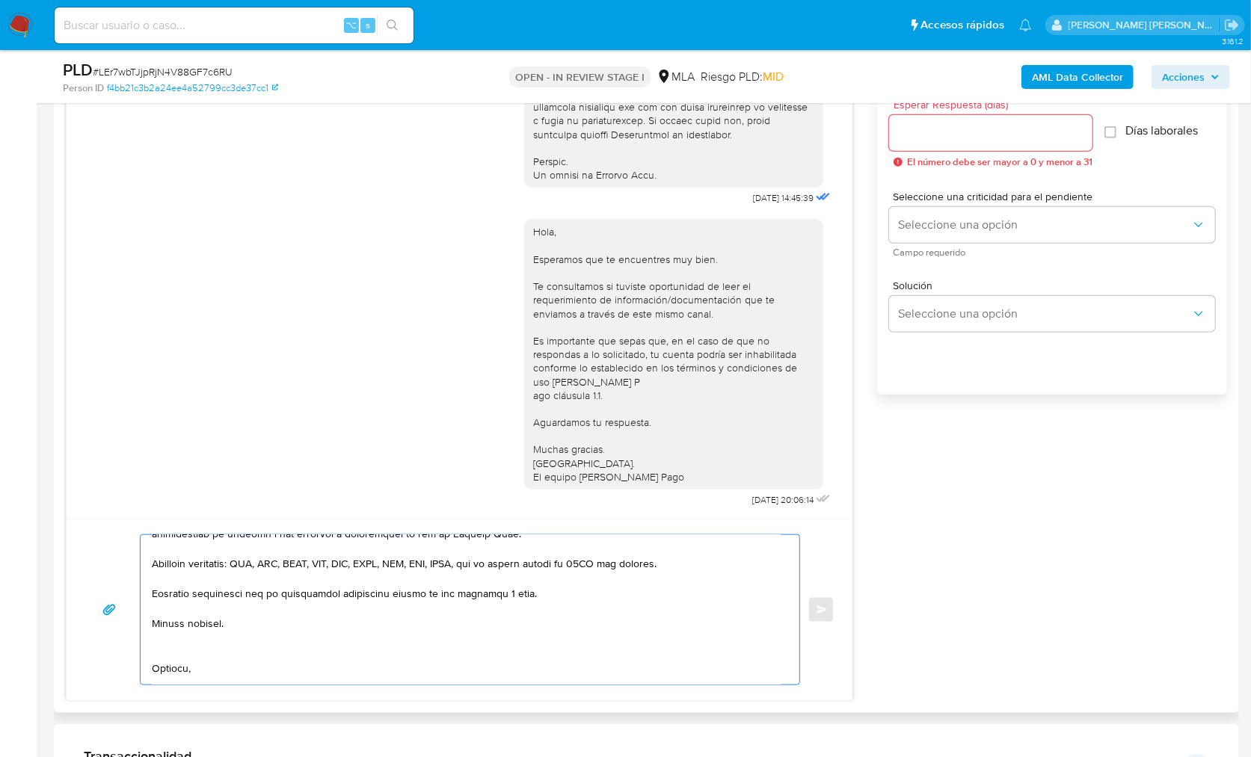
click at [168, 650] on textarea at bounding box center [466, 610] width 629 height 150
click at [173, 665] on textarea at bounding box center [466, 610] width 629 height 150
click at [175, 675] on textarea at bounding box center [466, 610] width 629 height 150
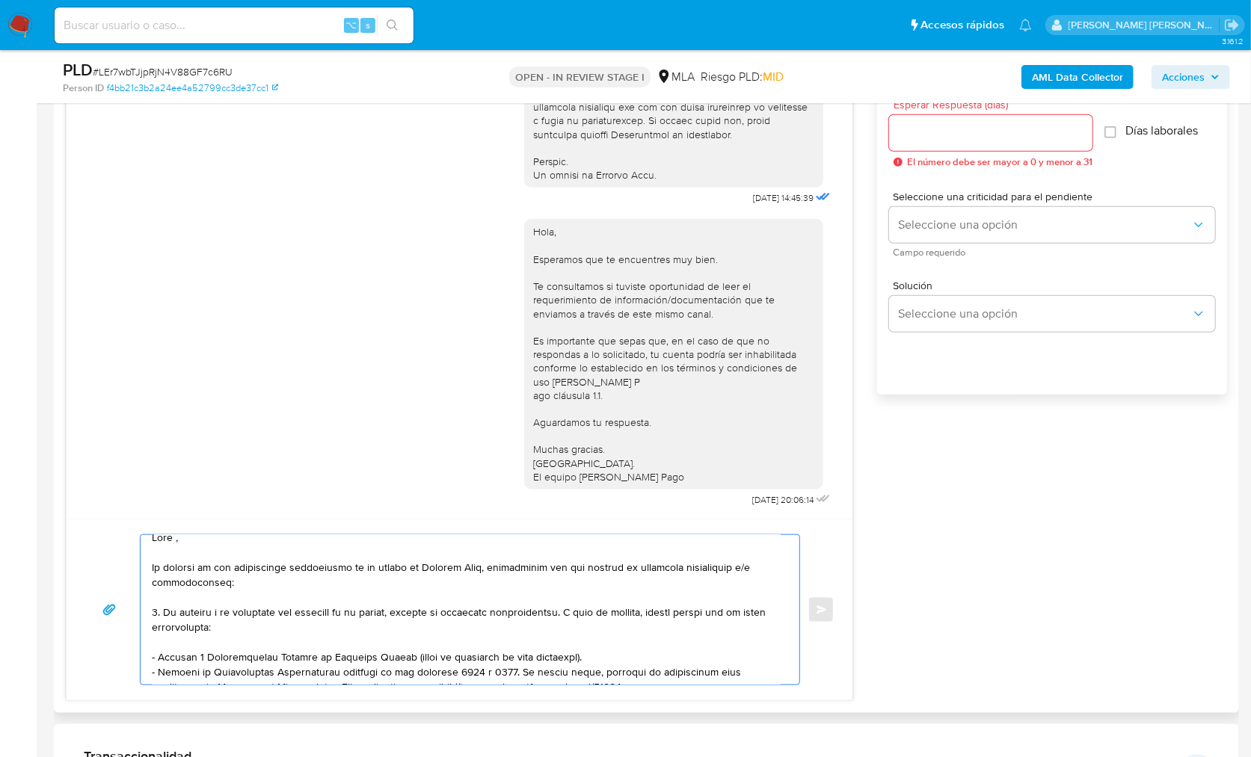
scroll to position [10, 0]
click at [157, 612] on textarea at bounding box center [466, 610] width 629 height 150
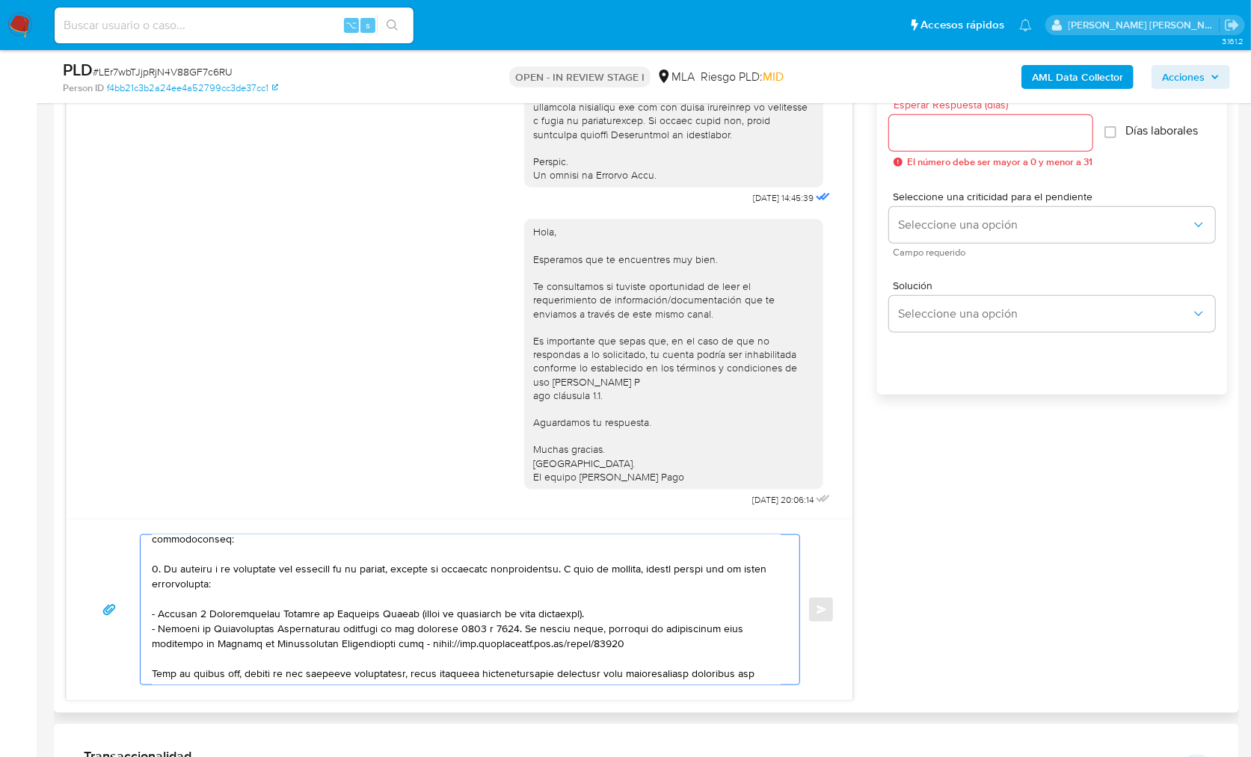
scroll to position [121, 0]
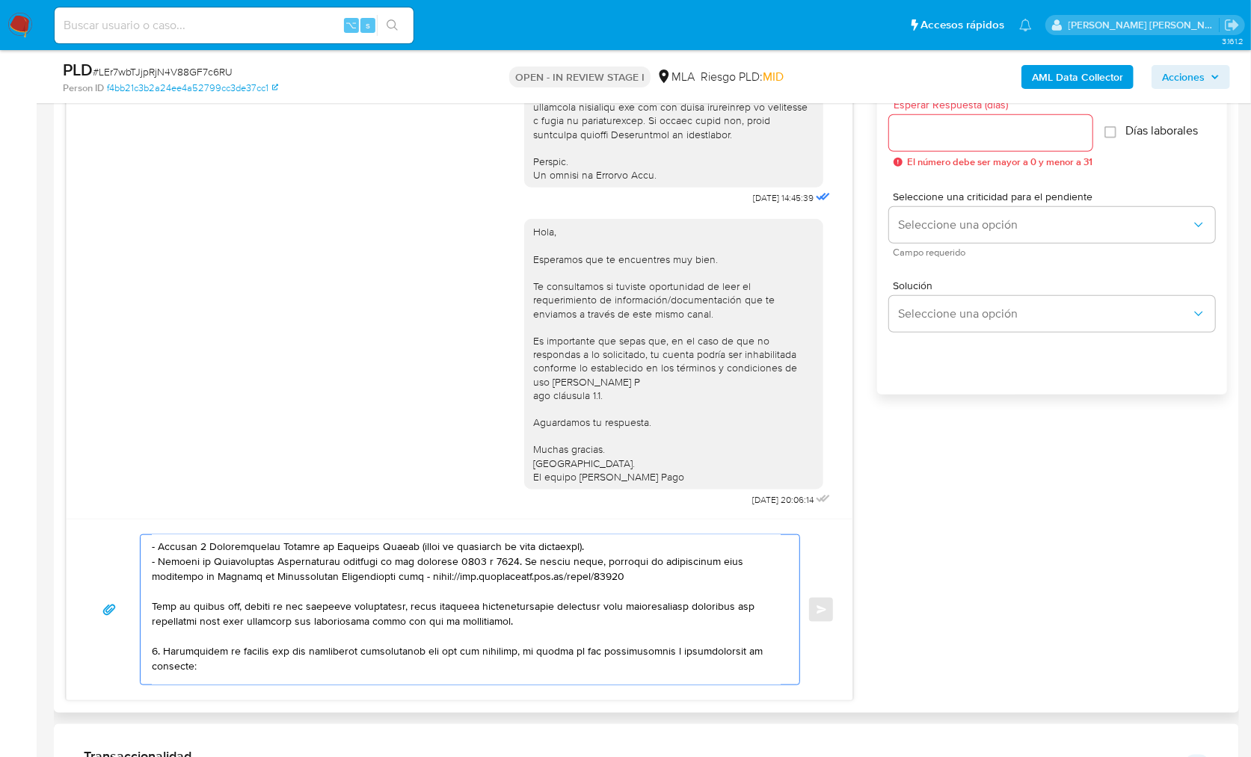
click at [154, 646] on textarea at bounding box center [466, 610] width 629 height 150
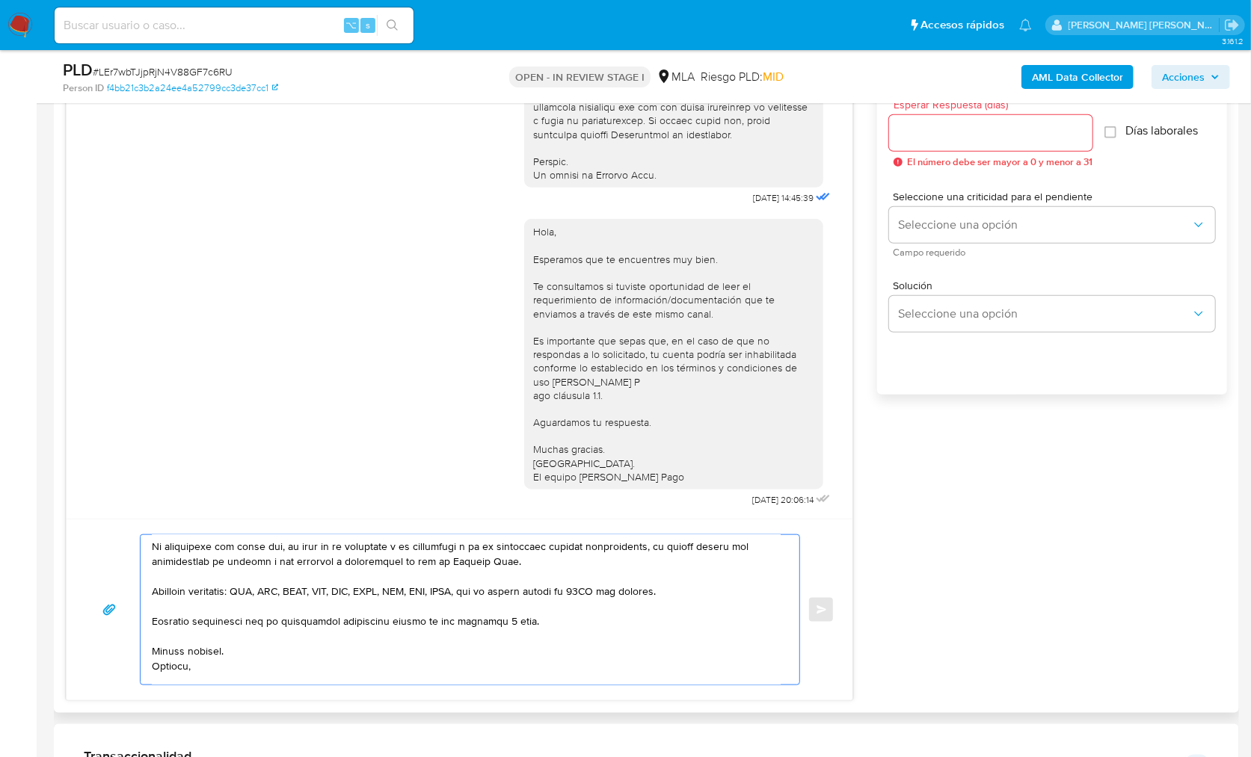
scroll to position [348, 0]
type textarea "Hola , En función de las operaciones registradas en tu cuenta de Mercado Pago, …"
click at [923, 126] on input "Esperar Respuesta (días)" at bounding box center [990, 132] width 203 height 19
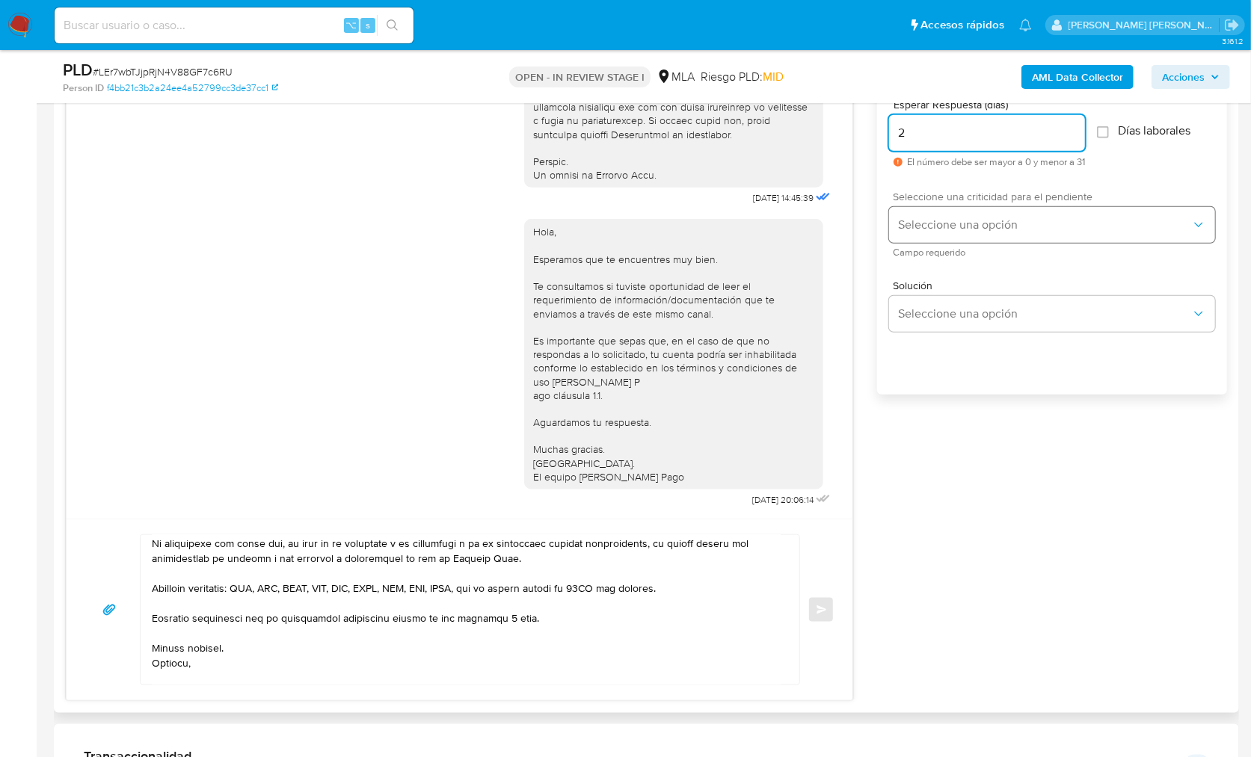
type input "2"
click at [938, 221] on span "Seleccione una opción" at bounding box center [1044, 225] width 293 height 15
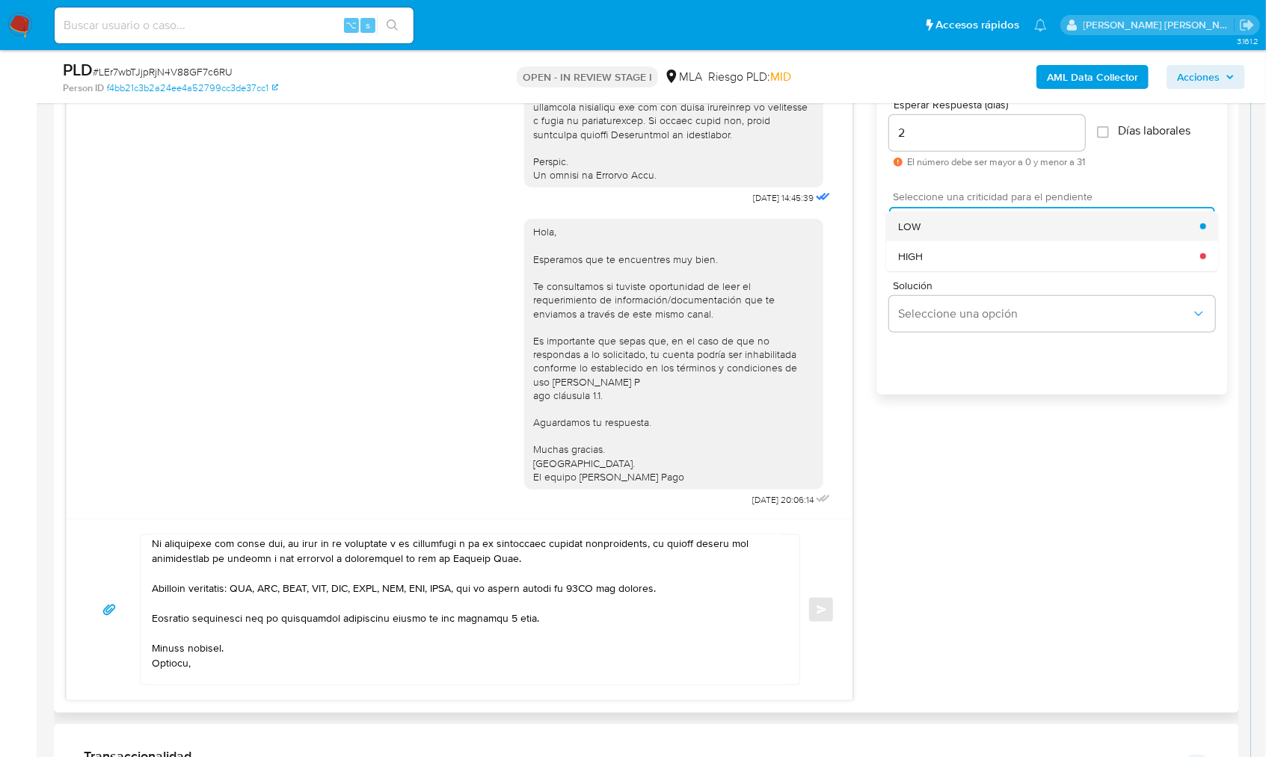
click at [945, 236] on div "LOW" at bounding box center [1049, 227] width 302 height 30
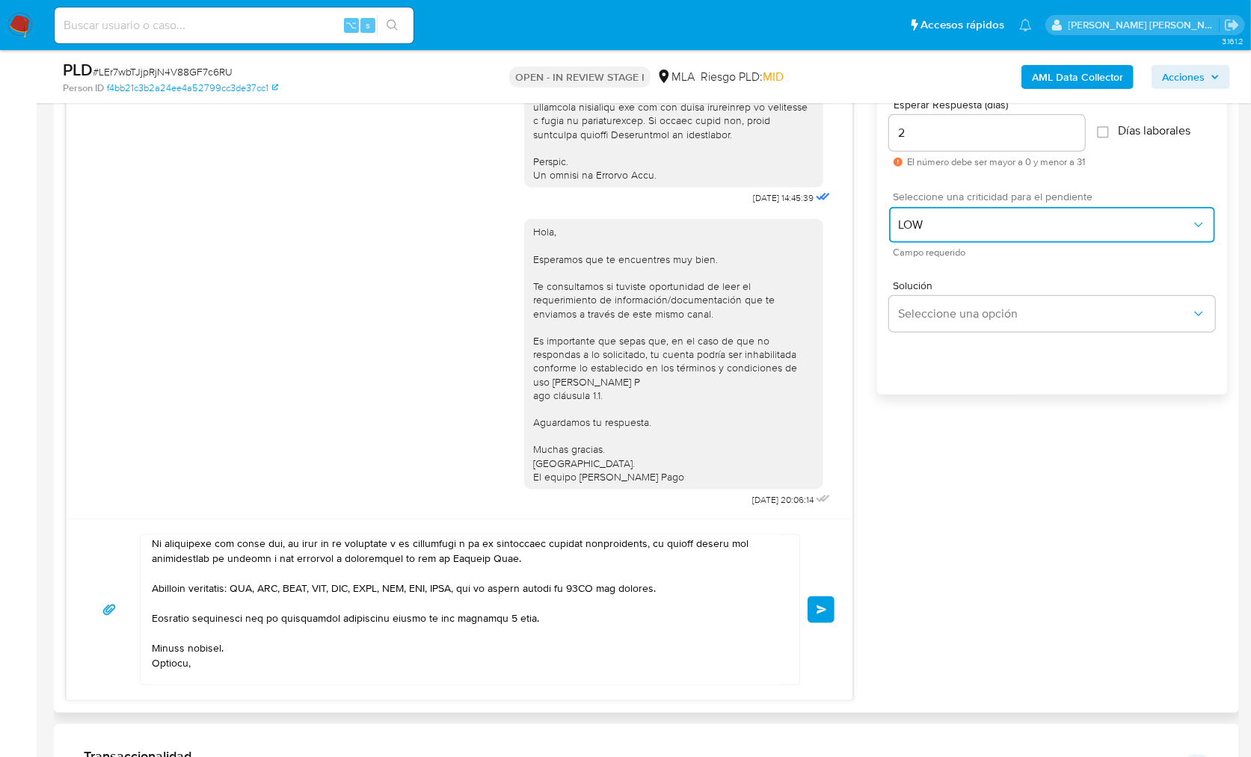
click at [933, 222] on span "LOW" at bounding box center [1044, 225] width 293 height 15
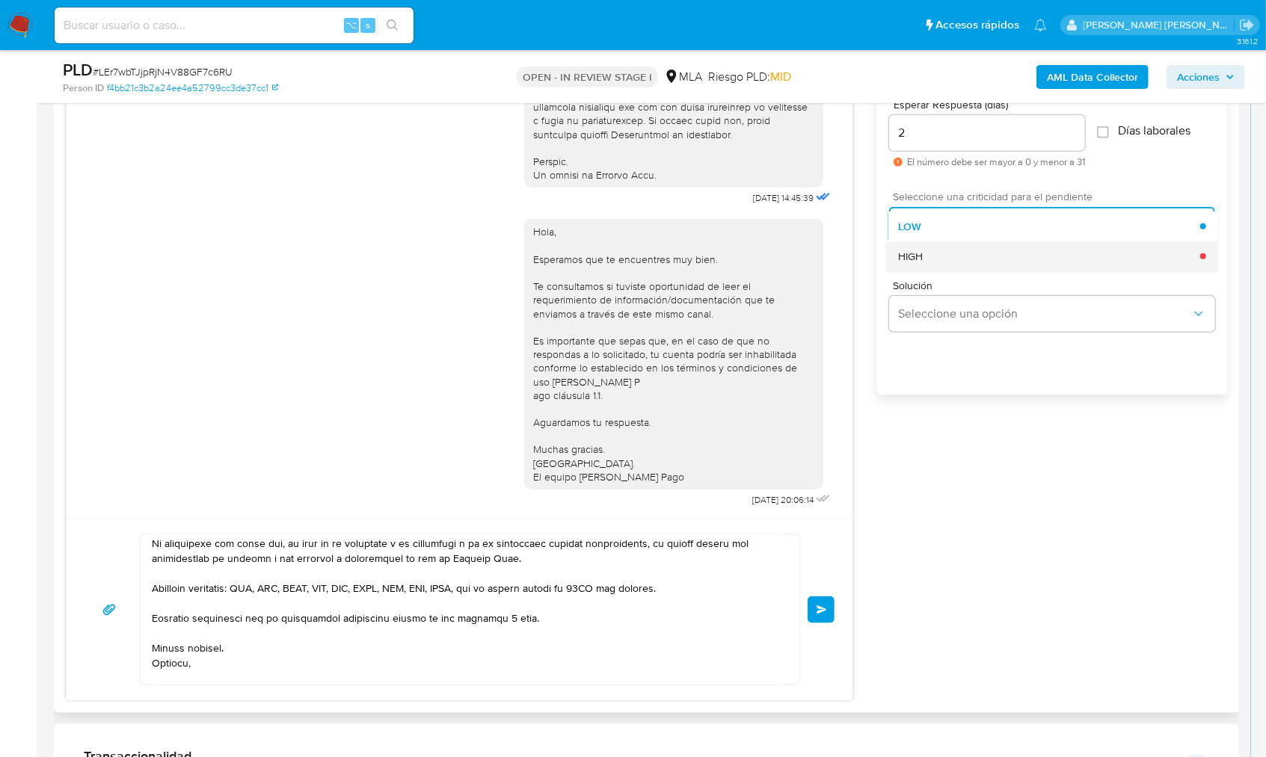
click at [931, 256] on div "HIGH" at bounding box center [1049, 256] width 302 height 30
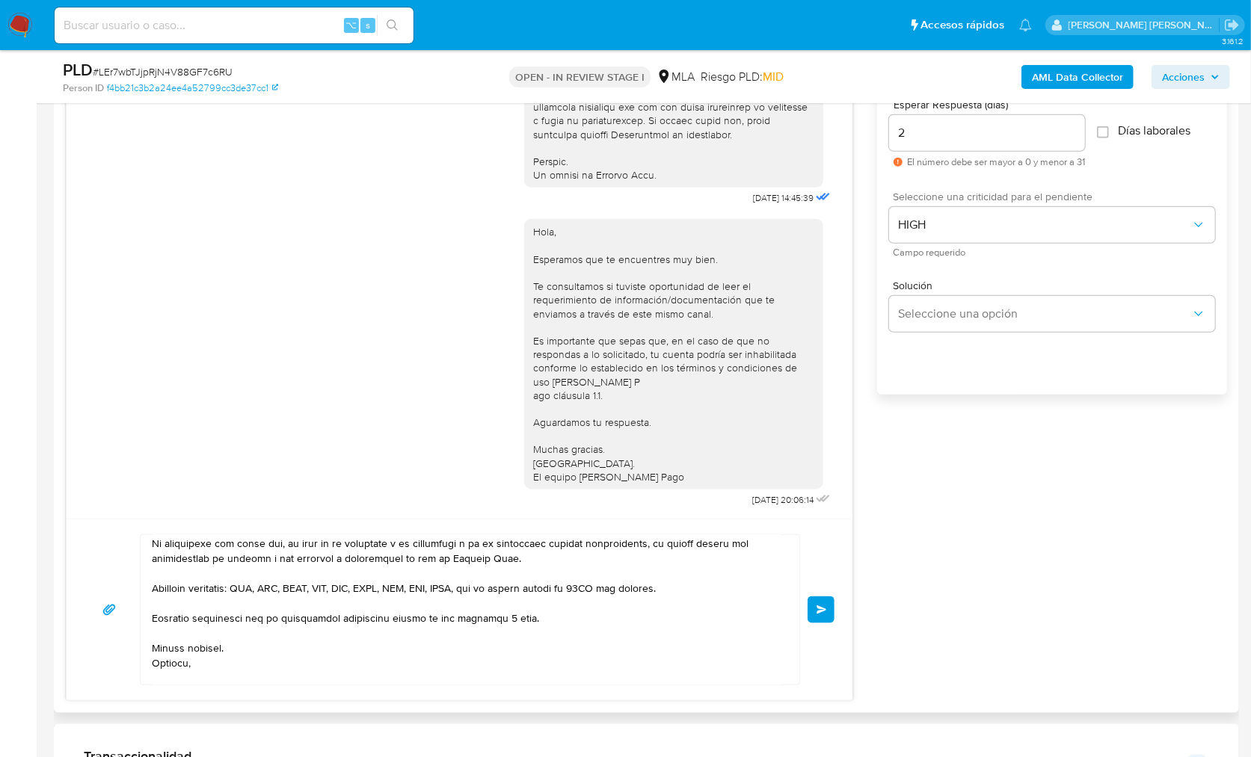
click at [826, 610] on span "Enviar" at bounding box center [821, 610] width 10 height 9
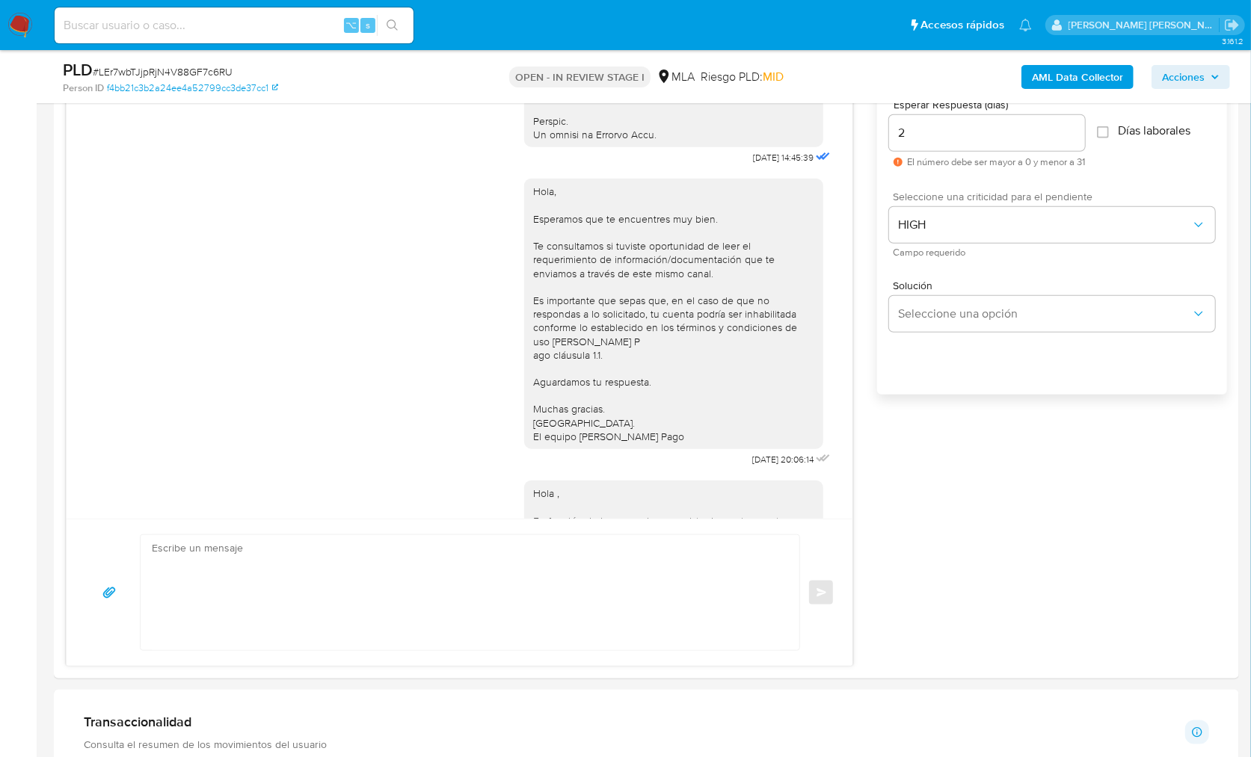
scroll to position [1388, 0]
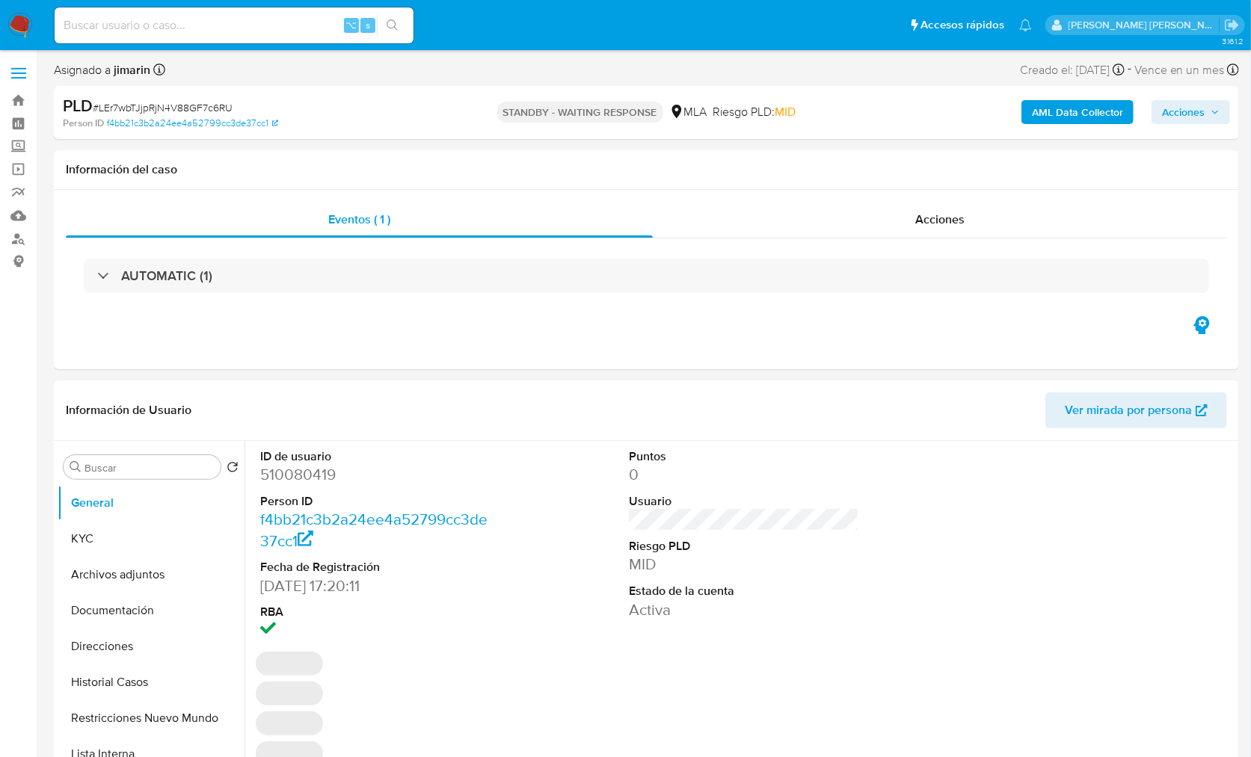
select select "10"
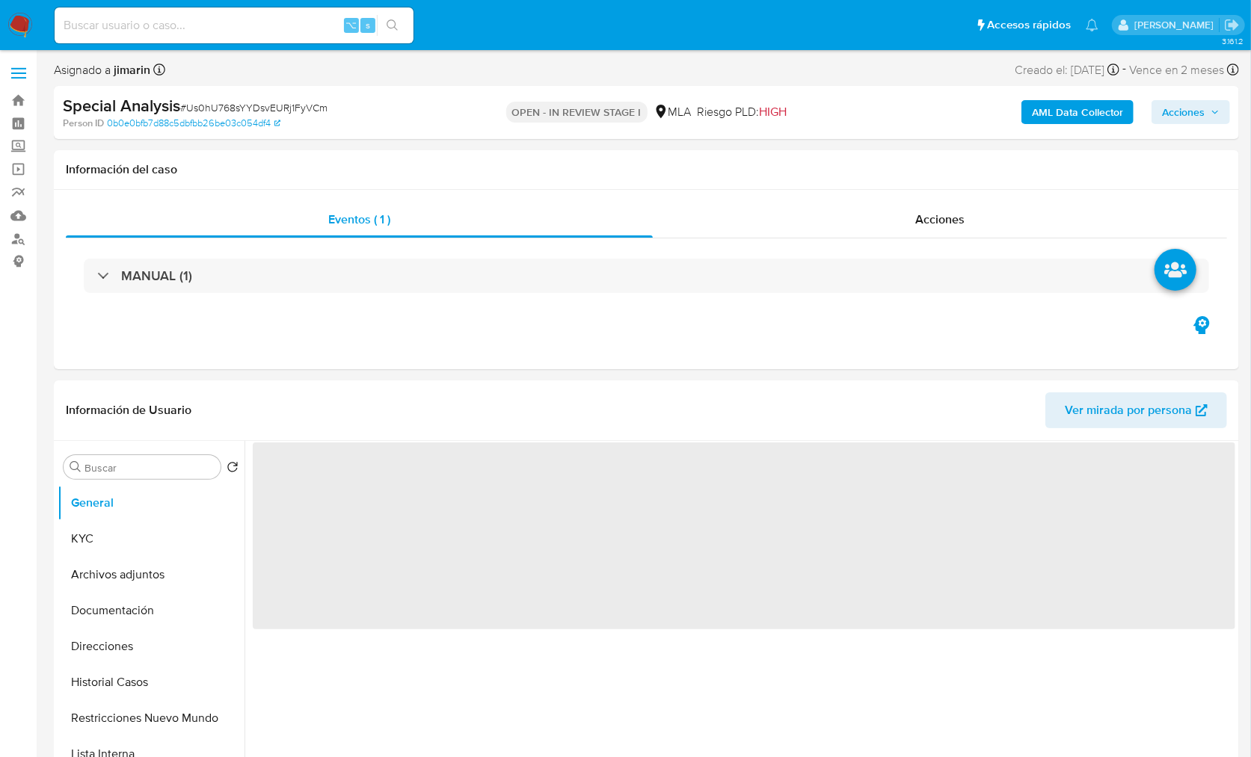
select select "10"
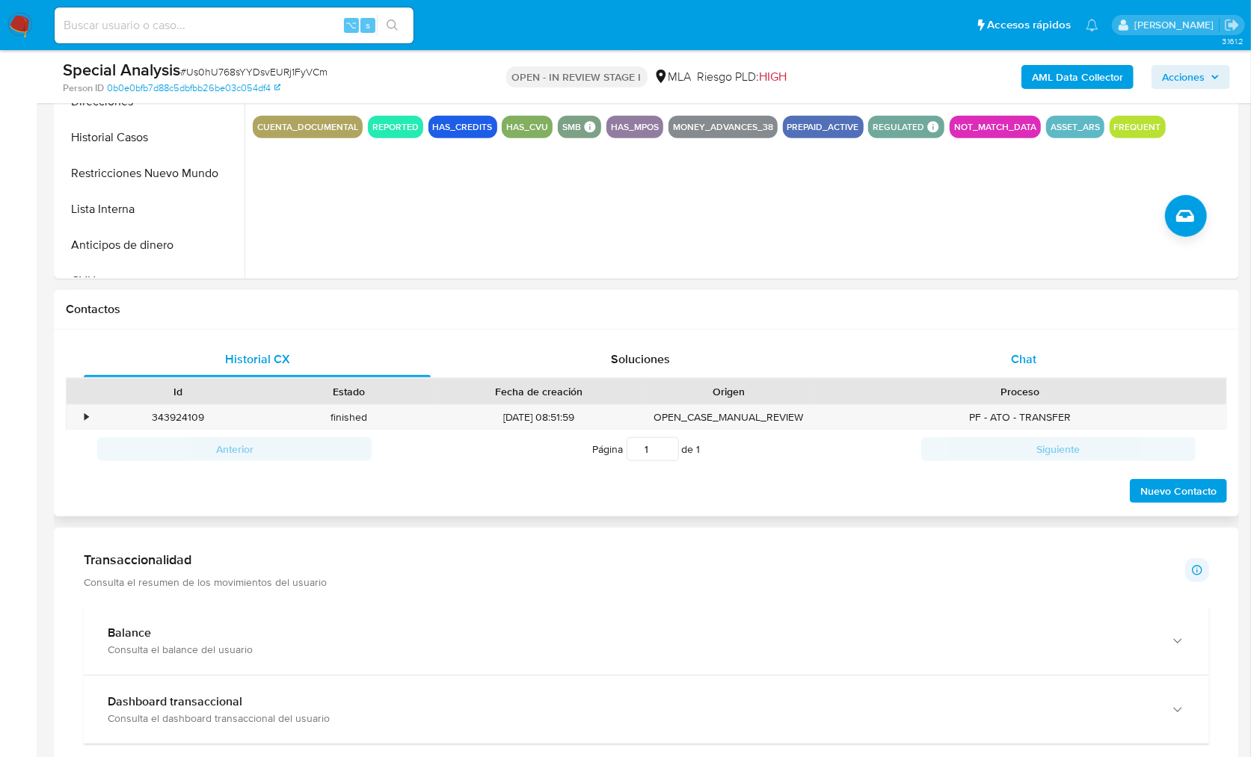
click at [1003, 364] on div "Chat" at bounding box center [1023, 360] width 347 height 36
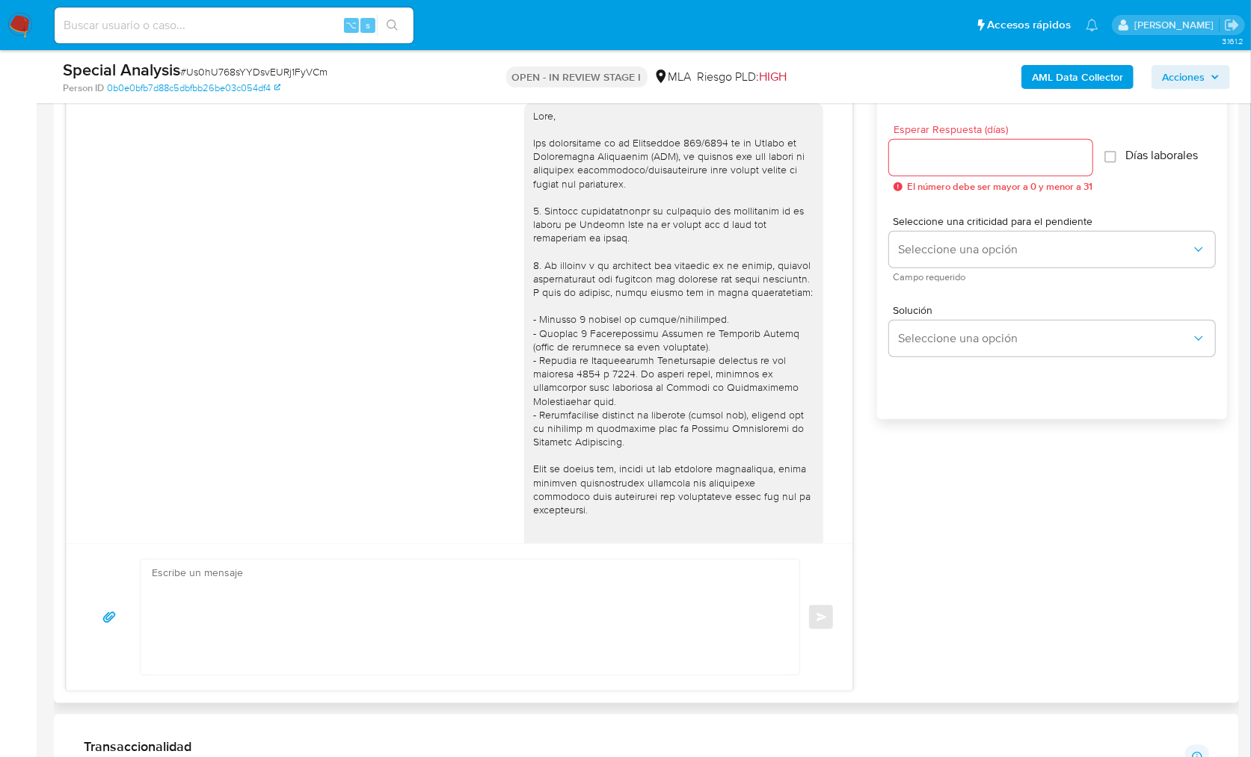
scroll to position [2561, 0]
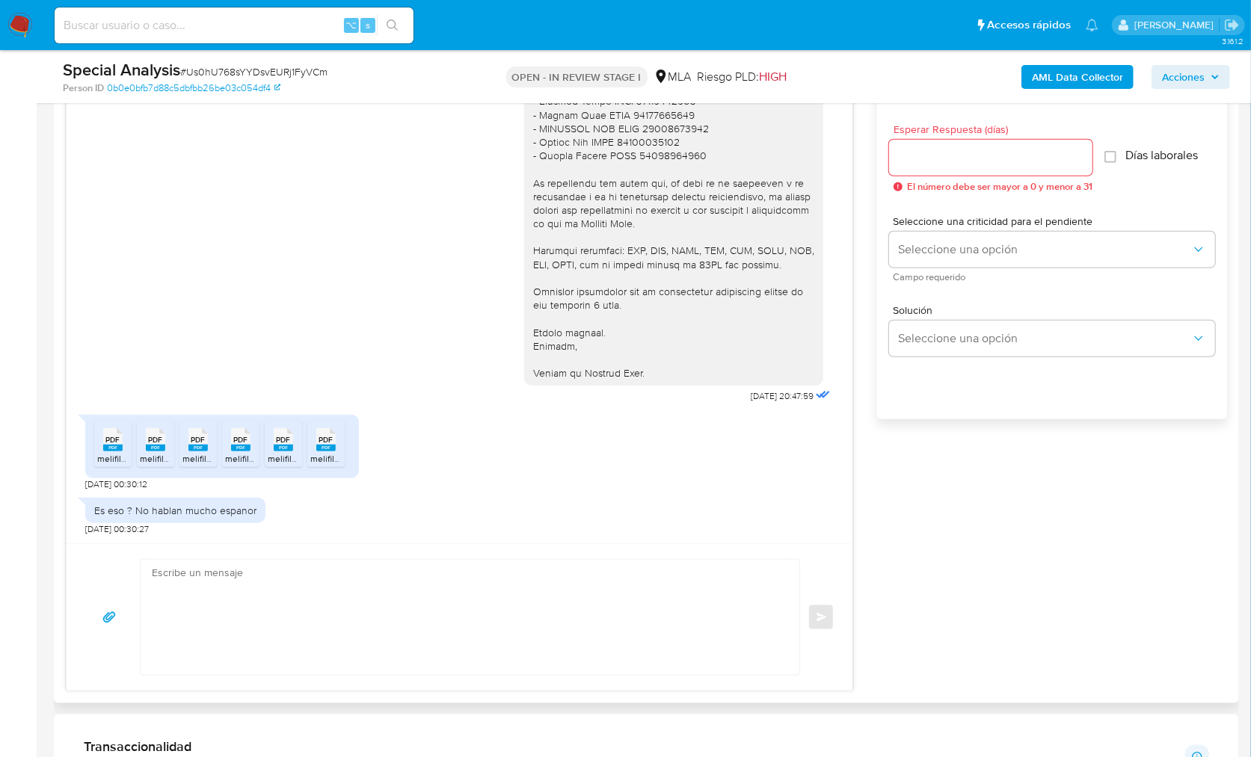
click at [117, 443] on span "PDF" at bounding box center [113, 440] width 14 height 10
click at [159, 440] on span "PDF" at bounding box center [156, 440] width 14 height 10
click at [187, 439] on div "PDF PDF" at bounding box center [197, 438] width 31 height 29
click at [237, 449] on rect at bounding box center [240, 448] width 19 height 7
click at [272, 449] on div "PDF PDF" at bounding box center [283, 438] width 31 height 29
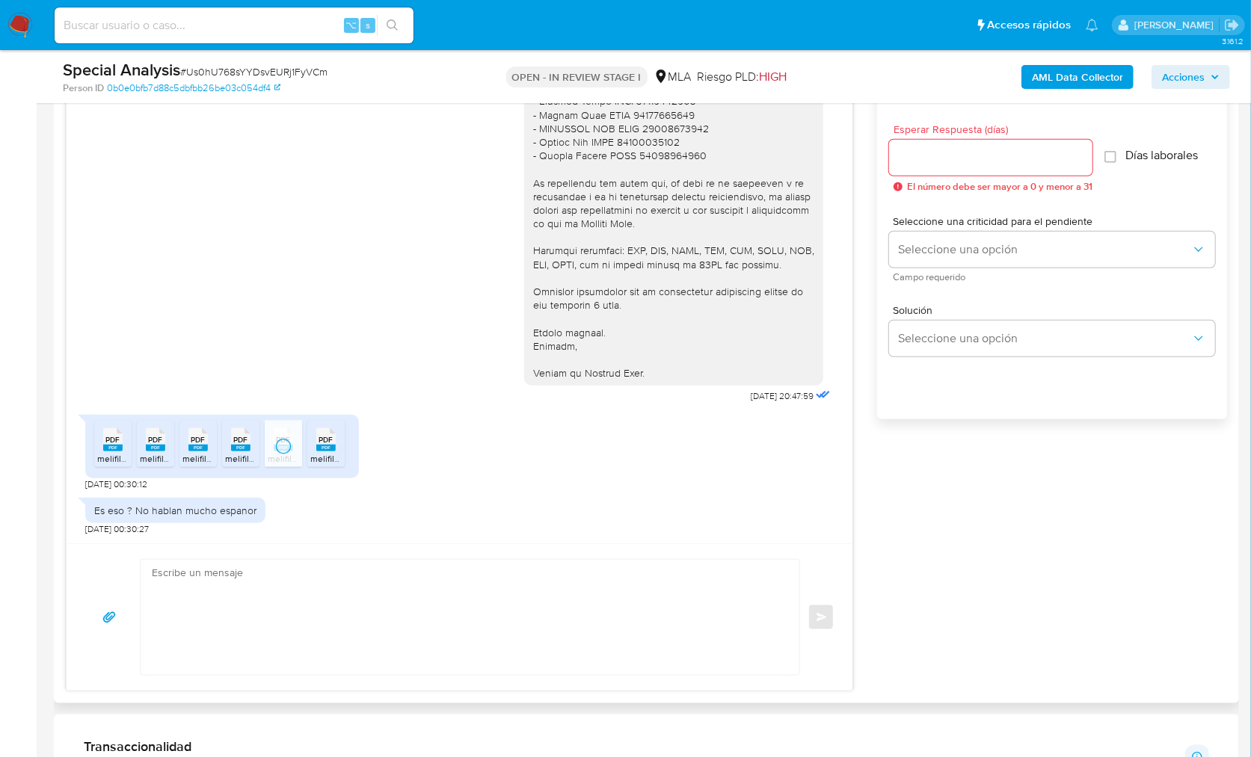
click at [330, 445] on rect at bounding box center [325, 448] width 19 height 7
click at [955, 455] on div "Esperar Respuesta (días) El número debe ser mayor a 0 y menor a 31 Días laboral…" at bounding box center [1052, 279] width 350 height 359
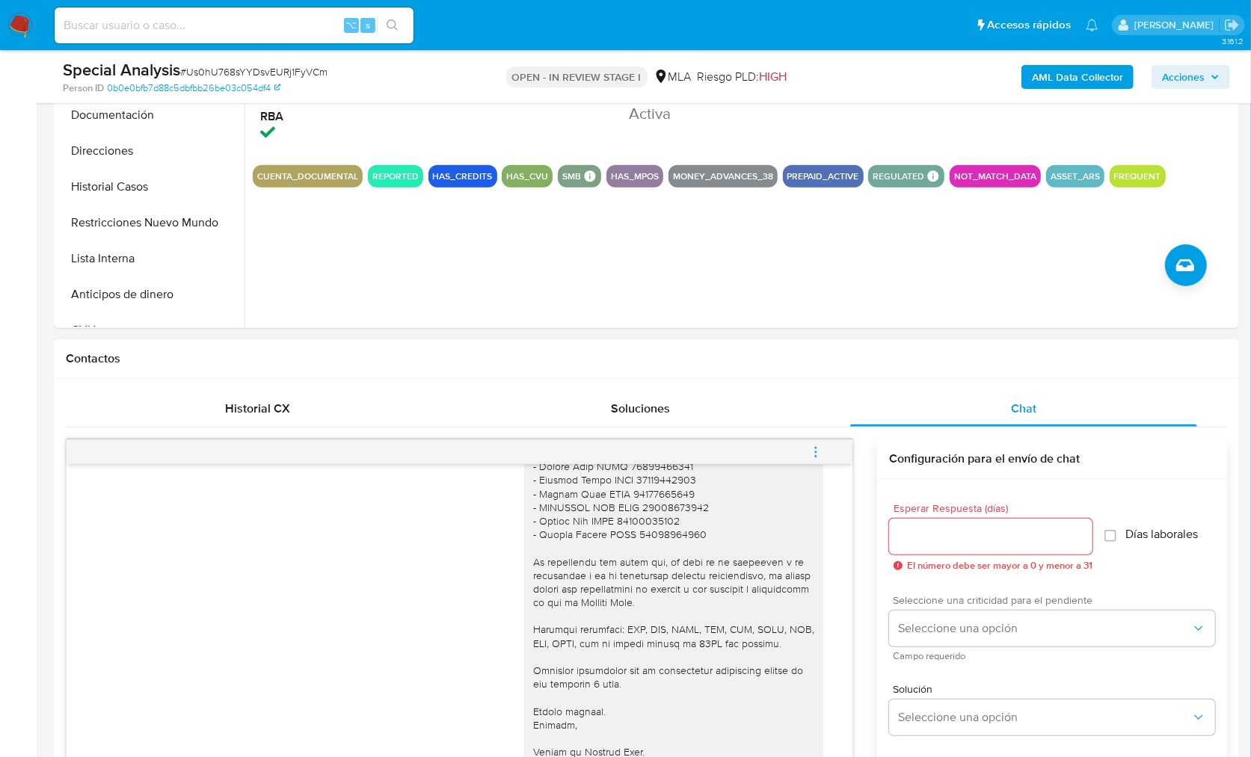
scroll to position [79, 0]
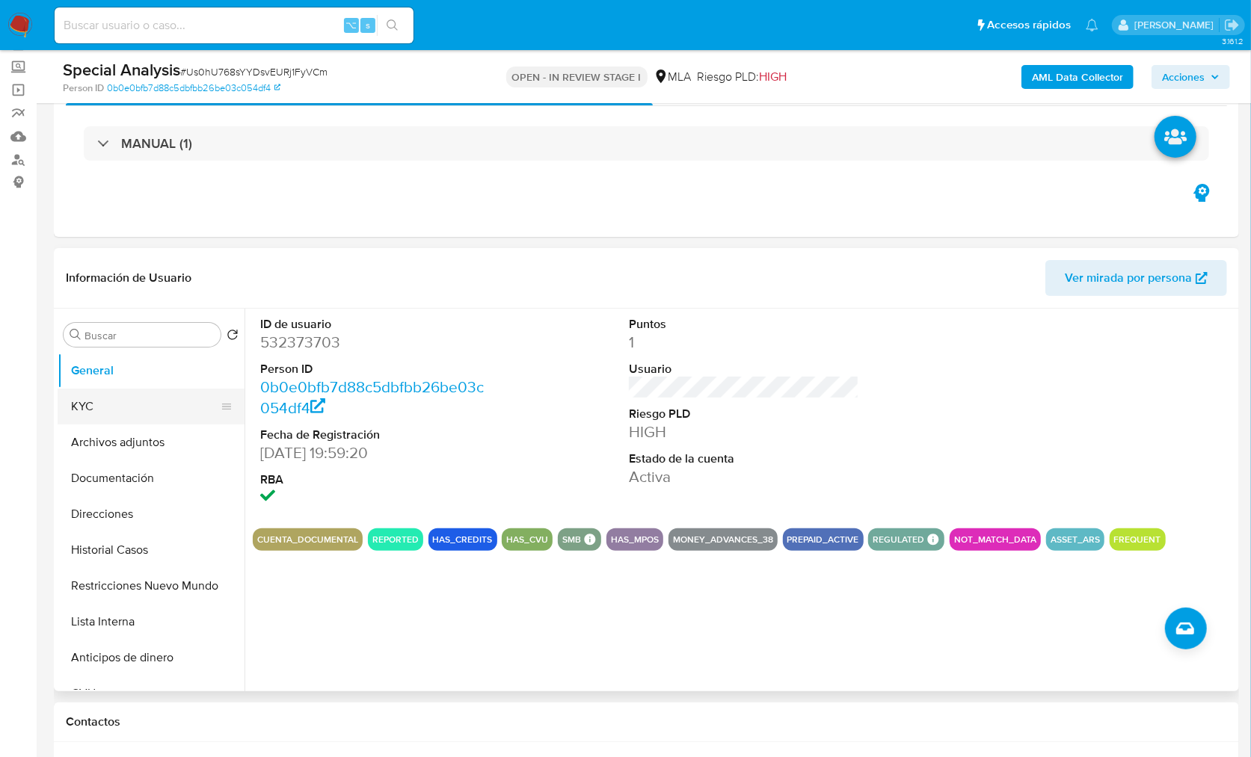
click at [78, 406] on button "KYC" at bounding box center [145, 407] width 175 height 36
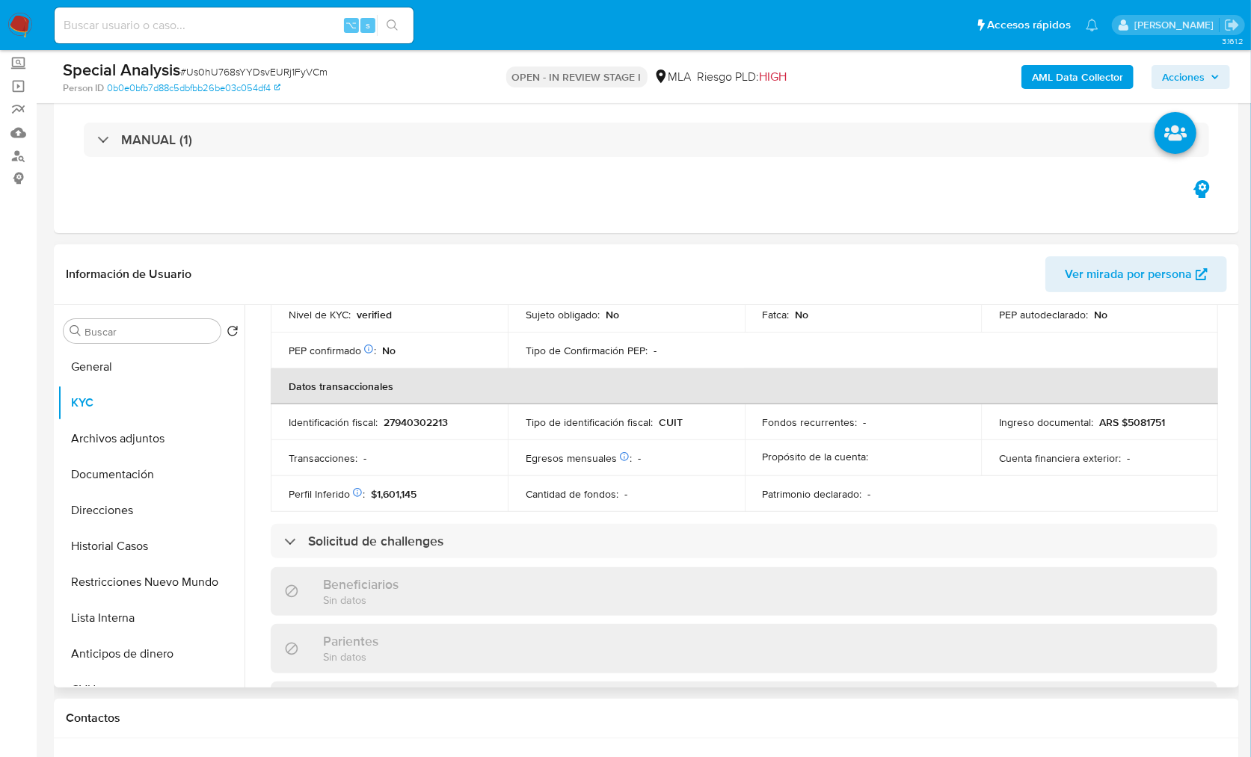
scroll to position [786, 0]
